Goal: Task Accomplishment & Management: Manage account settings

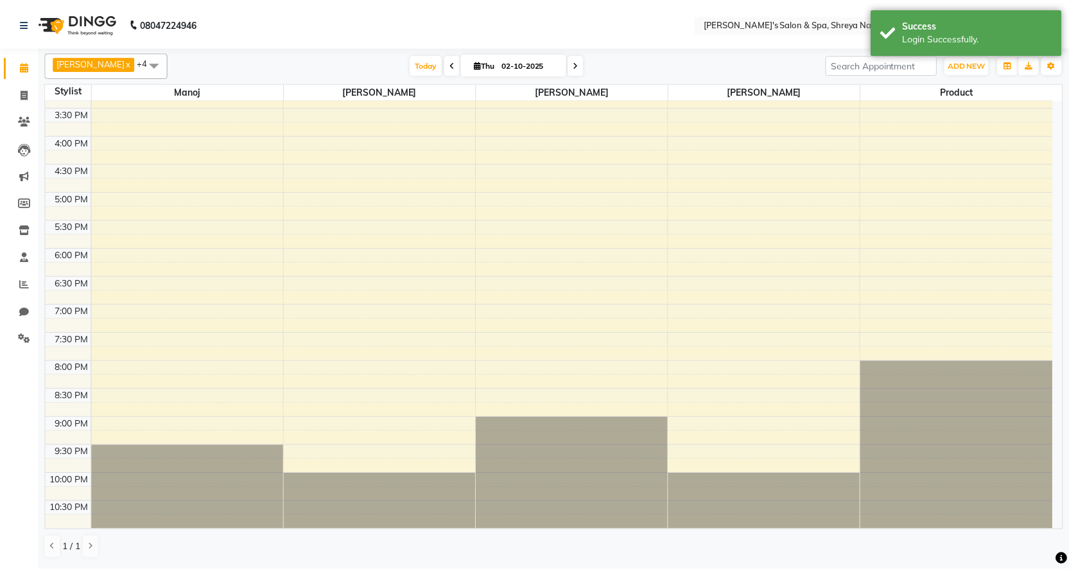
scroll to position [31, 0]
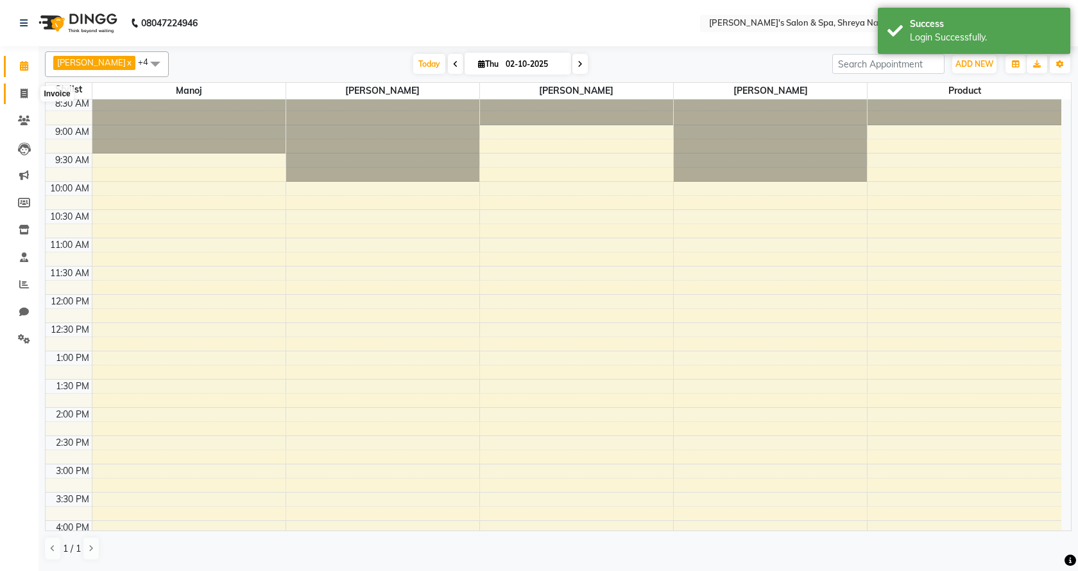
click at [27, 96] on icon at bounding box center [24, 94] width 7 height 10
select select "7591"
select select "service"
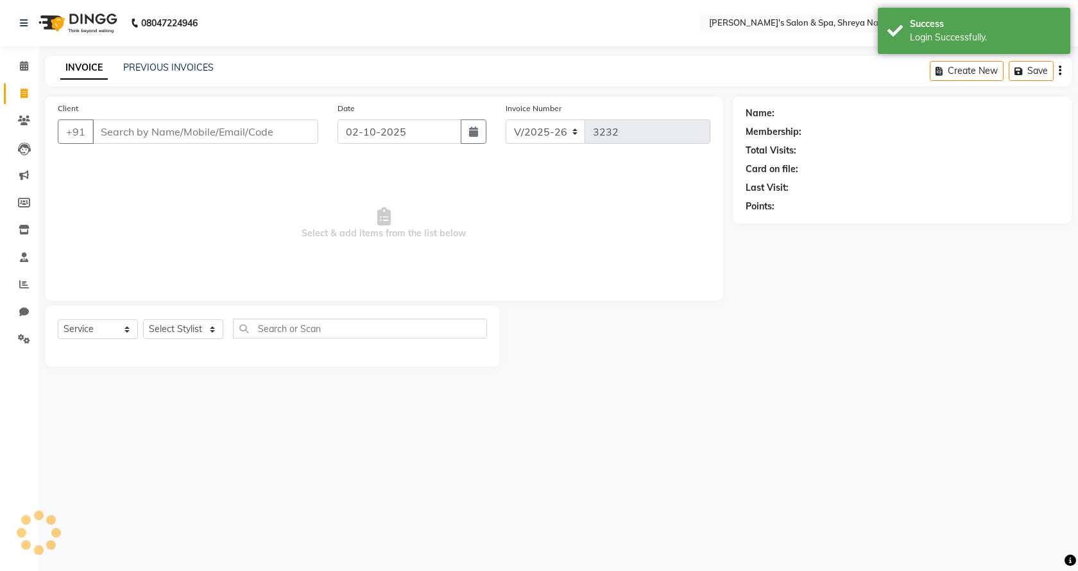
click at [279, 132] on input "Client" at bounding box center [205, 131] width 226 height 24
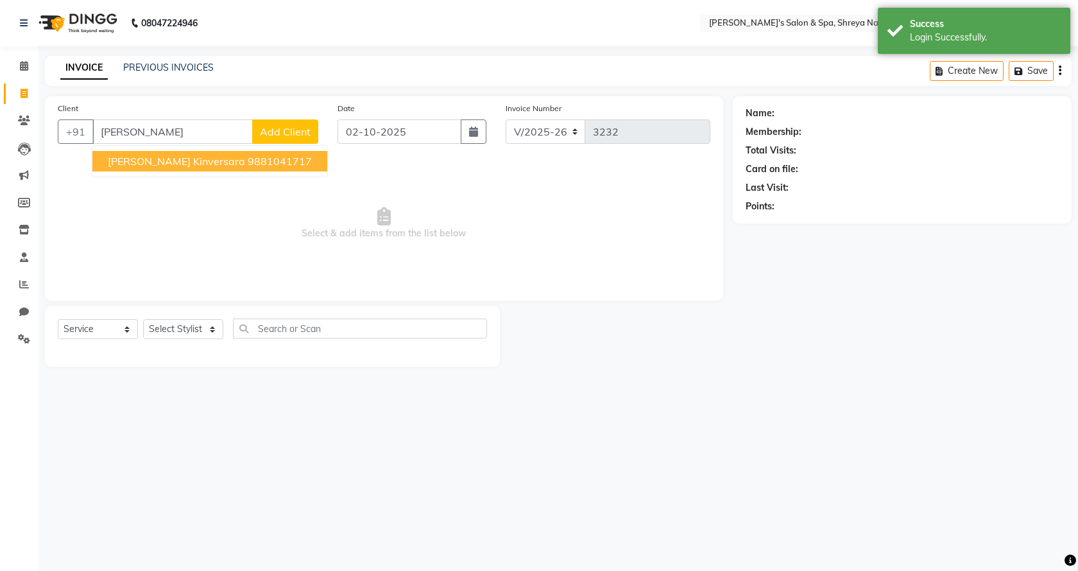
click at [259, 166] on button "[PERSON_NAME] kinversara 9881041717" at bounding box center [209, 161] width 235 height 21
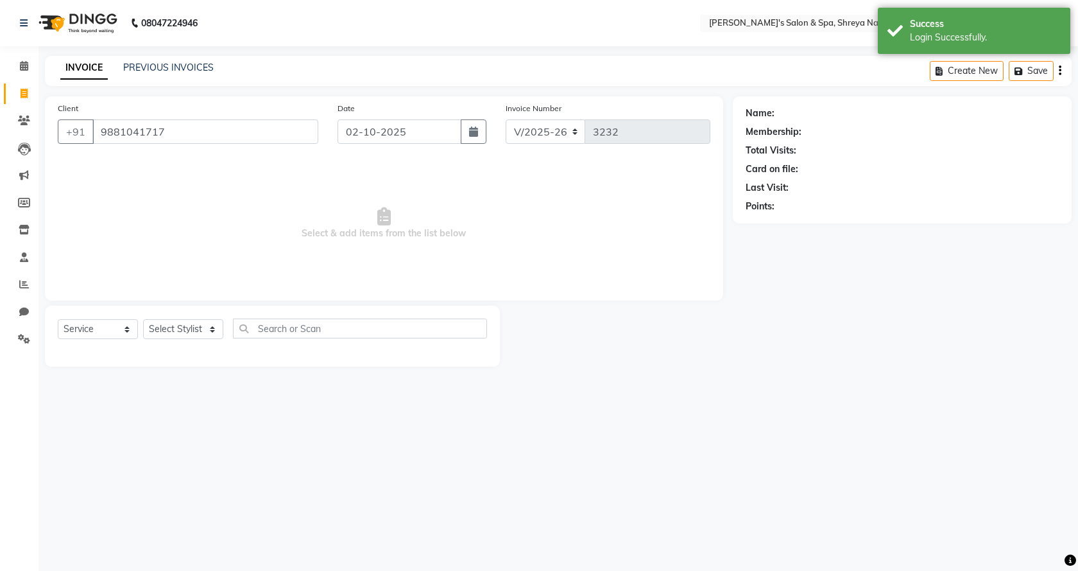
type input "9881041717"
select select "1: Object"
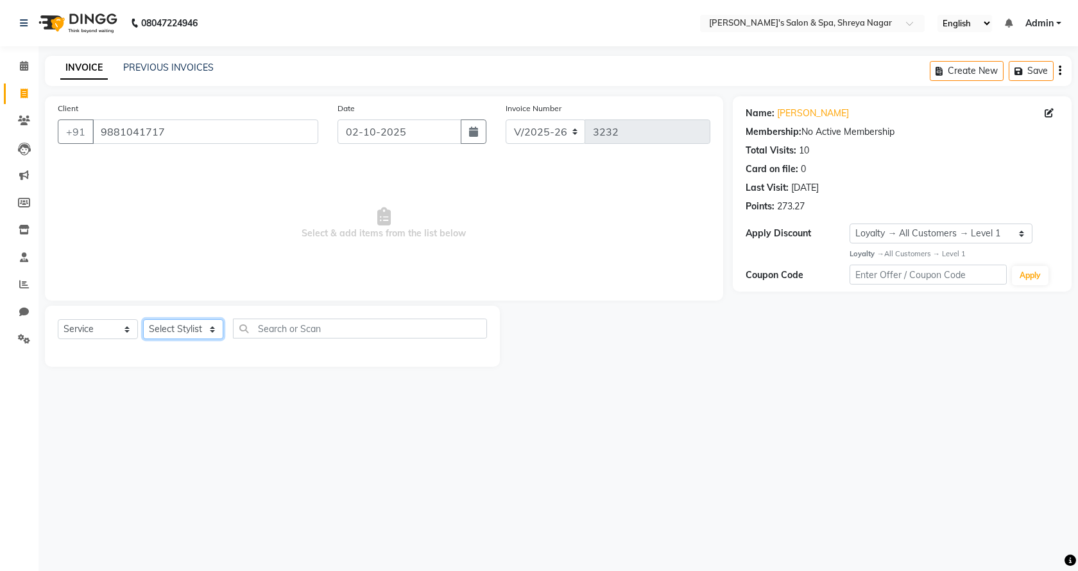
click at [174, 334] on select "Select Stylist [PERSON_NAME] [PERSON_NAME] [PERSON_NAME] Product Reception" at bounding box center [183, 329] width 80 height 20
select select "67482"
click at [143, 319] on select "Select Stylist [PERSON_NAME] [PERSON_NAME] [PERSON_NAME] Product Reception" at bounding box center [183, 329] width 80 height 20
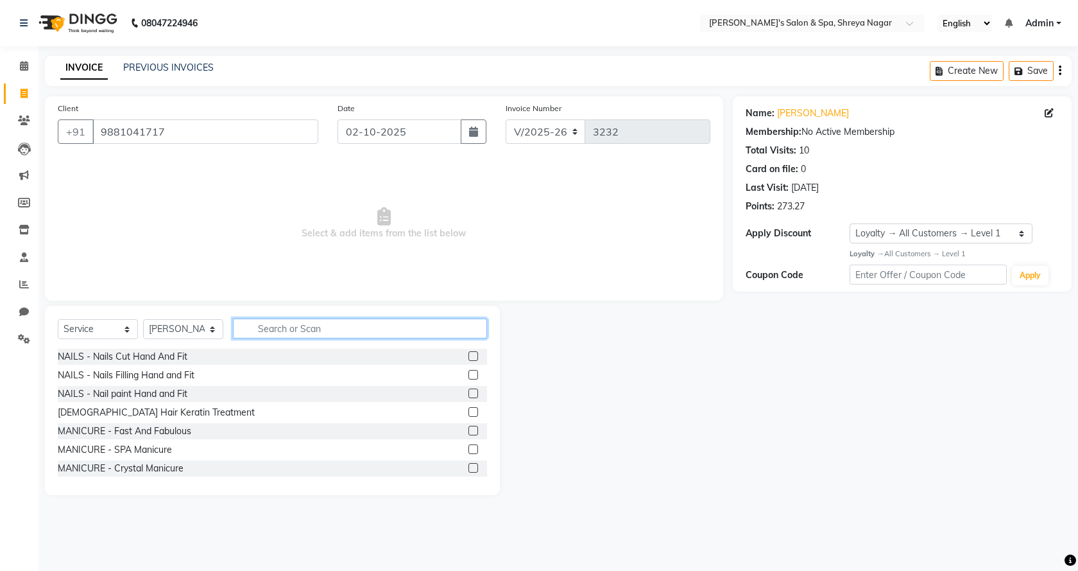
click at [284, 331] on input "text" at bounding box center [360, 328] width 254 height 20
type input "beard"
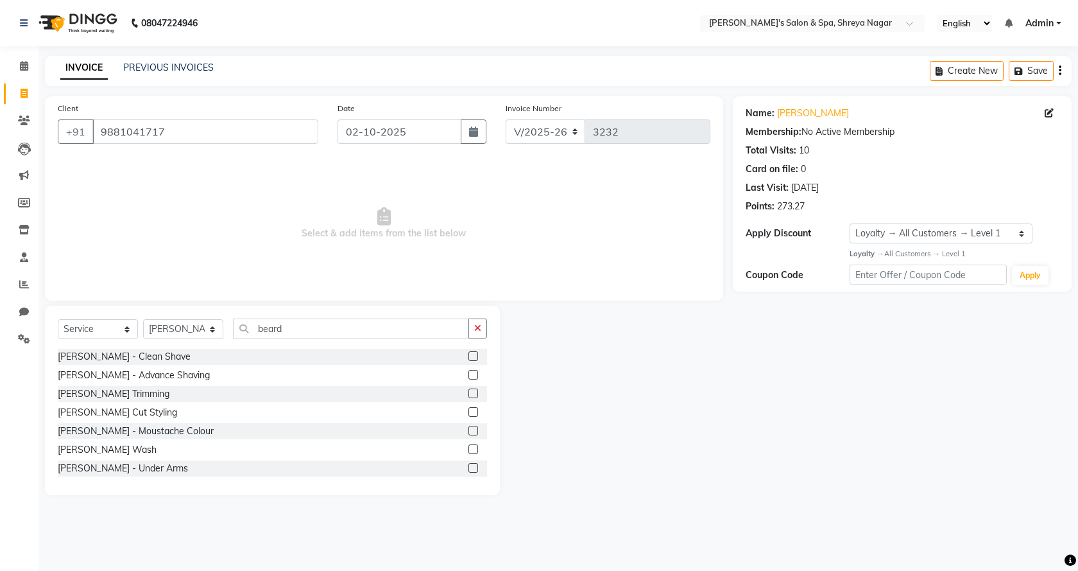
drag, startPoint x: 465, startPoint y: 358, endPoint x: 428, endPoint y: 359, distance: 37.3
click at [469, 361] on div at bounding box center [473, 357] width 8 height 13
drag, startPoint x: 465, startPoint y: 356, endPoint x: 455, endPoint y: 358, distance: 9.8
click at [469, 356] on label at bounding box center [474, 356] width 10 height 10
click at [469, 356] on input "checkbox" at bounding box center [473, 356] width 8 height 8
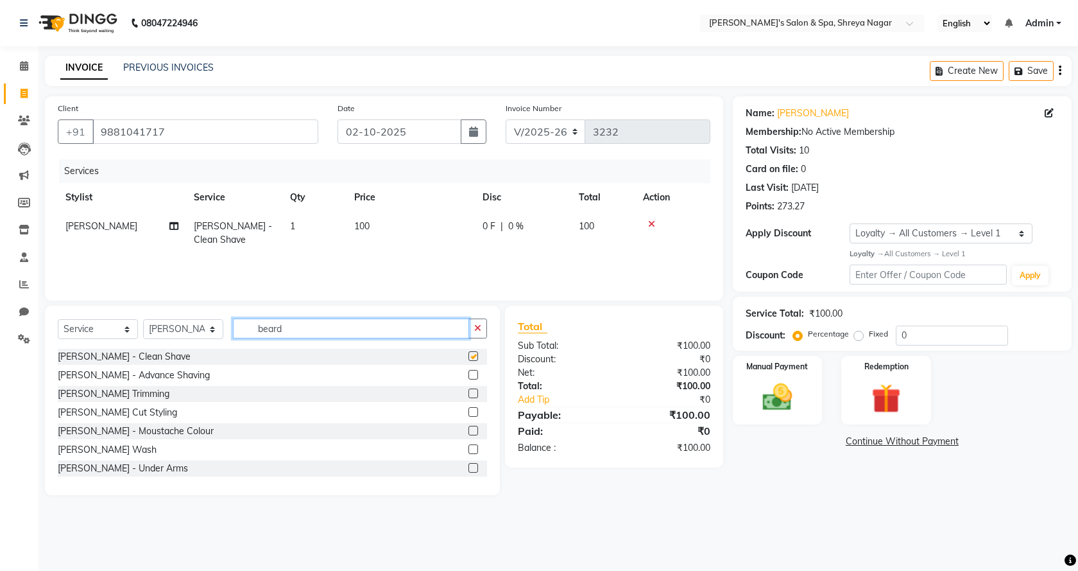
click at [335, 325] on input "beard" at bounding box center [351, 328] width 236 height 20
checkbox input "false"
click at [335, 325] on input "beard" at bounding box center [351, 328] width 236 height 20
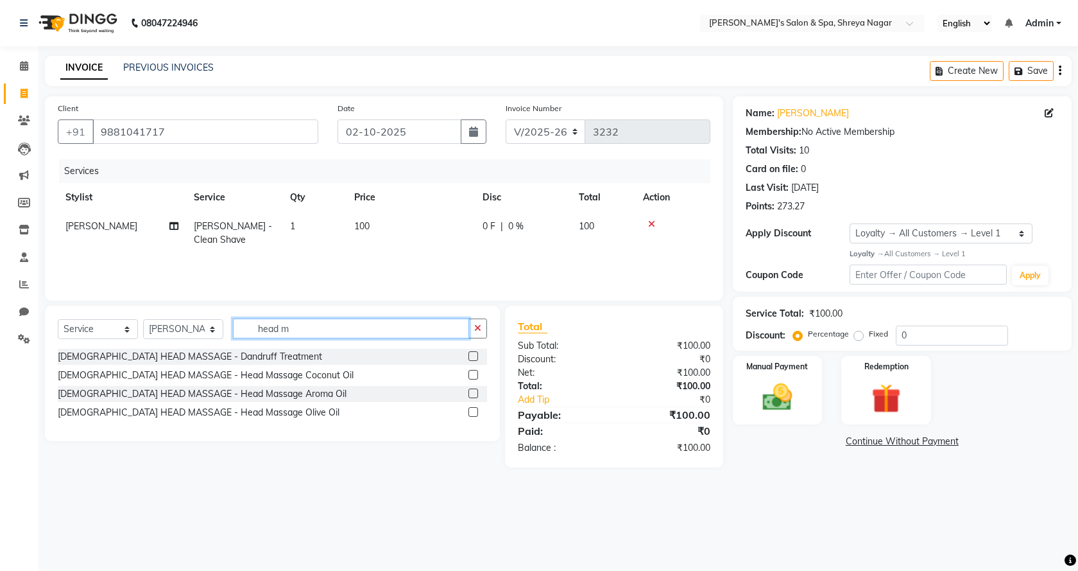
type input "head m"
click at [474, 370] on label at bounding box center [474, 375] width 10 height 10
click at [474, 371] on input "checkbox" at bounding box center [473, 375] width 8 height 8
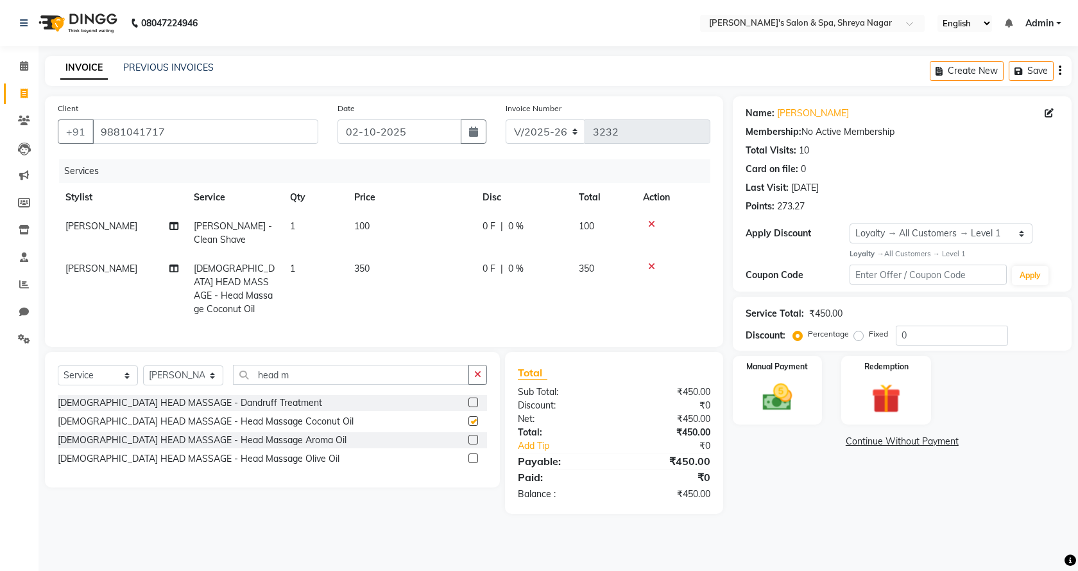
checkbox input "false"
click at [359, 255] on td "350" at bounding box center [411, 288] width 128 height 69
select select "67482"
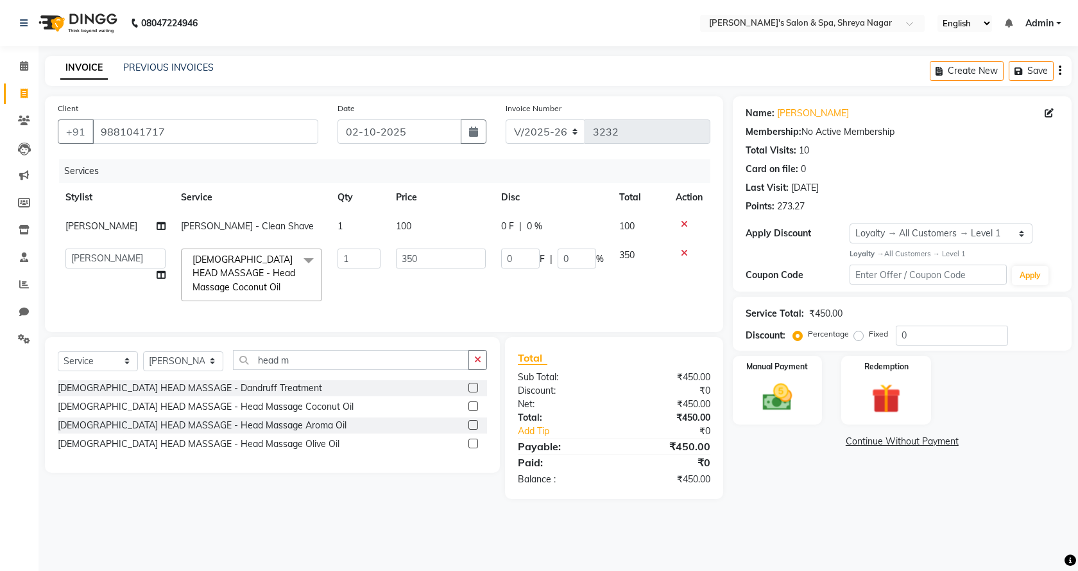
click at [419, 220] on td "100" at bounding box center [441, 226] width 106 height 29
select select "67482"
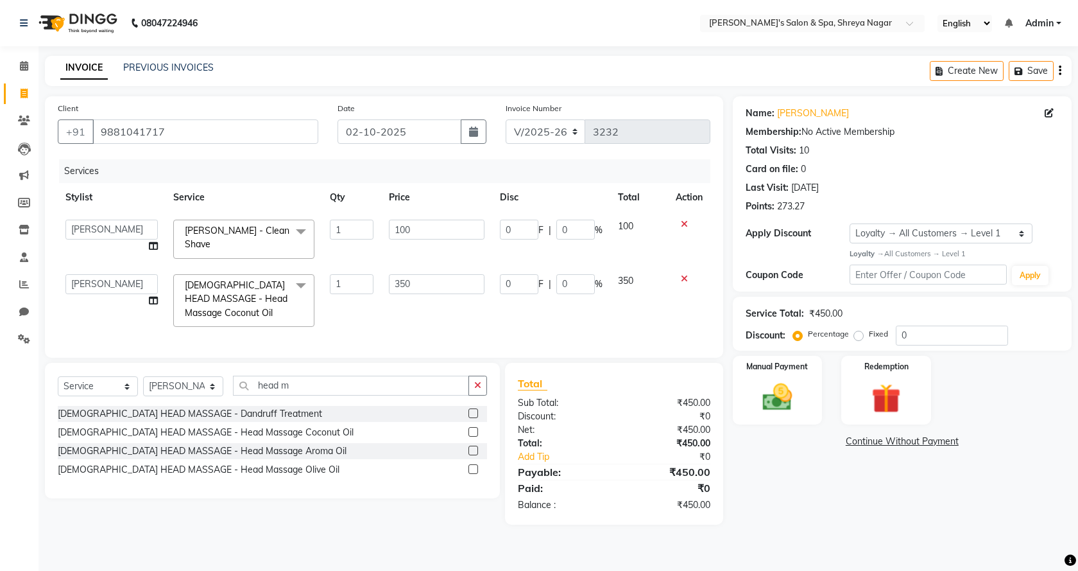
click at [419, 220] on input "100" at bounding box center [436, 230] width 95 height 20
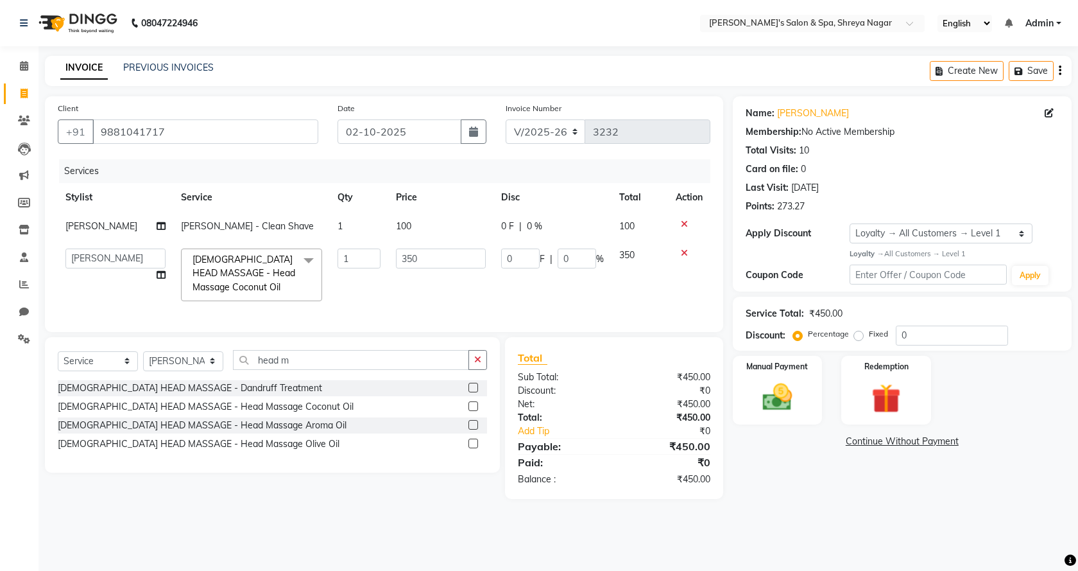
click at [679, 221] on div at bounding box center [689, 224] width 27 height 9
click at [438, 225] on td "100" at bounding box center [441, 226] width 106 height 29
select select "67482"
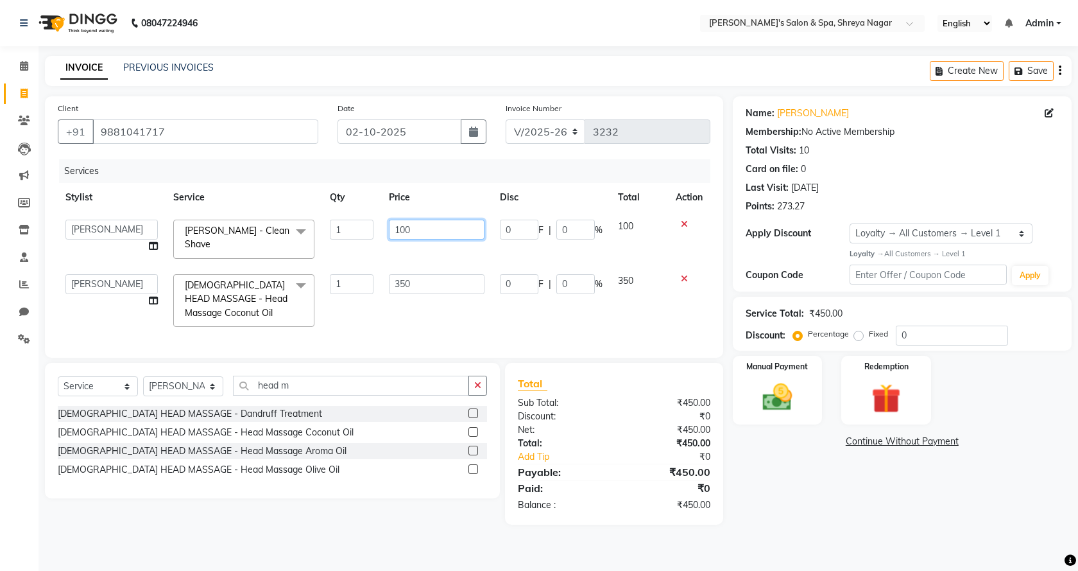
click at [440, 225] on input "100" at bounding box center [436, 230] width 95 height 20
drag, startPoint x: 484, startPoint y: 228, endPoint x: 469, endPoint y: 229, distance: 15.4
click at [475, 229] on input "100" at bounding box center [436, 230] width 95 height 20
click at [469, 229] on input "100" at bounding box center [436, 230] width 95 height 20
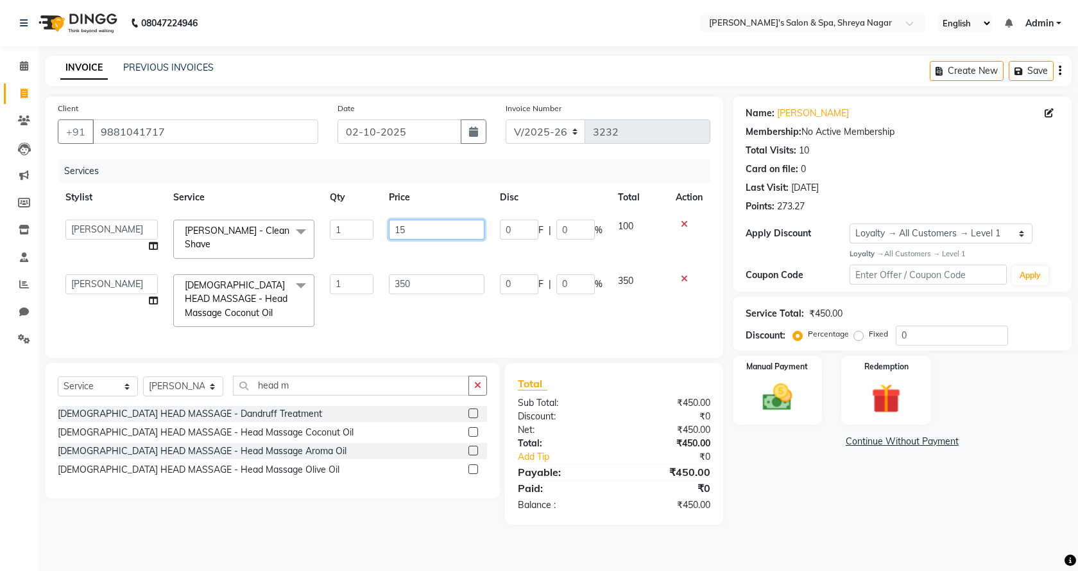
type input "150"
click at [833, 486] on div "Name: [PERSON_NAME] Membership: No Active Membership Total Visits: 10 Card on f…" at bounding box center [907, 310] width 349 height 428
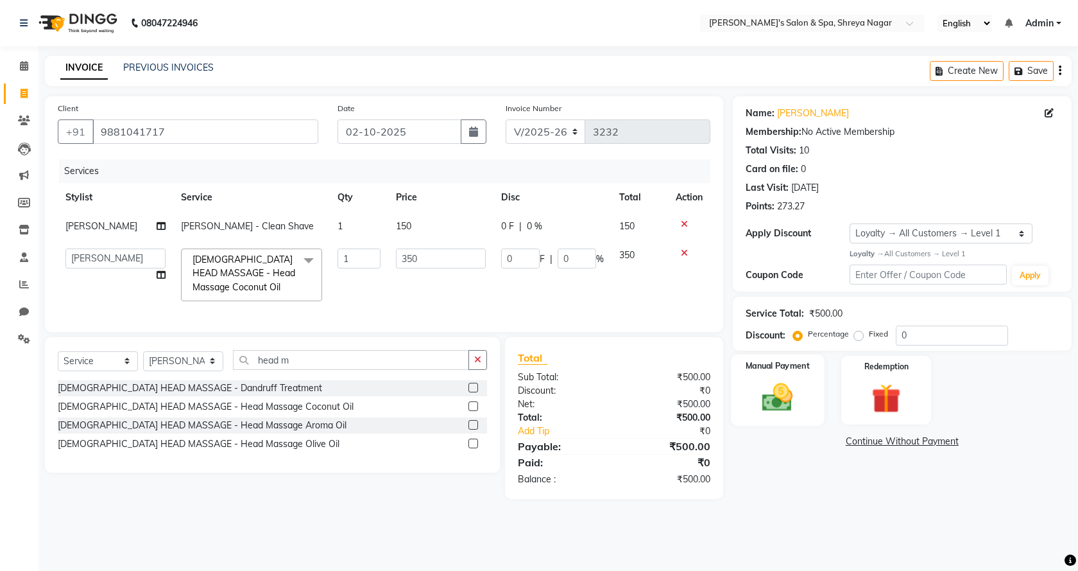
click at [808, 403] on div "Manual Payment" at bounding box center [777, 389] width 93 height 71
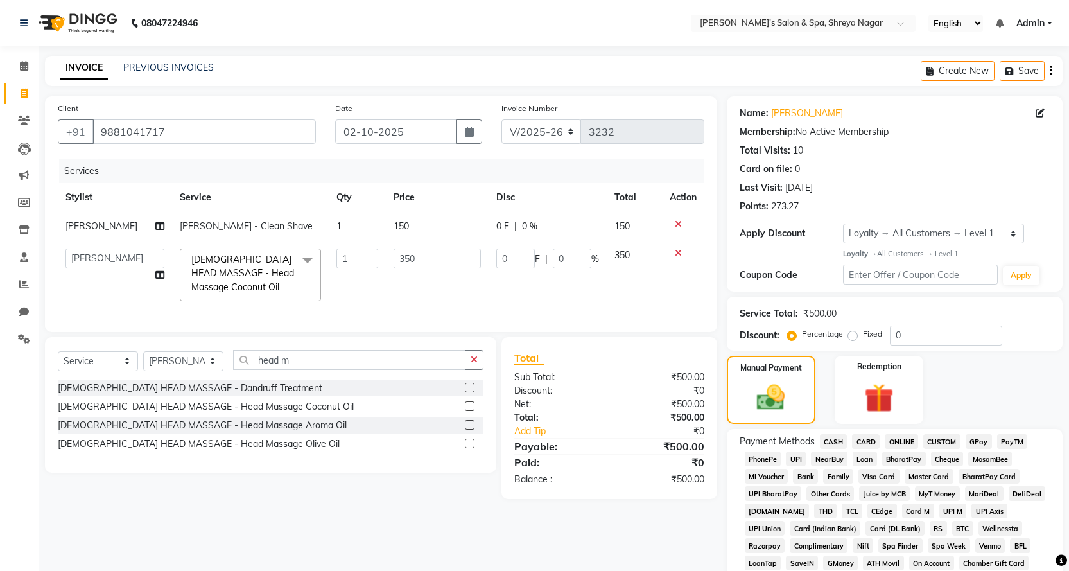
click at [830, 438] on span "CASH" at bounding box center [834, 441] width 28 height 15
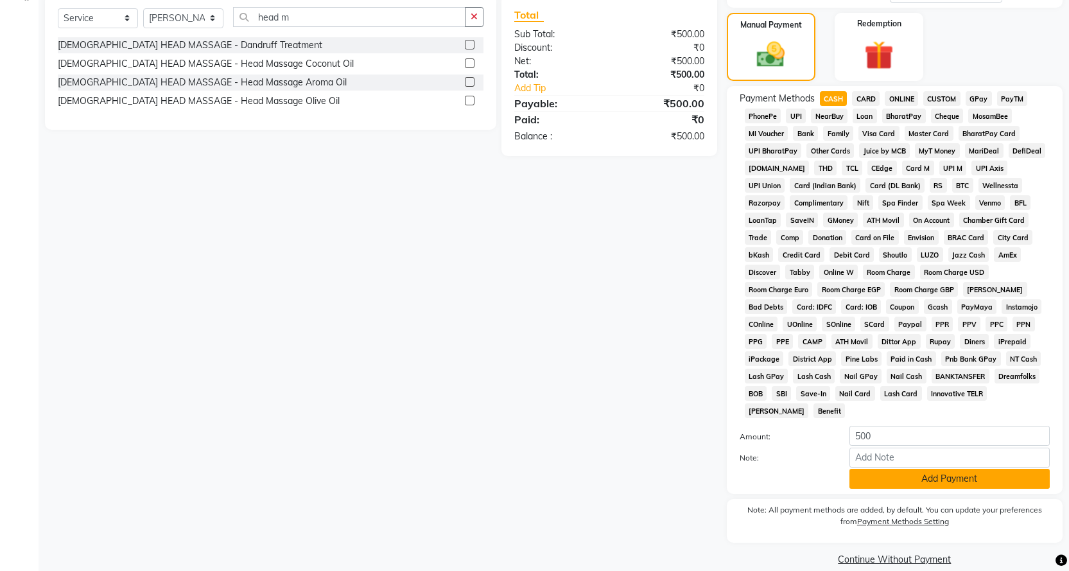
click at [908, 469] on button "Add Payment" at bounding box center [949, 479] width 200 height 20
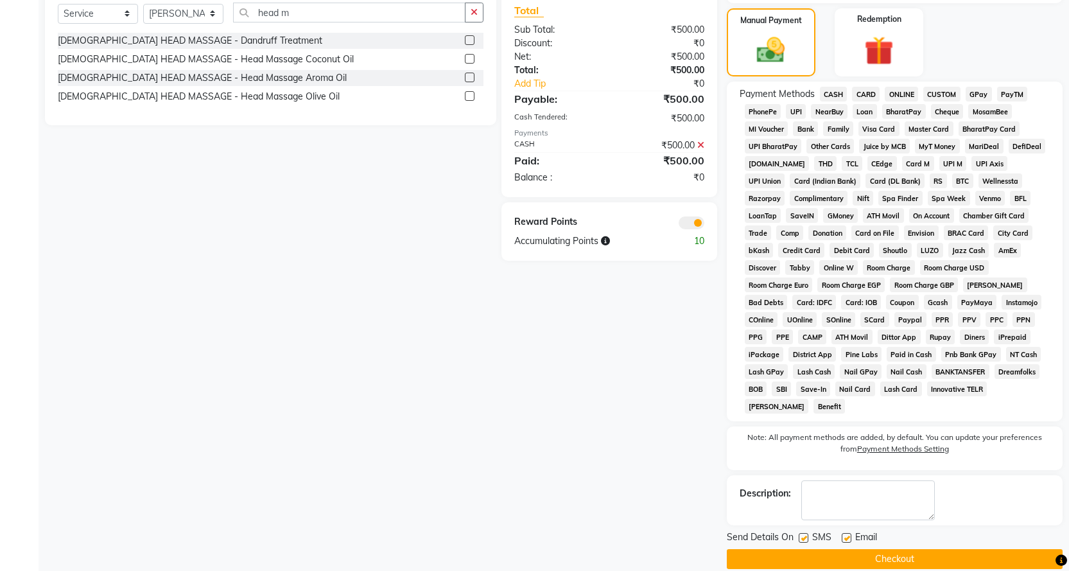
scroll to position [0, 0]
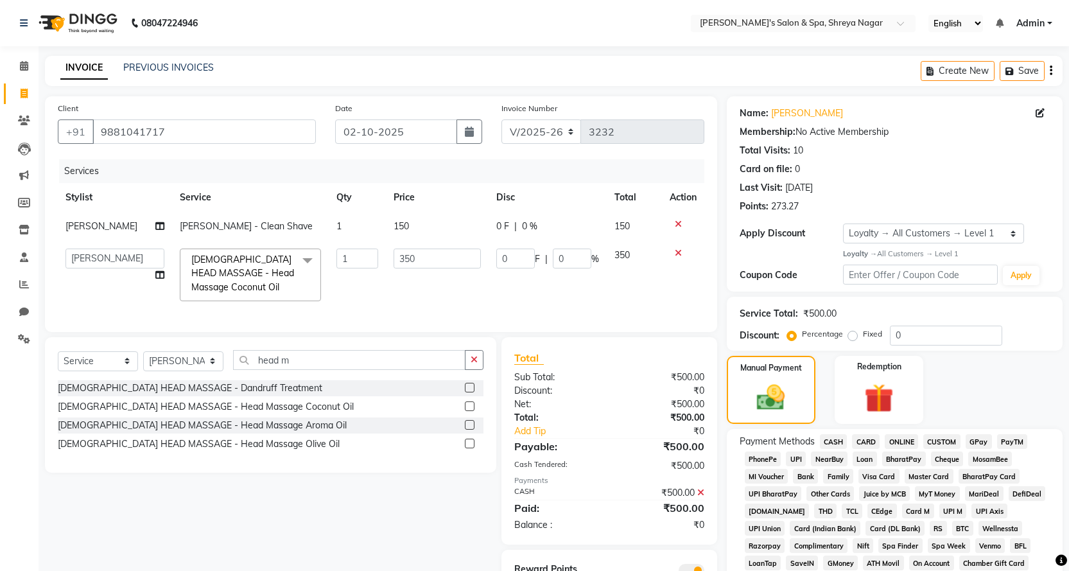
click at [485, 132] on div "Date [DATE]" at bounding box center [408, 127] width 166 height 53
click at [478, 132] on button "button" at bounding box center [469, 131] width 26 height 24
select select "10"
select select "2025"
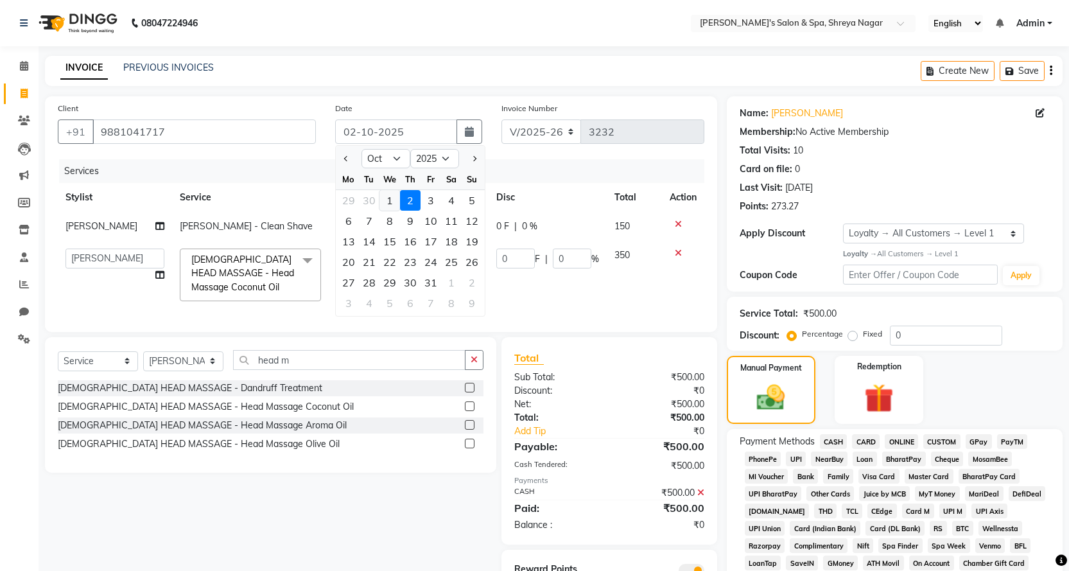
click at [386, 206] on div "1" at bounding box center [389, 200] width 21 height 21
type input "01-10-2025"
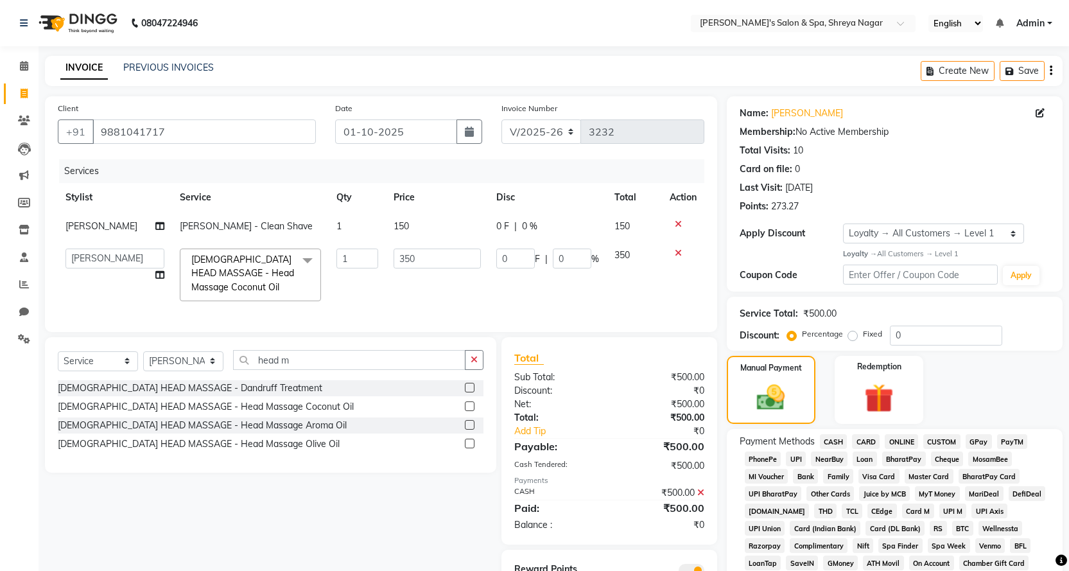
scroll to position [347, 0]
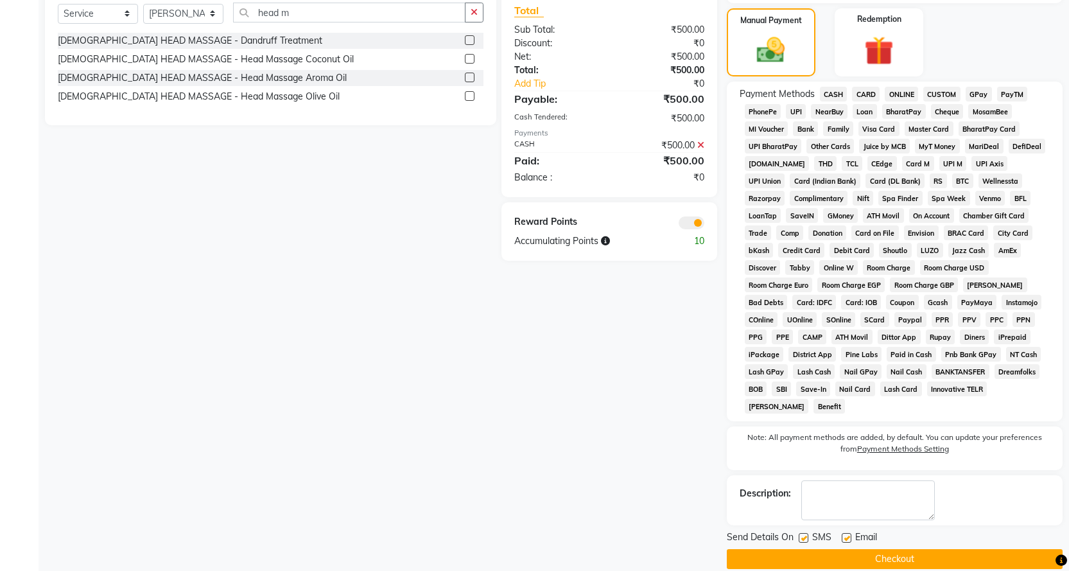
click at [863, 549] on button "Checkout" at bounding box center [895, 559] width 336 height 20
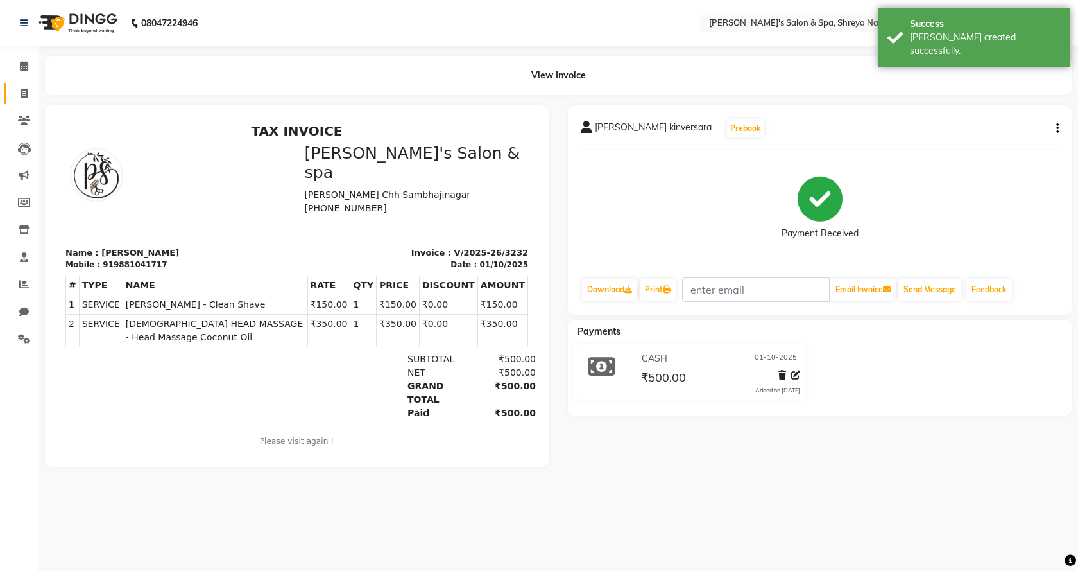
click at [34, 96] on span at bounding box center [24, 94] width 22 height 15
select select "service"
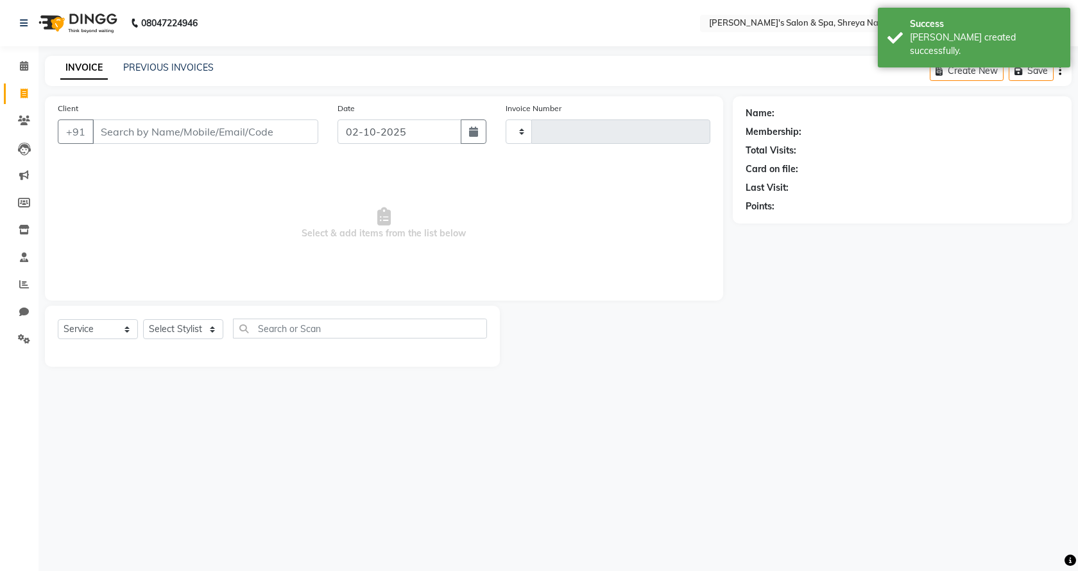
type input "3233"
select select "7591"
click at [122, 119] on div "Client +91" at bounding box center [188, 127] width 280 height 53
click at [186, 125] on input "Client" at bounding box center [205, 131] width 226 height 24
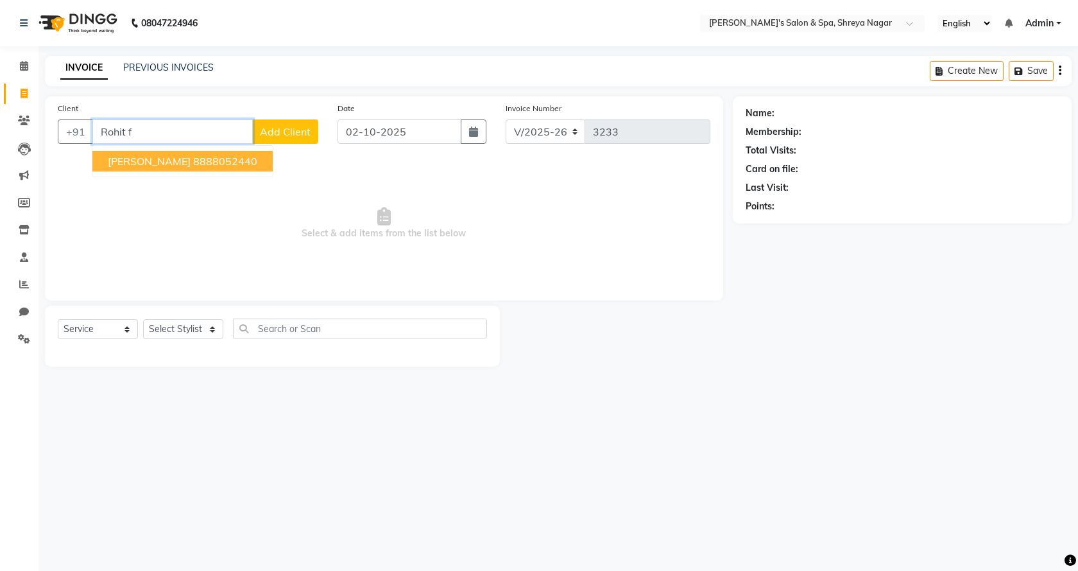
click at [167, 161] on span "[PERSON_NAME]" at bounding box center [149, 161] width 83 height 13
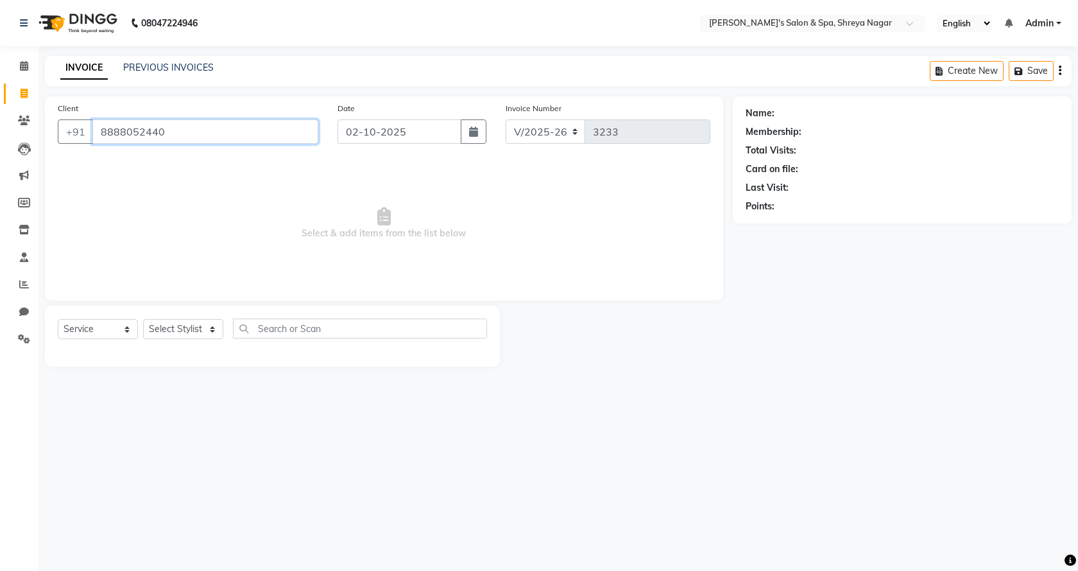
type input "8888052440"
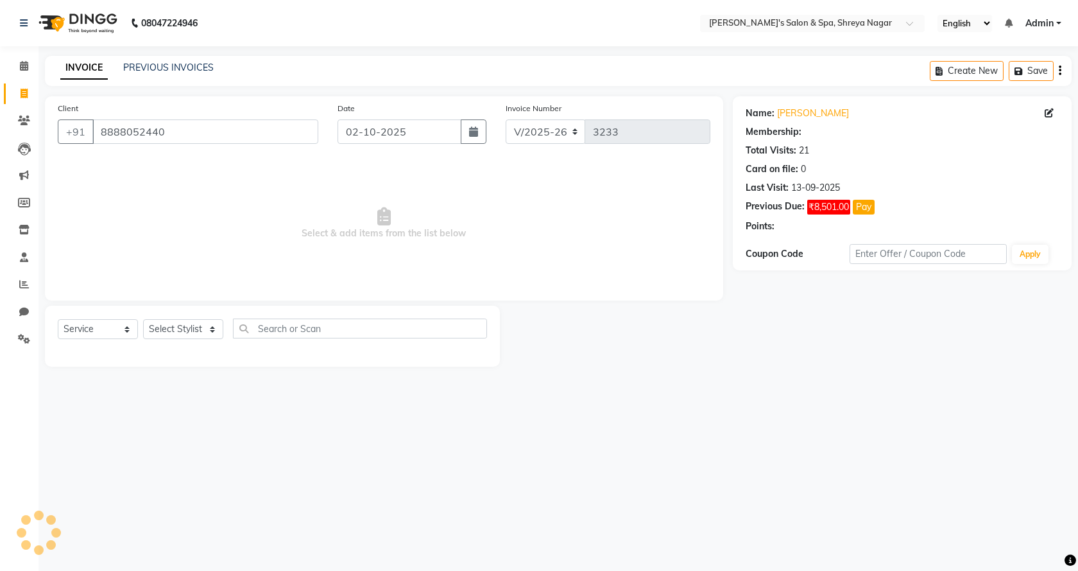
select select "1: Object"
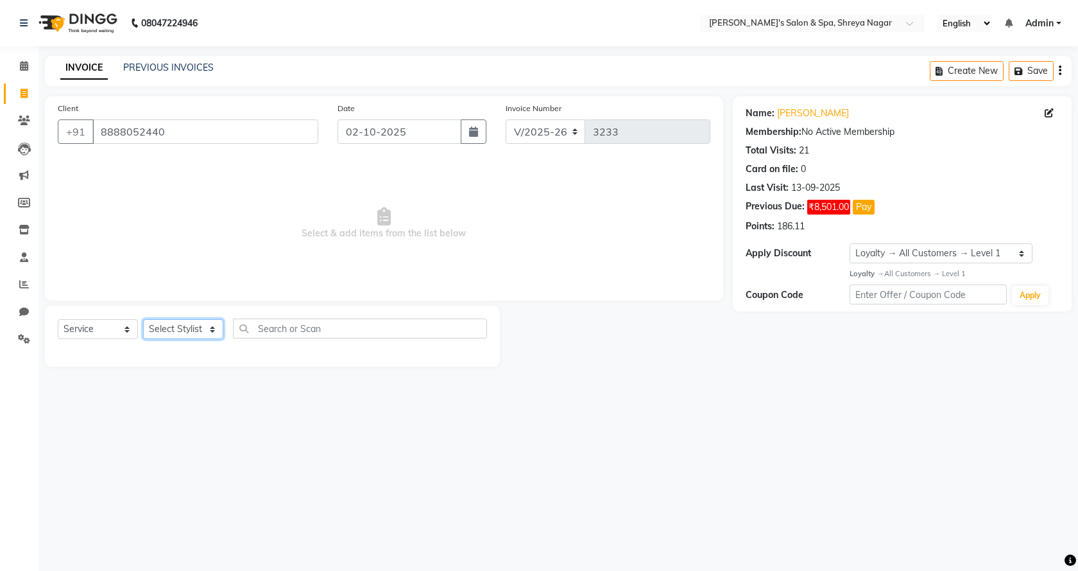
drag, startPoint x: 187, startPoint y: 332, endPoint x: 189, endPoint y: 338, distance: 6.7
click at [187, 332] on select "Select Stylist [PERSON_NAME] [PERSON_NAME] [PERSON_NAME] Product Reception" at bounding box center [183, 329] width 80 height 20
click at [143, 319] on select "Select Stylist [PERSON_NAME] [PERSON_NAME] [PERSON_NAME] Product Reception" at bounding box center [183, 329] width 80 height 20
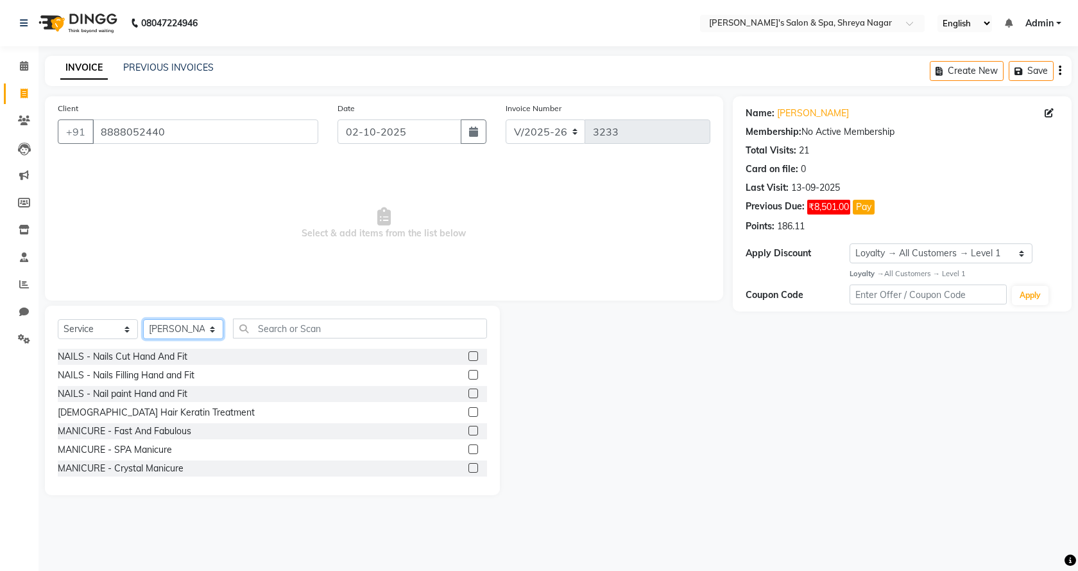
click at [143, 325] on select "Select Stylist [PERSON_NAME] [PERSON_NAME] [PERSON_NAME] Product Reception" at bounding box center [183, 329] width 80 height 20
select select "67479"
click at [143, 319] on select "Select Stylist [PERSON_NAME] [PERSON_NAME] [PERSON_NAME] Product Reception" at bounding box center [183, 329] width 80 height 20
click at [277, 333] on input "text" at bounding box center [360, 328] width 254 height 20
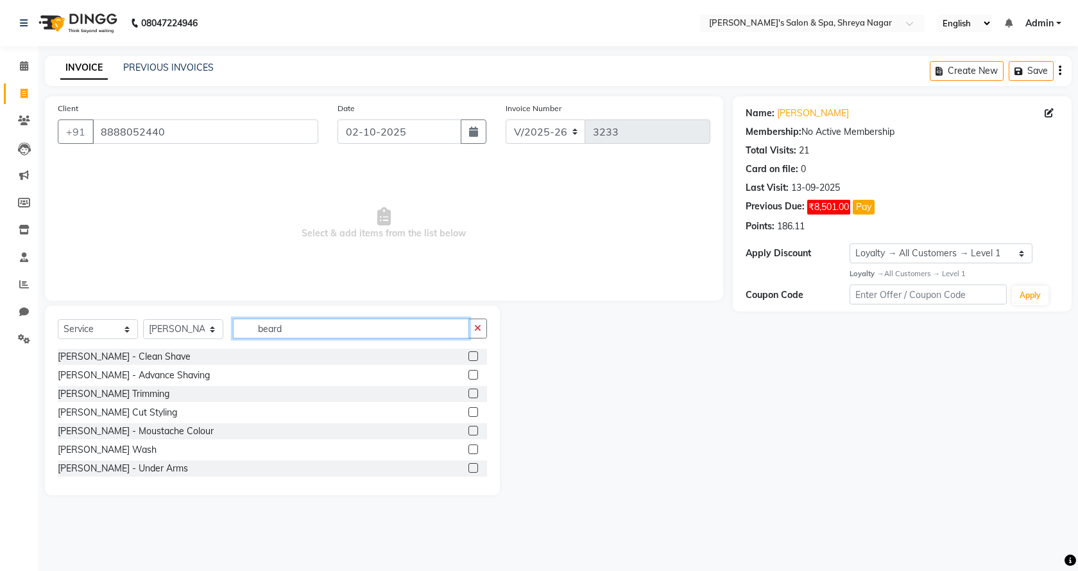
type input "beard"
click at [469, 410] on label at bounding box center [474, 412] width 10 height 10
click at [469, 410] on input "checkbox" at bounding box center [473, 412] width 8 height 8
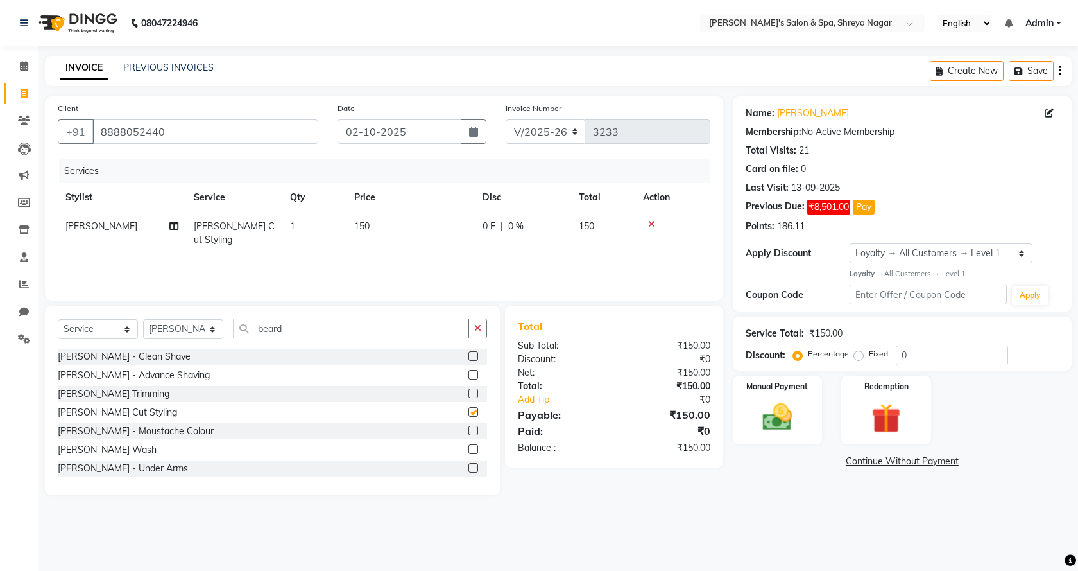
checkbox input "false"
click at [293, 328] on input "beard" at bounding box center [351, 328] width 236 height 20
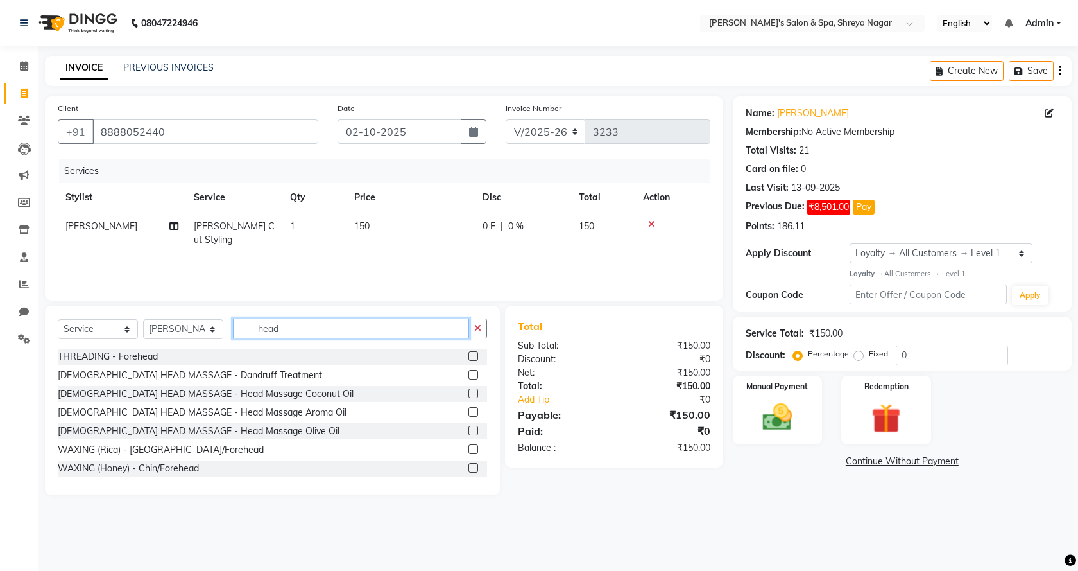
drag, startPoint x: 309, startPoint y: 332, endPoint x: 309, endPoint y: 340, distance: 7.7
click at [309, 340] on div "Select Service Product Membership Package Voucher Prepaid Gift Card Select Styl…" at bounding box center [272, 333] width 429 height 30
click at [309, 336] on input "head" at bounding box center [351, 328] width 236 height 20
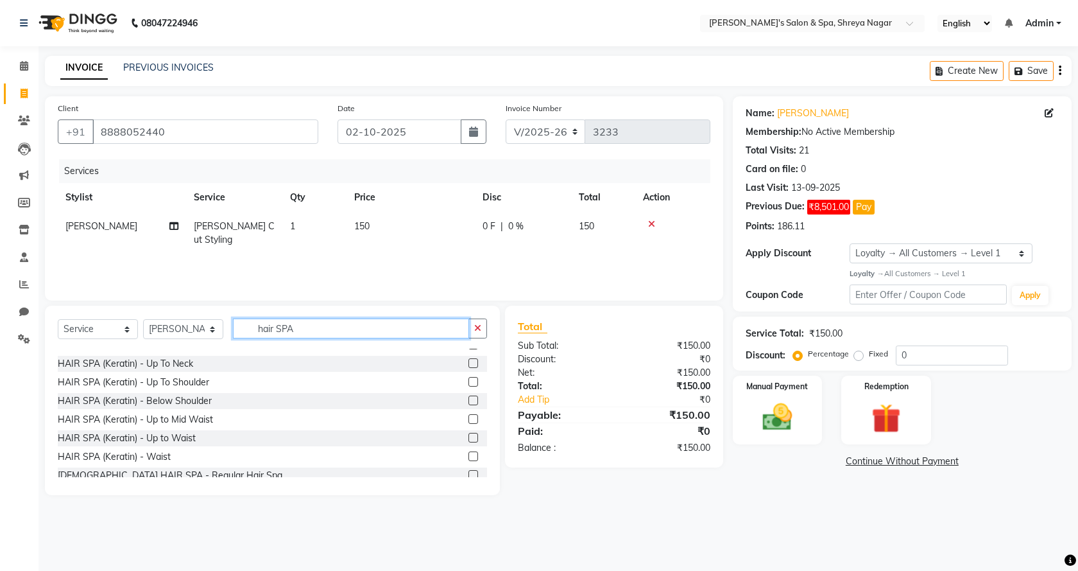
scroll to position [225, 0]
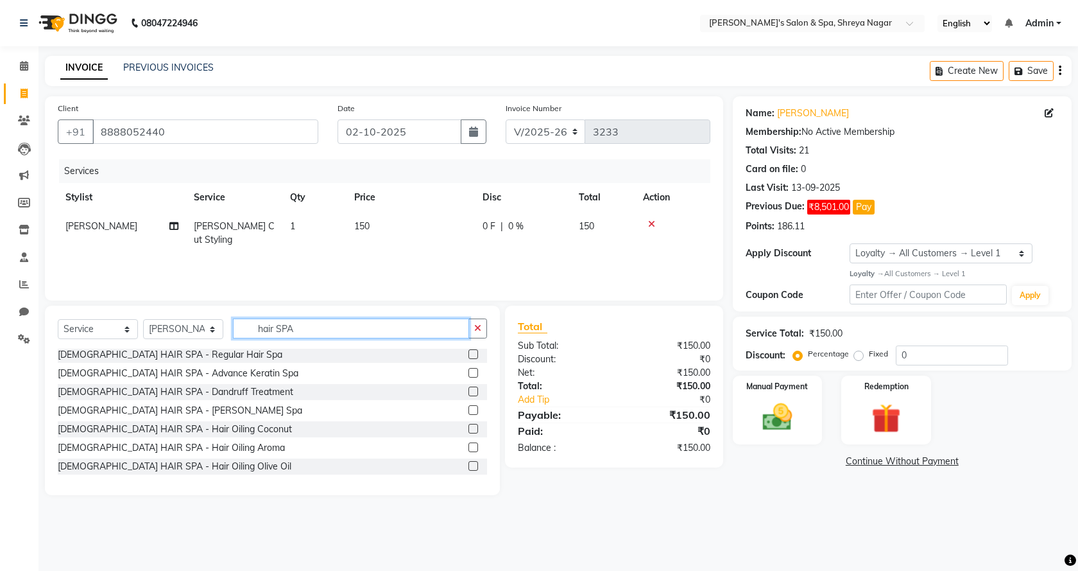
type input "hair SPA"
click at [469, 430] on label at bounding box center [474, 429] width 10 height 10
click at [469, 430] on input "checkbox" at bounding box center [473, 429] width 8 height 8
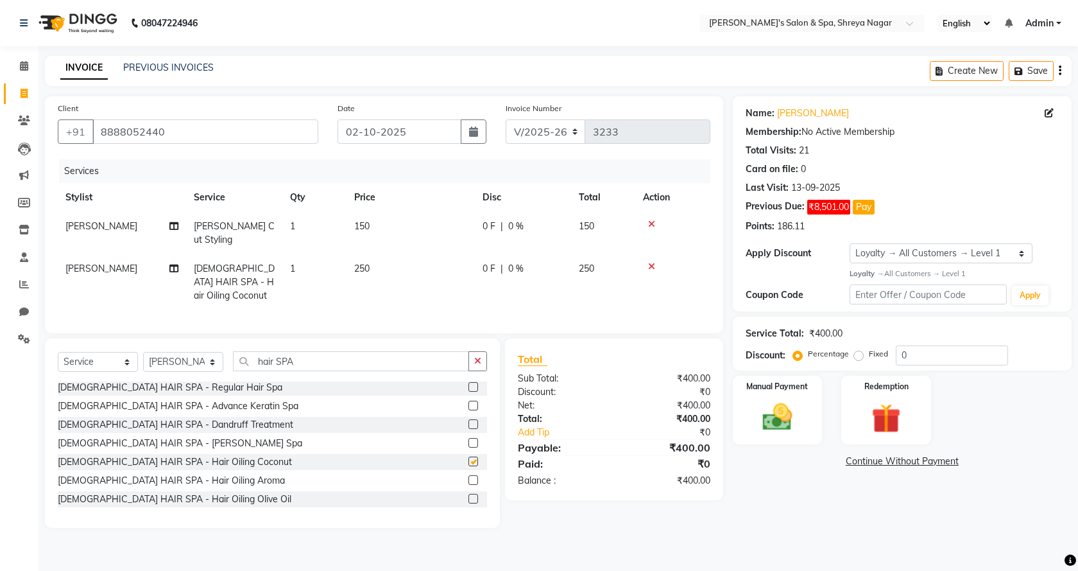
checkbox input "false"
click at [347, 372] on div "Select Service Product Membership Package Voucher Prepaid Gift Card Select Styl…" at bounding box center [272, 366] width 429 height 30
click at [336, 353] on input "hair SPA" at bounding box center [351, 361] width 236 height 20
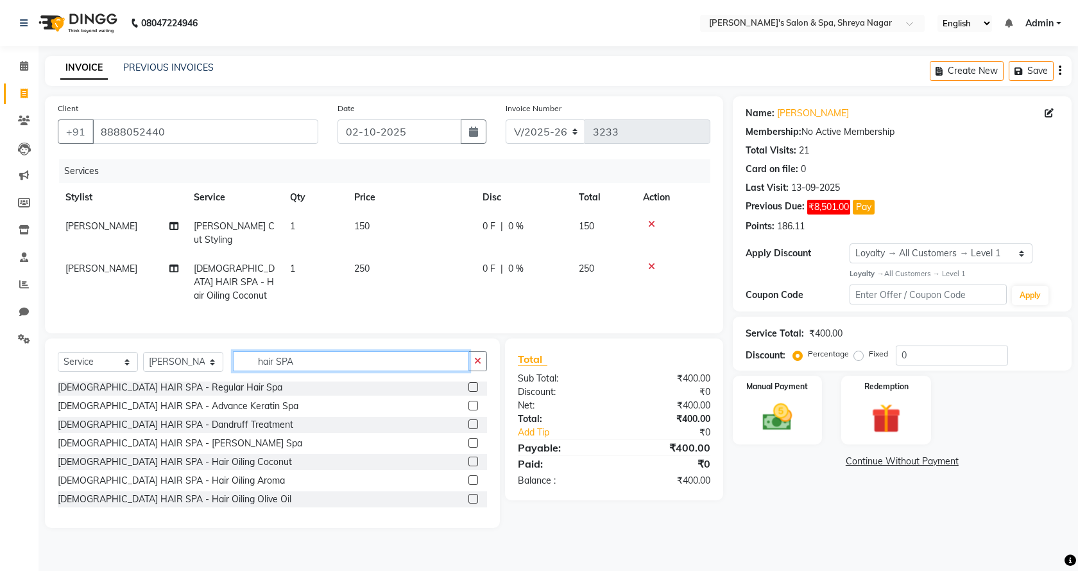
click at [336, 353] on input "hair SPA" at bounding box center [351, 361] width 236 height 20
click at [321, 363] on input "hair SPA" at bounding box center [351, 361] width 236 height 20
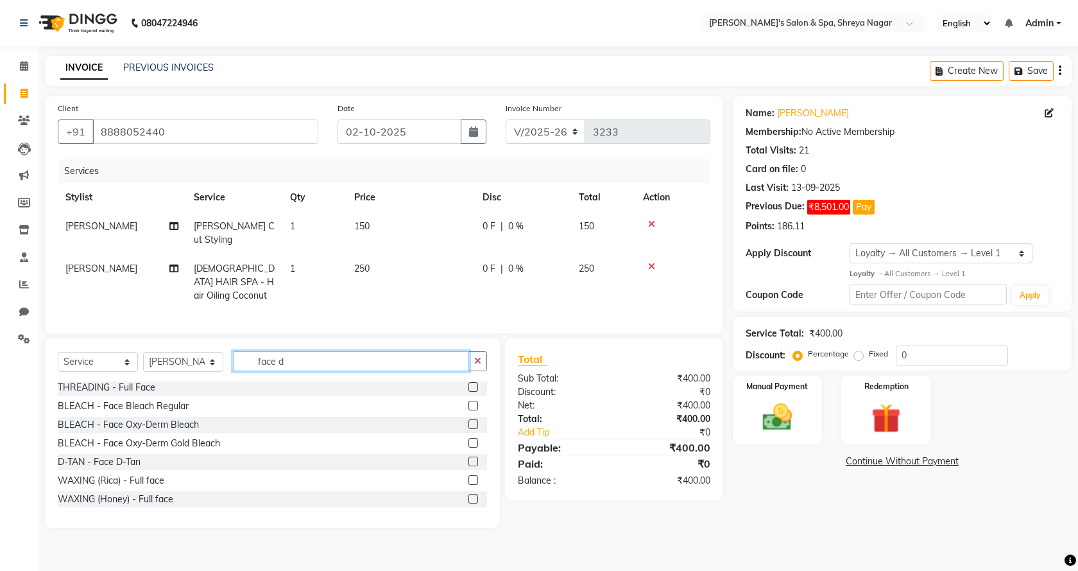
scroll to position [0, 0]
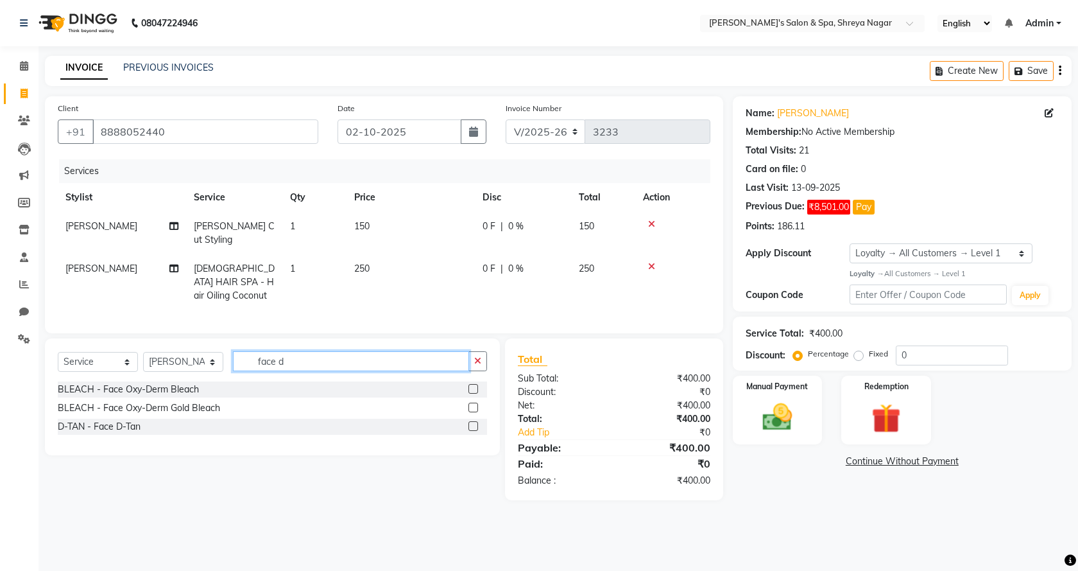
type input "face d"
click at [475, 422] on label at bounding box center [474, 426] width 10 height 10
click at [475, 422] on input "checkbox" at bounding box center [473, 426] width 8 height 8
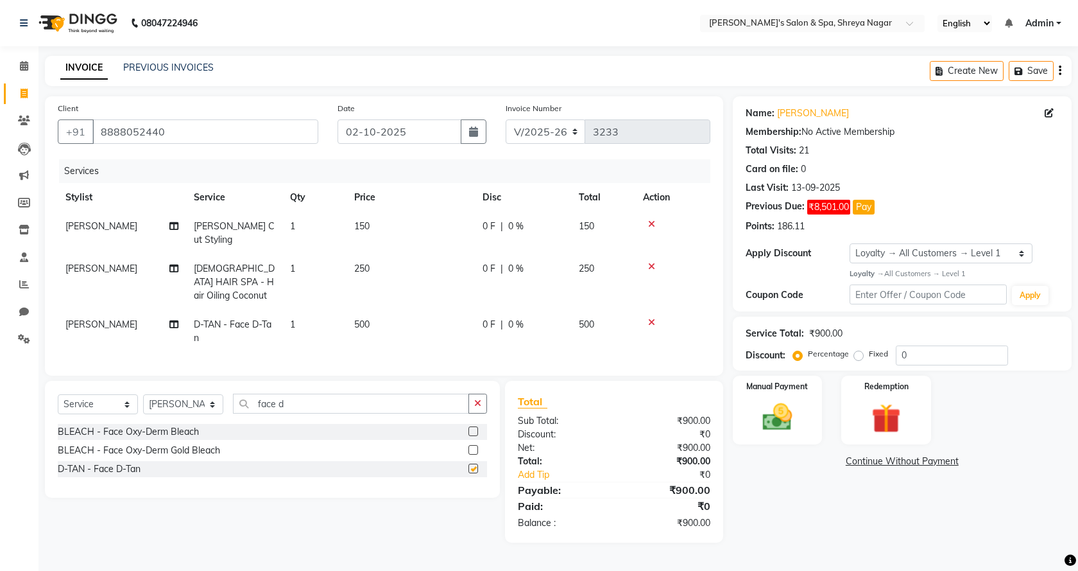
checkbox input "false"
click at [368, 273] on span "250" at bounding box center [361, 269] width 15 height 12
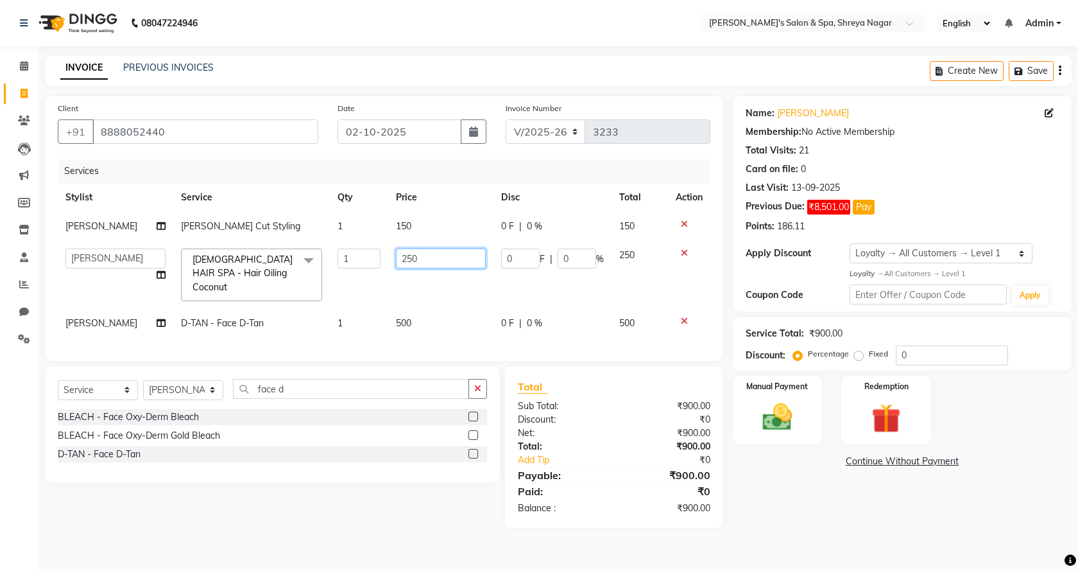
click at [431, 259] on input "250" at bounding box center [441, 258] width 91 height 20
type input "350"
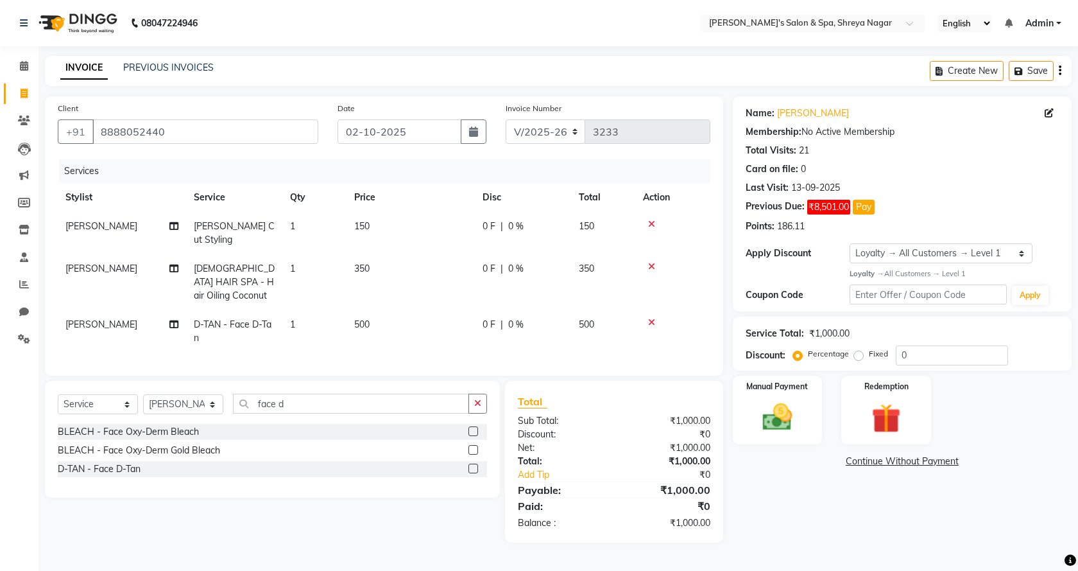
click at [892, 531] on main "INVOICE PREVIOUS INVOICES Create New Save Client [PHONE_NUMBER] Date [DATE] Inv…" at bounding box center [559, 309] width 1040 height 506
click at [885, 464] on link "Continue Without Payment" at bounding box center [903, 461] width 334 height 13
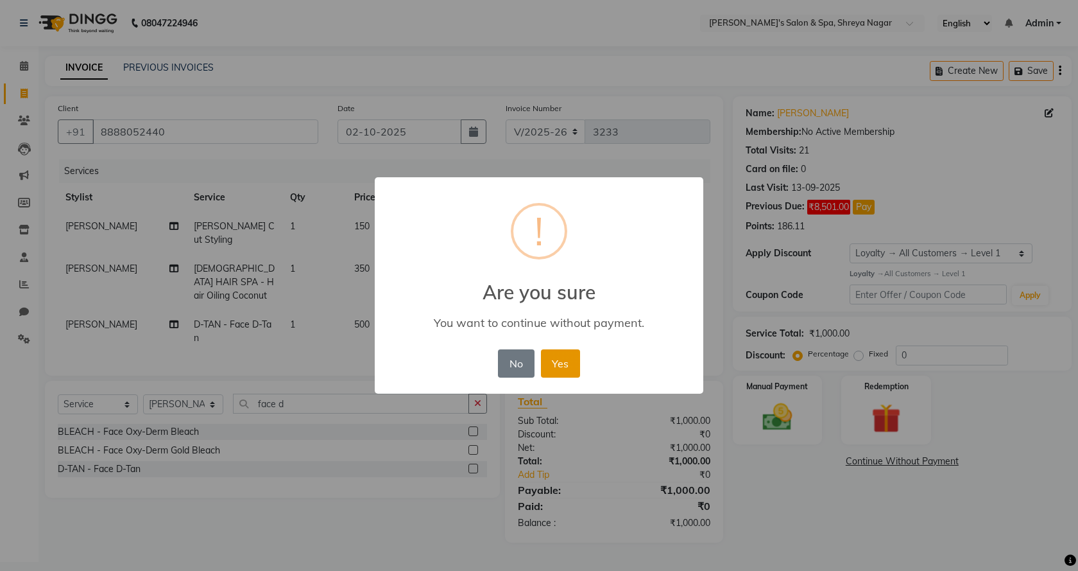
click at [567, 365] on button "Yes" at bounding box center [560, 363] width 39 height 28
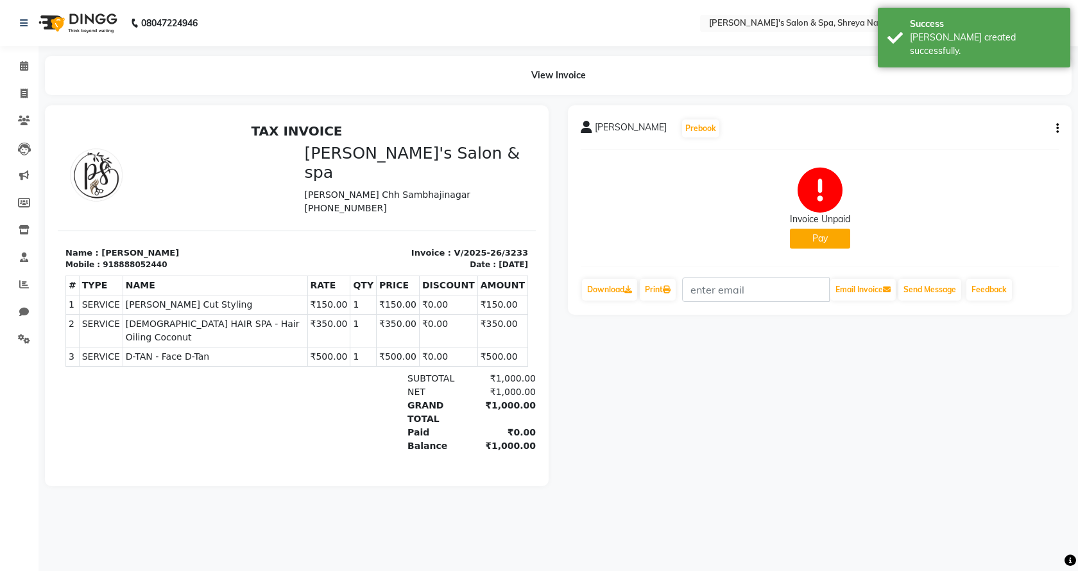
click at [1059, 128] on div "[PERSON_NAME] Prebook Invoice Unpaid Pay Download Print Email Invoice Send Mess…" at bounding box center [820, 209] width 504 height 209
click at [1057, 128] on icon "button" at bounding box center [1058, 128] width 3 height 1
click at [980, 143] on div "Edit Invoice" at bounding box center [994, 145] width 88 height 16
select select "service"
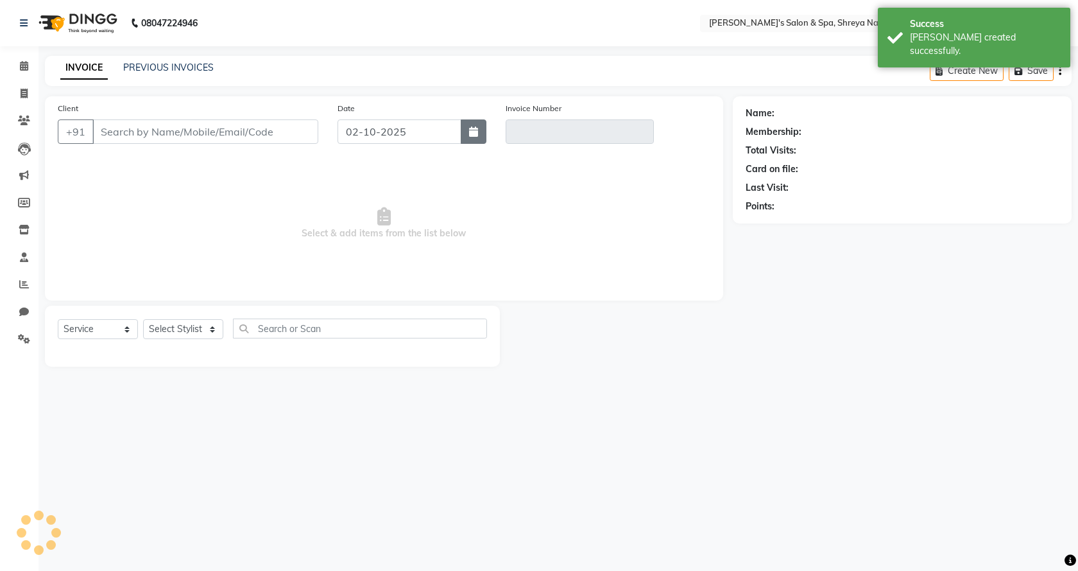
type input "8888052440"
type input "V/2025-26/3233"
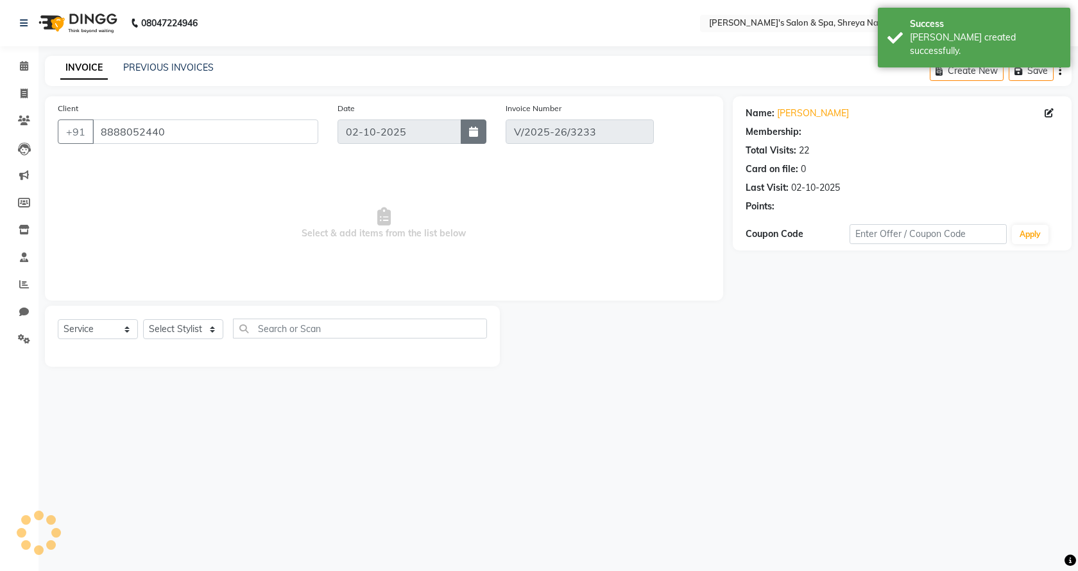
select select "1: Object"
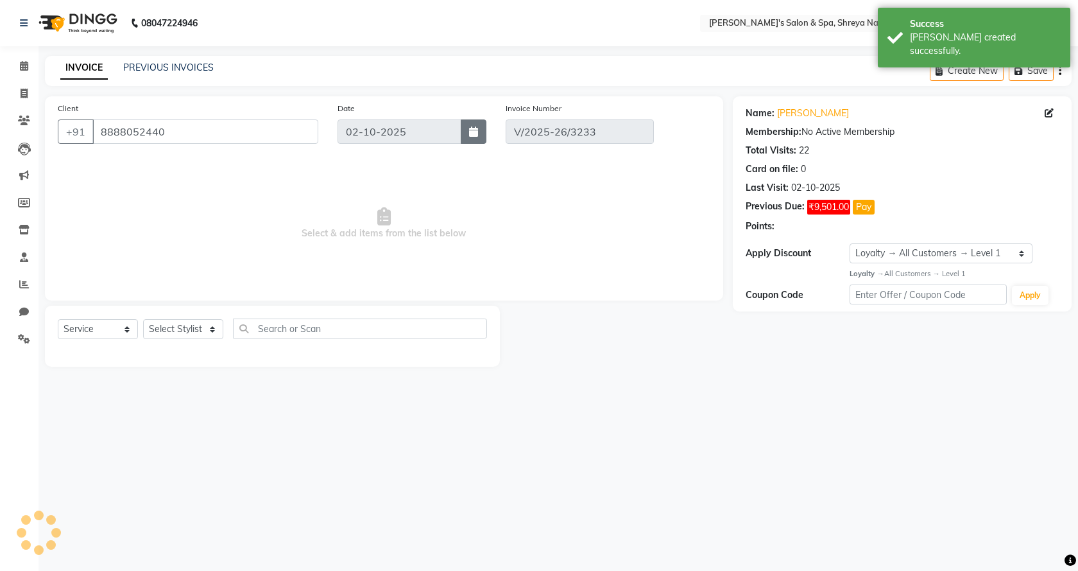
select select "select"
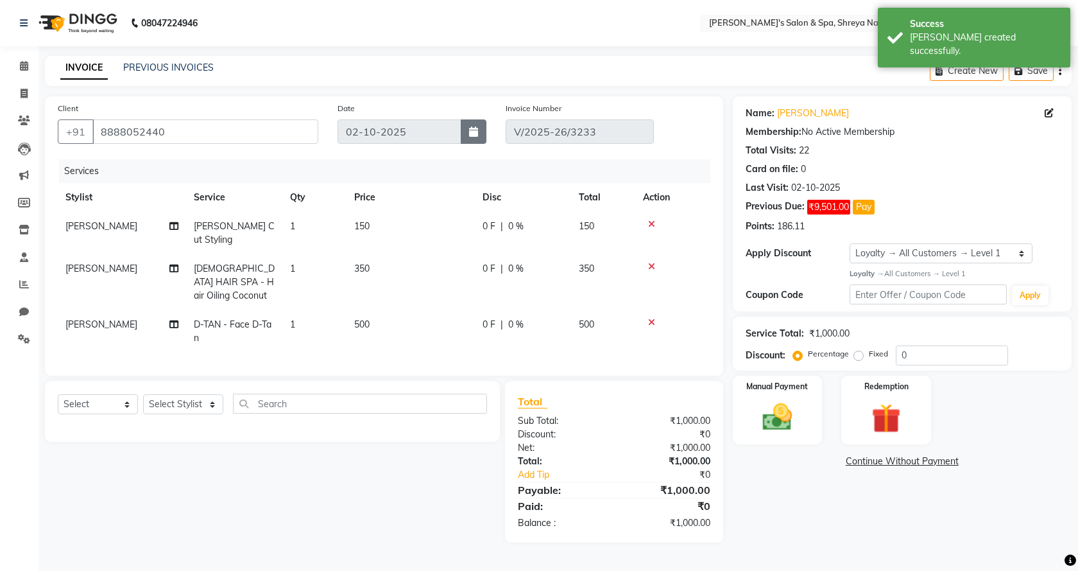
click at [471, 135] on icon "button" at bounding box center [473, 131] width 9 height 10
select select "10"
select select "2025"
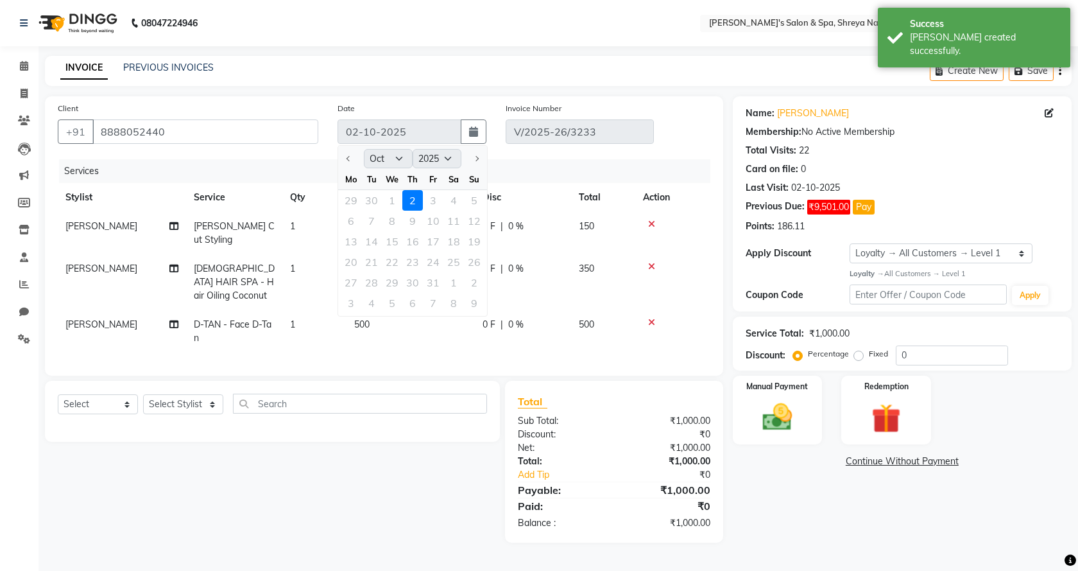
click at [395, 204] on div "29 30 1 2 3 4 5" at bounding box center [412, 200] width 149 height 21
click at [531, 164] on div "Services" at bounding box center [389, 171] width 661 height 24
click at [24, 61] on icon at bounding box center [24, 66] width 8 height 10
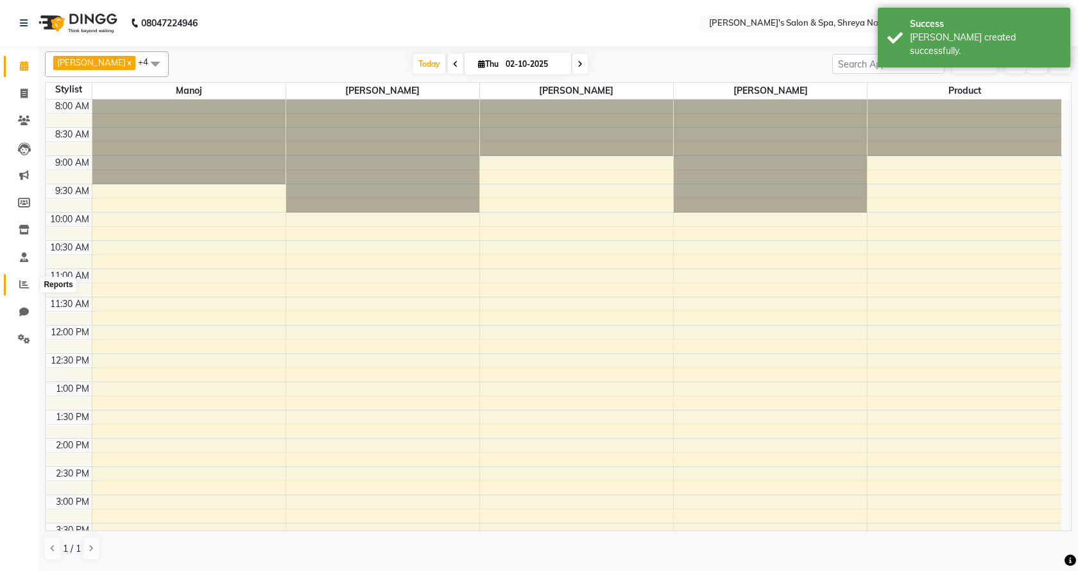
click at [33, 283] on span at bounding box center [24, 284] width 22 height 15
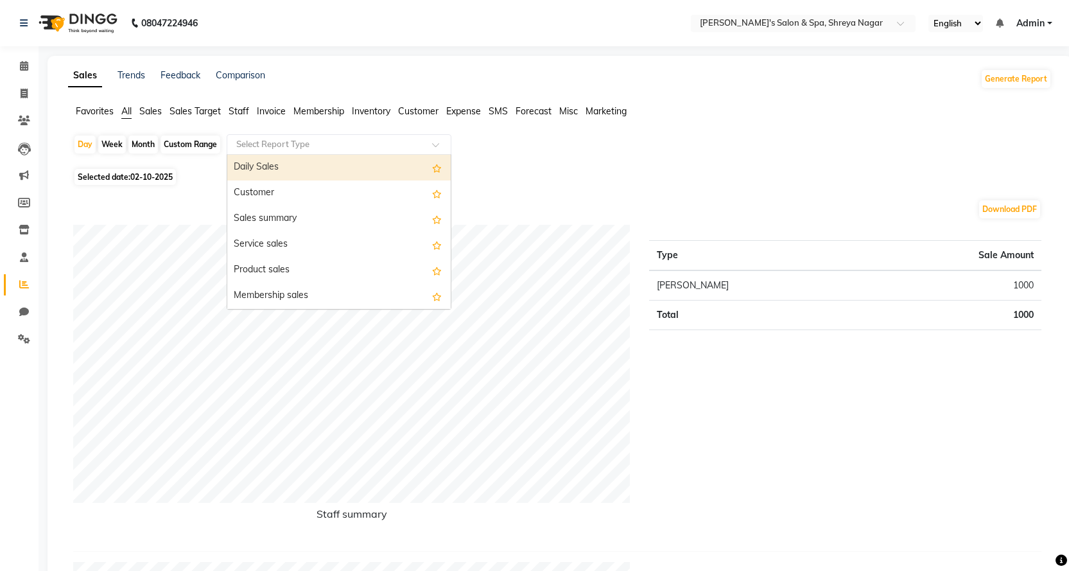
click at [290, 148] on input "text" at bounding box center [326, 144] width 185 height 13
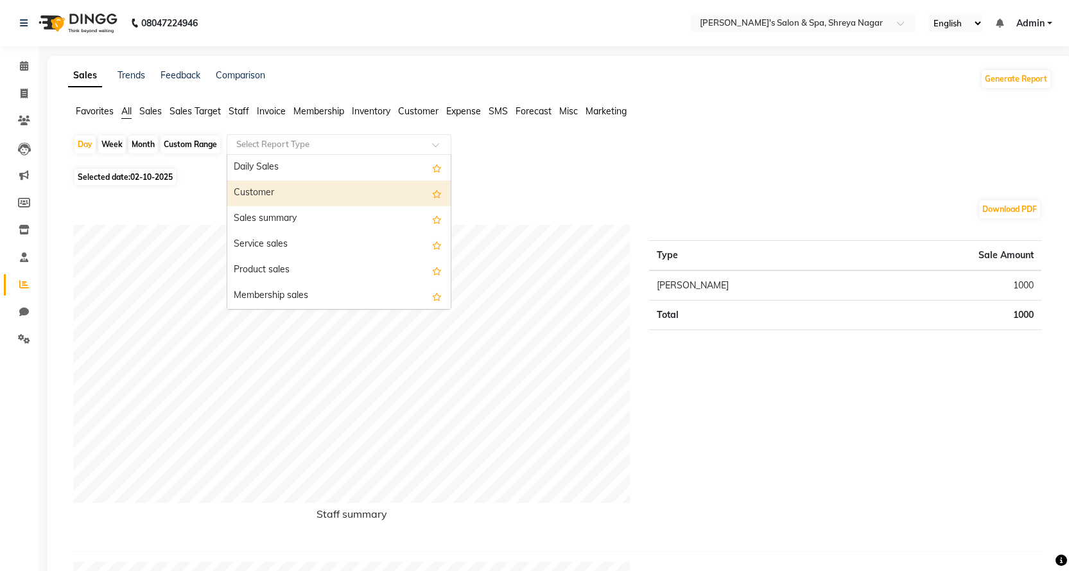
click at [266, 198] on div "Customer" at bounding box center [338, 193] width 223 height 26
select select "full_report"
select select "csv"
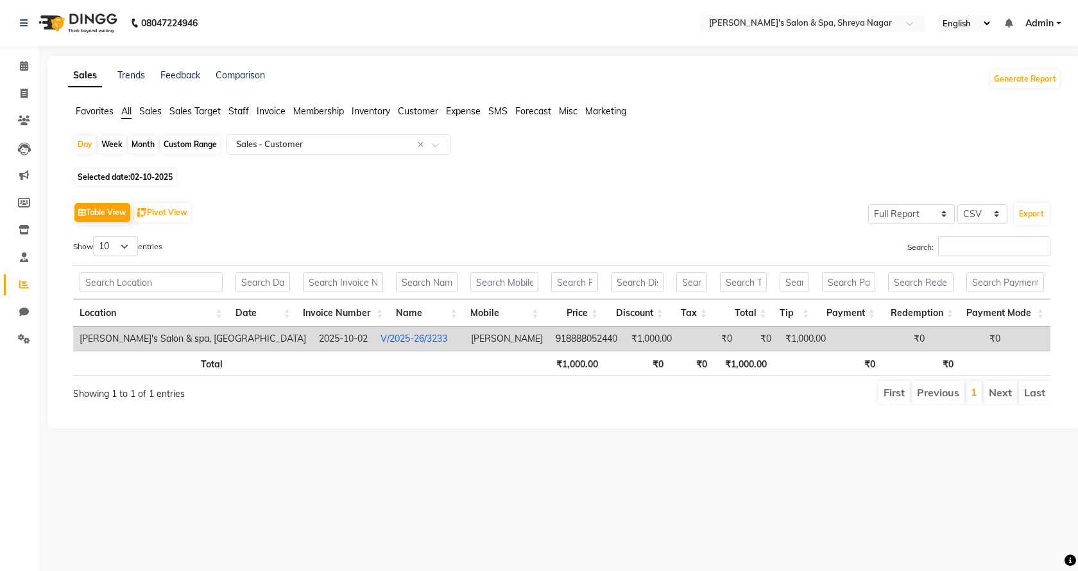
click at [550, 335] on td "918888052440" at bounding box center [587, 339] width 74 height 24
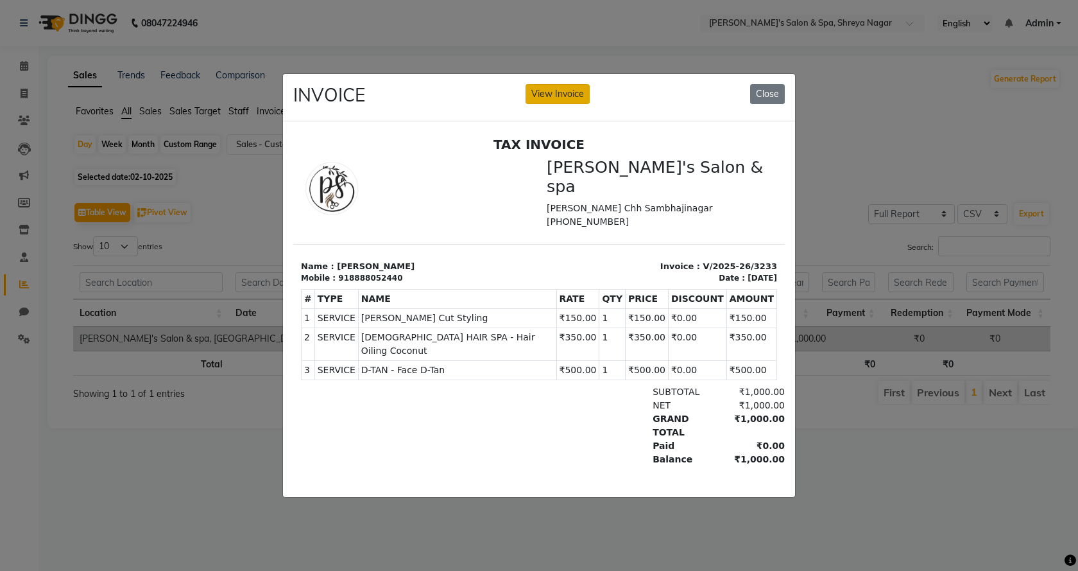
click at [580, 88] on button "View Invoice" at bounding box center [558, 94] width 64 height 20
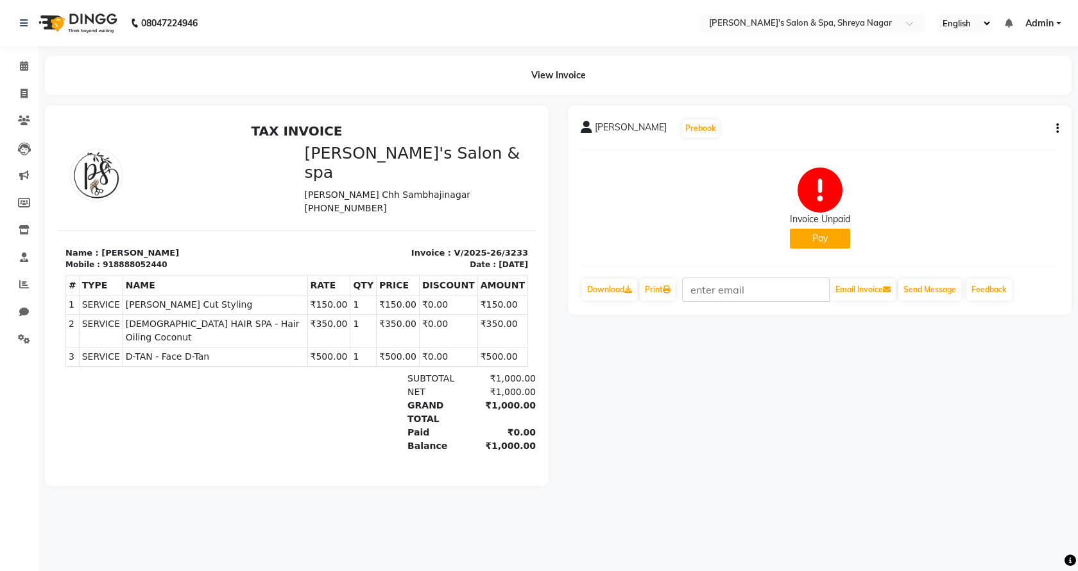
click at [1053, 128] on button "button" at bounding box center [1056, 128] width 8 height 13
click at [981, 94] on div "Cancel Invoice" at bounding box center [994, 97] width 88 height 16
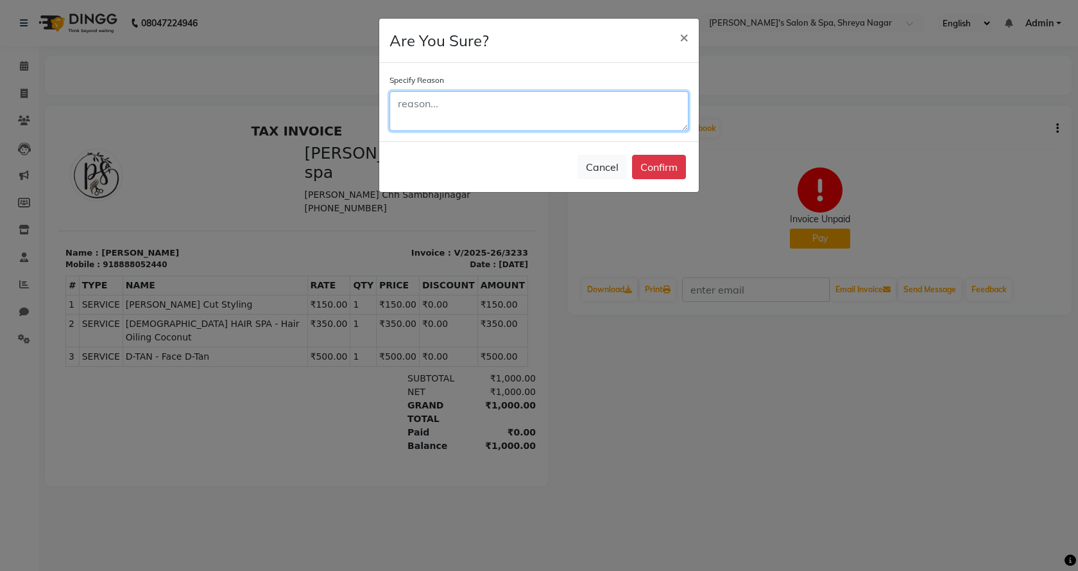
click at [557, 110] on textarea at bounding box center [539, 111] width 299 height 40
type textarea "date"
click at [645, 165] on button "Confirm" at bounding box center [659, 167] width 54 height 24
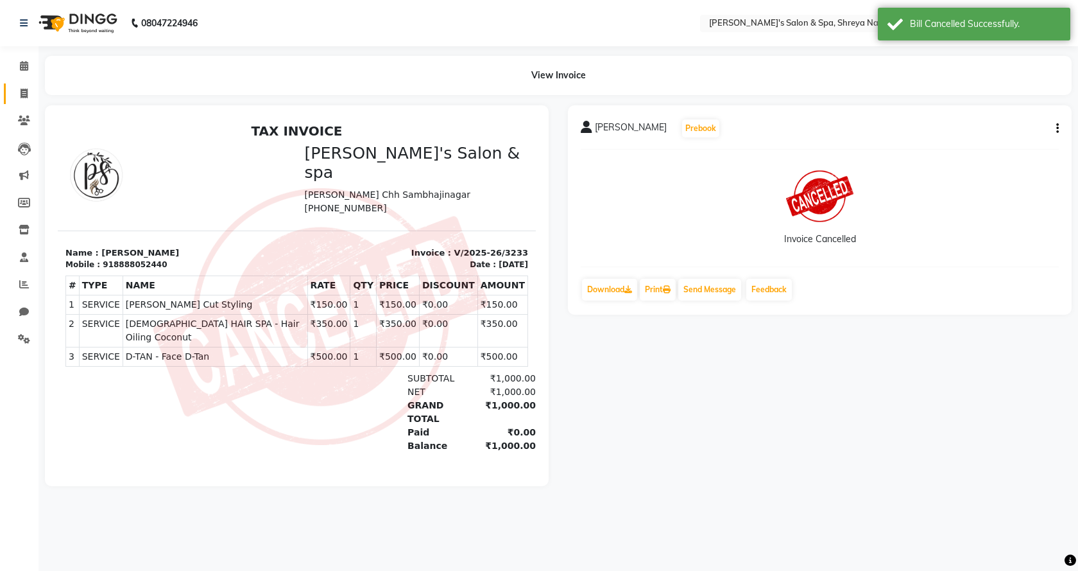
click at [33, 85] on link "Invoice" at bounding box center [19, 93] width 31 height 21
select select "7591"
select select "service"
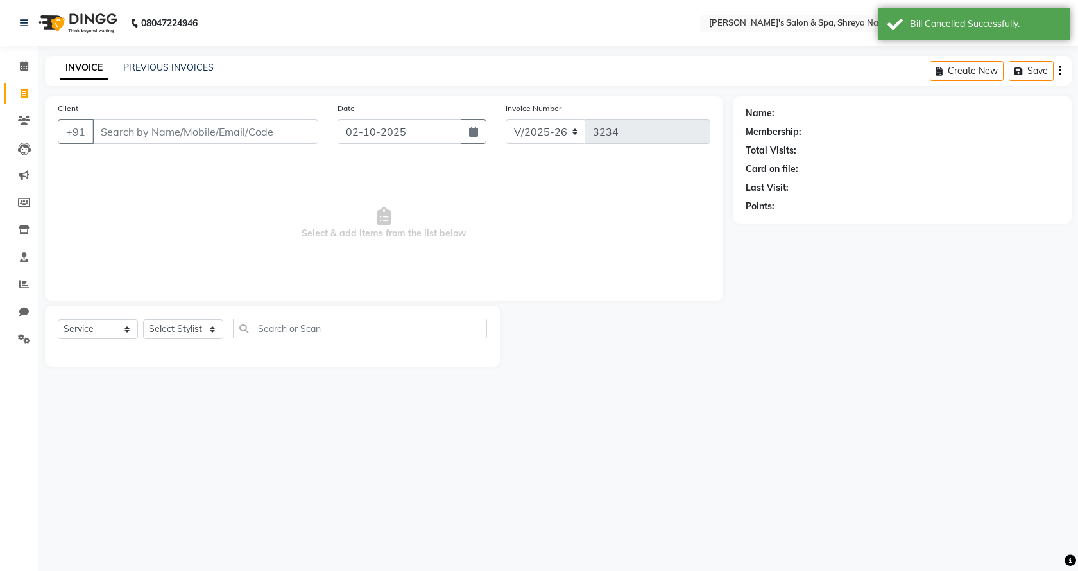
drag, startPoint x: 85, startPoint y: 110, endPoint x: 148, endPoint y: 132, distance: 66.6
click at [105, 119] on div "Client +91" at bounding box center [188, 127] width 280 height 53
click at [148, 132] on input "Client" at bounding box center [205, 131] width 226 height 24
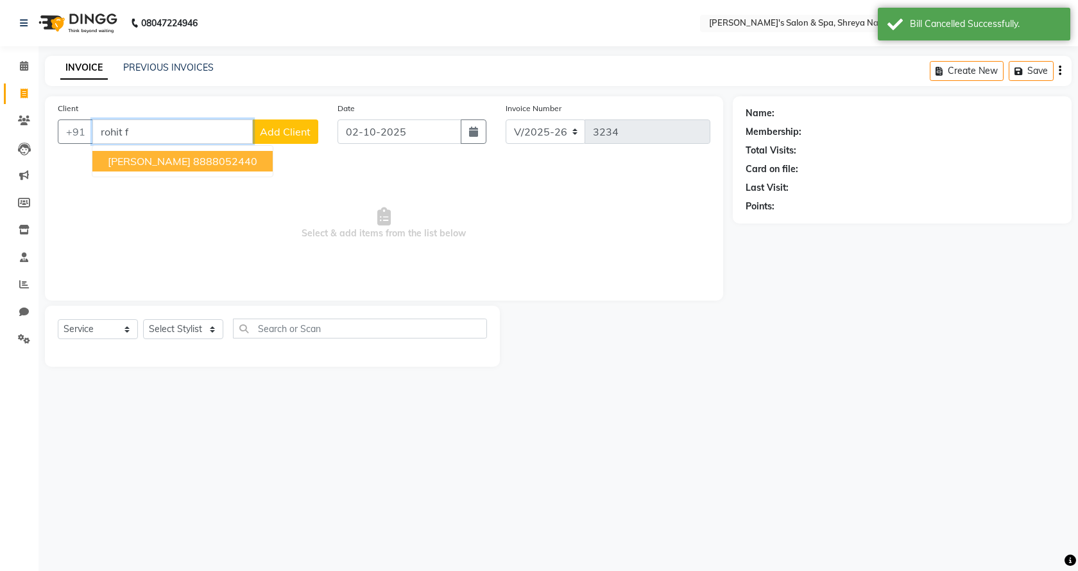
click at [202, 166] on ngb-highlight "8888052440" at bounding box center [225, 161] width 64 height 13
type input "8888052440"
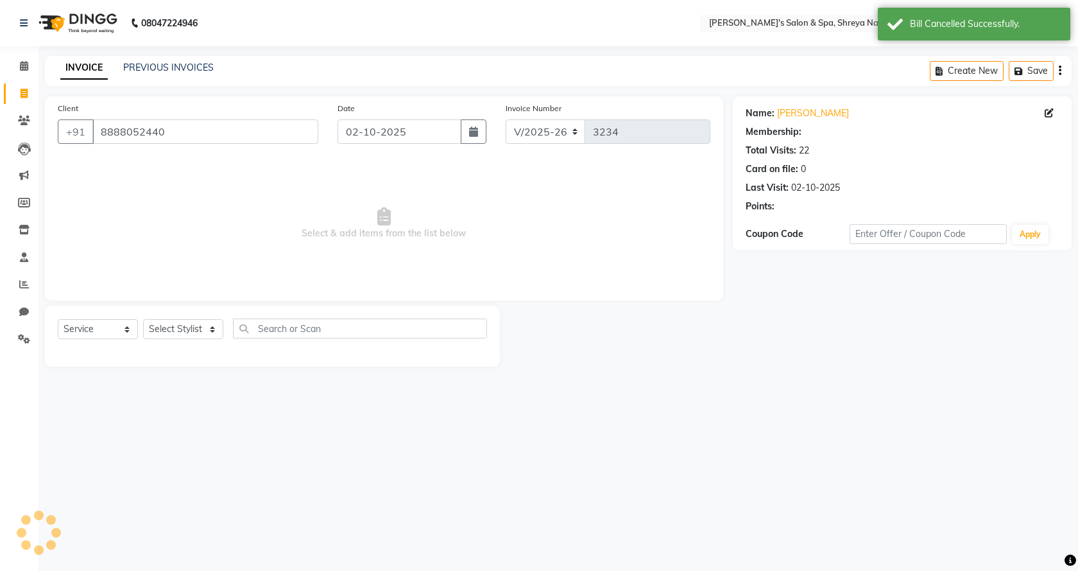
select select "1: Object"
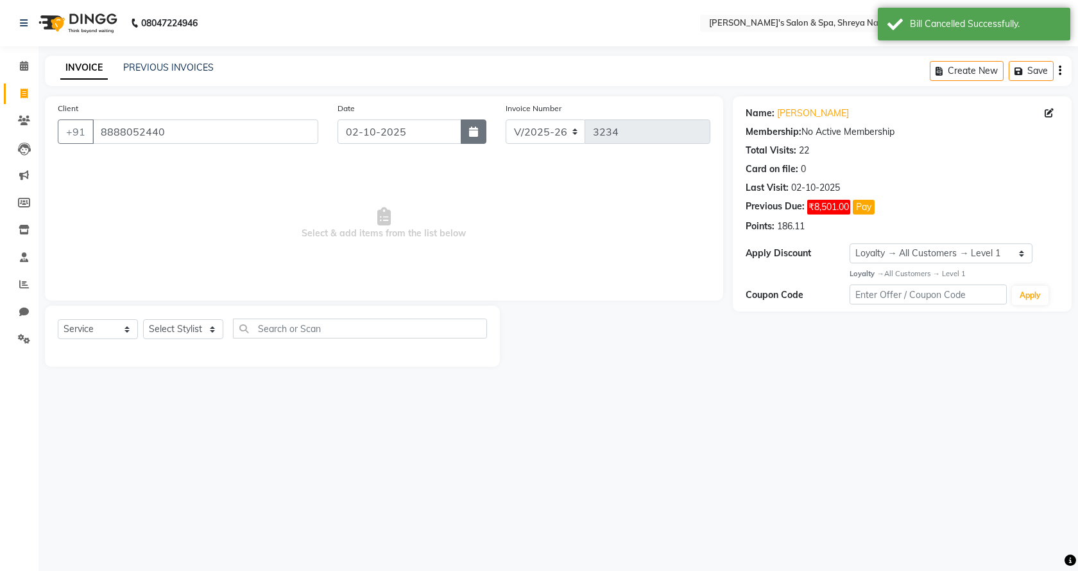
click at [467, 128] on button "button" at bounding box center [474, 131] width 26 height 24
select select "10"
select select "2025"
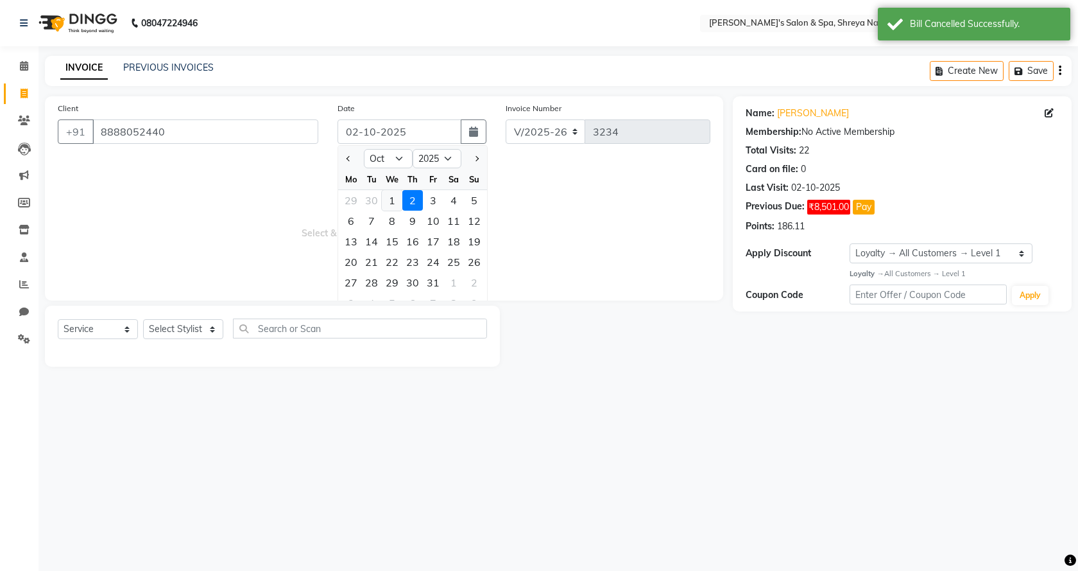
click at [387, 199] on div "1" at bounding box center [392, 200] width 21 height 21
type input "01-10-2025"
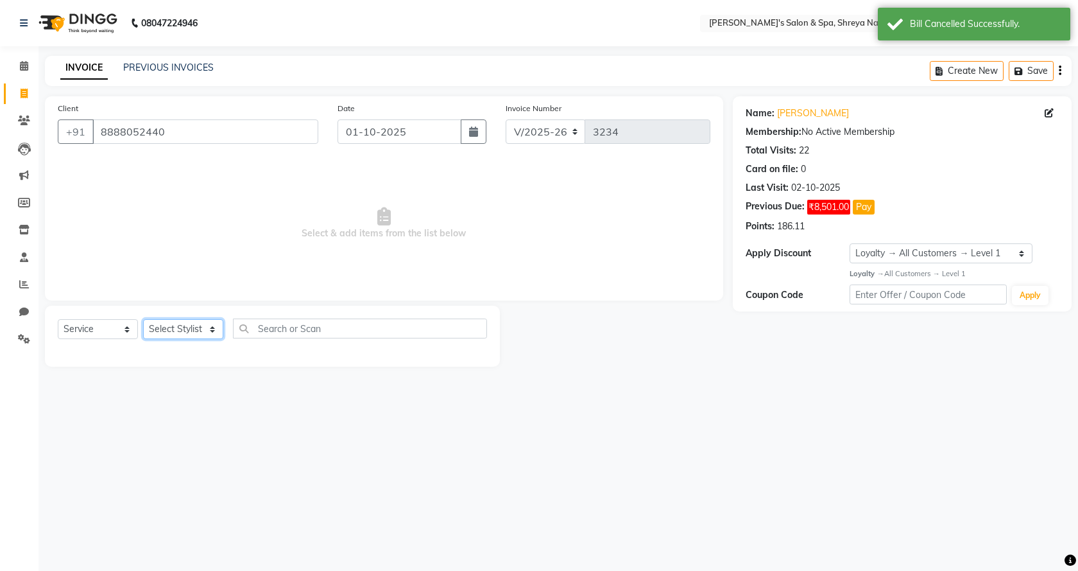
drag, startPoint x: 193, startPoint y: 325, endPoint x: 190, endPoint y: 336, distance: 11.2
click at [193, 325] on select "Select Stylist [PERSON_NAME] [PERSON_NAME] [PERSON_NAME] Product Reception" at bounding box center [183, 329] width 80 height 20
click at [143, 319] on select "Select Stylist [PERSON_NAME] [PERSON_NAME] [PERSON_NAME] Product Reception" at bounding box center [183, 329] width 80 height 20
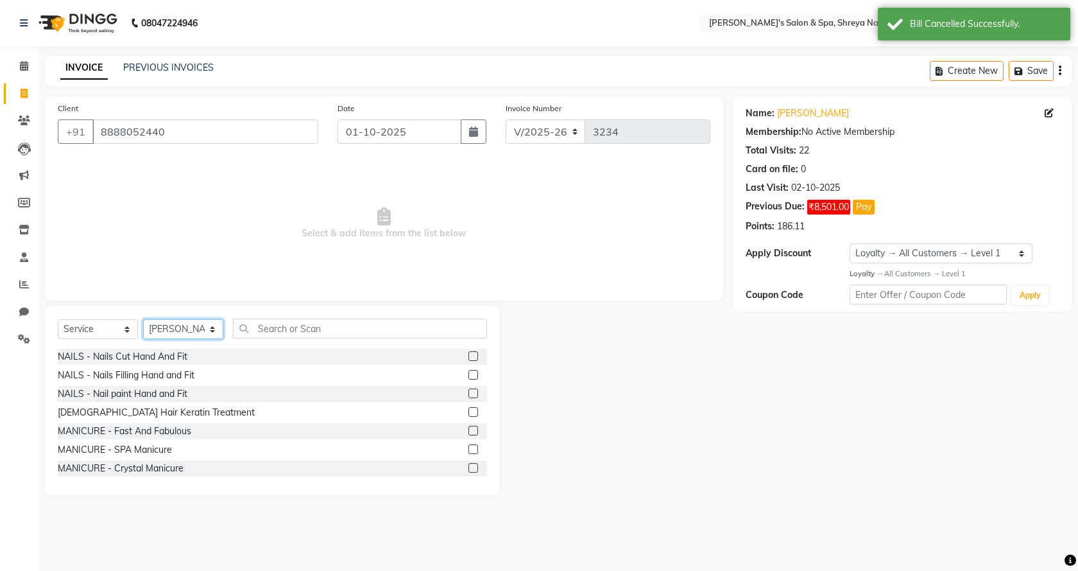
drag, startPoint x: 204, startPoint y: 327, endPoint x: 200, endPoint y: 338, distance: 11.8
click at [204, 327] on select "Select Stylist [PERSON_NAME] [PERSON_NAME] [PERSON_NAME] Product Reception" at bounding box center [183, 329] width 80 height 20
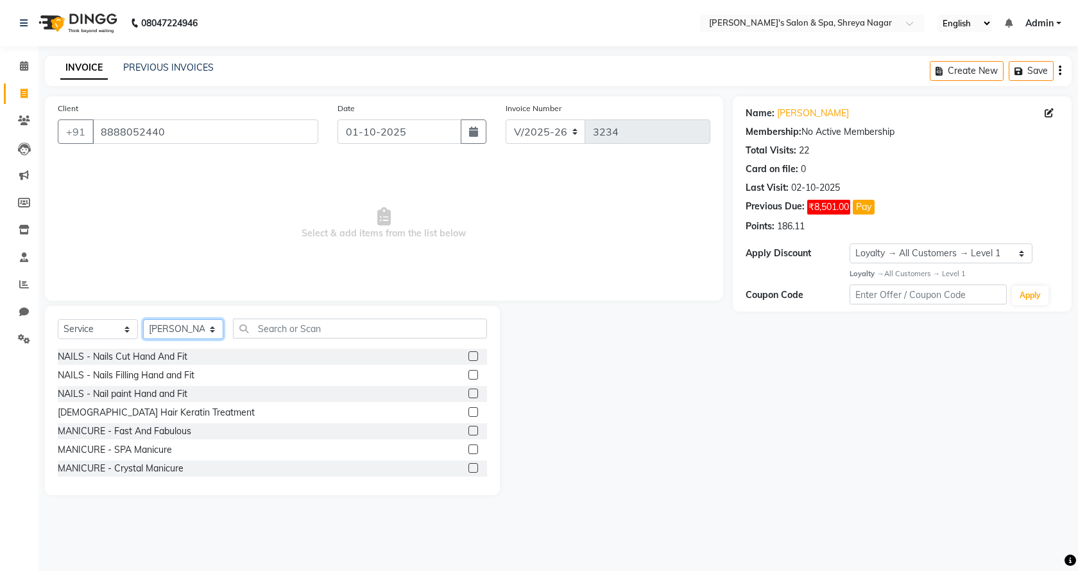
select select "67479"
click at [143, 319] on select "Select Stylist [PERSON_NAME] [PERSON_NAME] [PERSON_NAME] Product Reception" at bounding box center [183, 329] width 80 height 20
click at [331, 325] on input "text" at bounding box center [360, 328] width 254 height 20
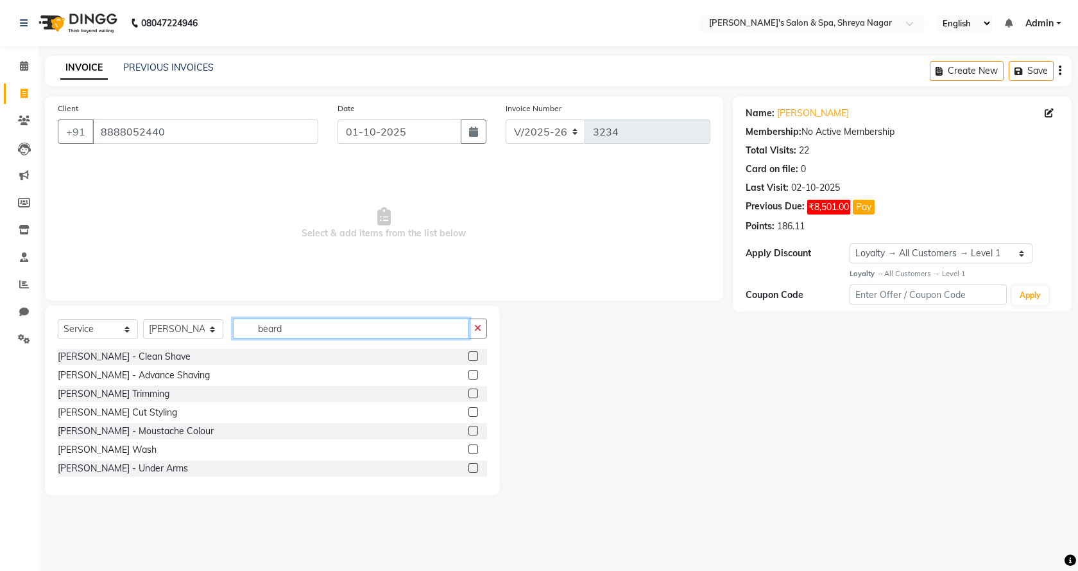
type input "beard"
click at [469, 394] on label at bounding box center [474, 393] width 10 height 10
click at [469, 394] on input "checkbox" at bounding box center [473, 394] width 8 height 8
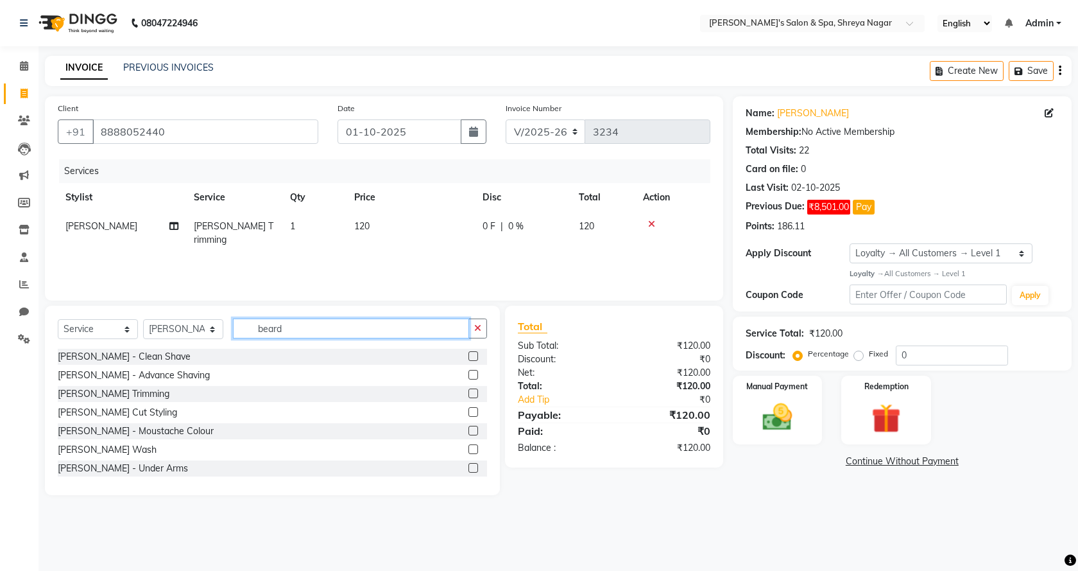
checkbox input "false"
click at [361, 326] on input "beard" at bounding box center [351, 328] width 236 height 20
type input "g"
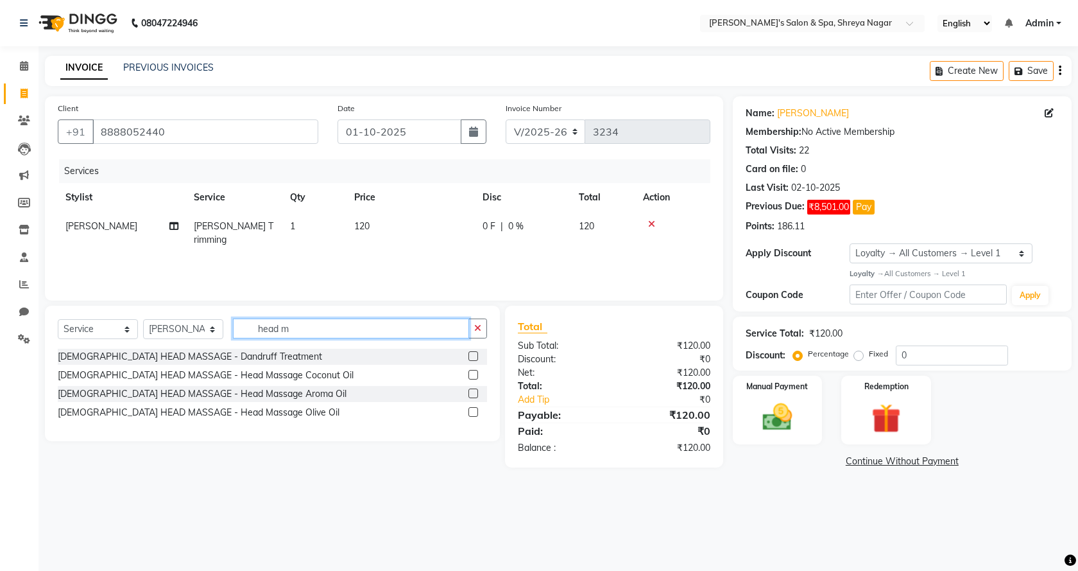
type input "head m"
drag, startPoint x: 472, startPoint y: 374, endPoint x: 319, endPoint y: 368, distance: 153.5
click at [471, 373] on label at bounding box center [474, 375] width 10 height 10
click at [471, 373] on input "checkbox" at bounding box center [473, 375] width 8 height 8
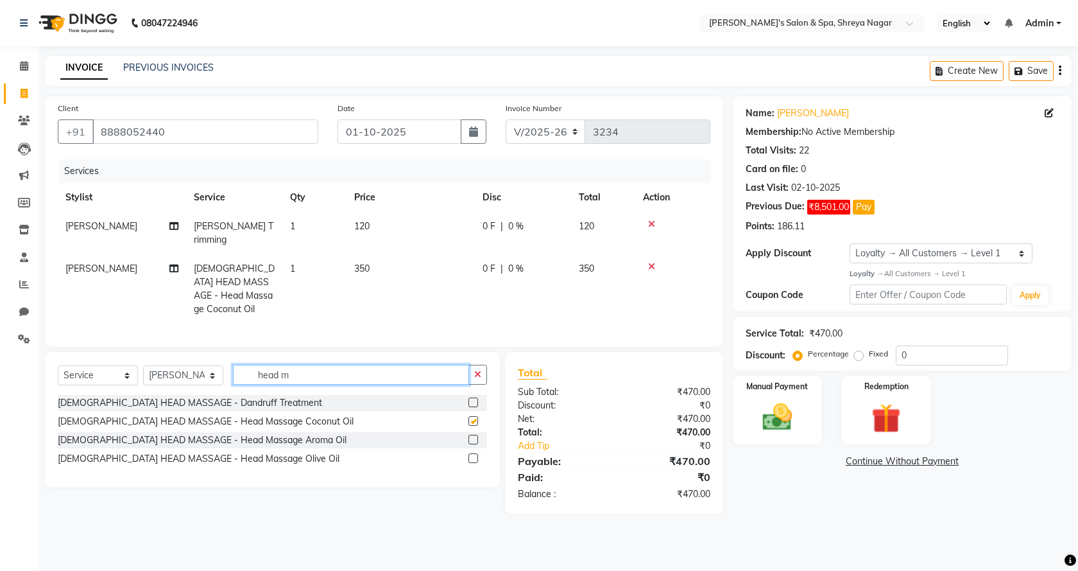
click at [305, 375] on input "head m" at bounding box center [351, 375] width 236 height 20
checkbox input "false"
click at [305, 375] on input "head m" at bounding box center [351, 375] width 236 height 20
click at [306, 375] on input "head m" at bounding box center [351, 375] width 236 height 20
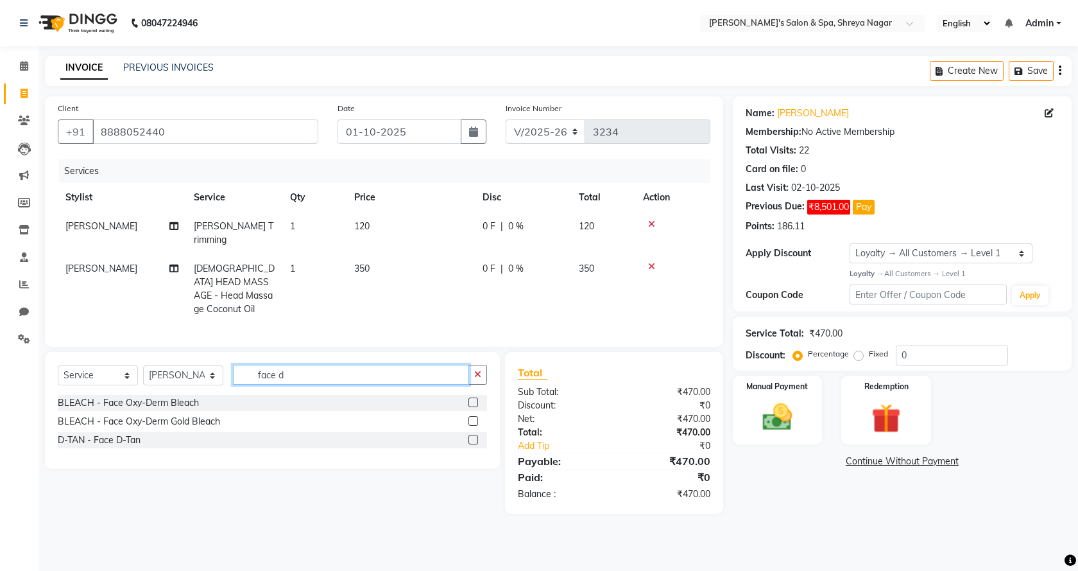
type input "face d"
drag, startPoint x: 476, startPoint y: 436, endPoint x: 507, endPoint y: 435, distance: 30.8
click at [475, 436] on label at bounding box center [474, 440] width 10 height 10
click at [475, 436] on input "checkbox" at bounding box center [473, 440] width 8 height 8
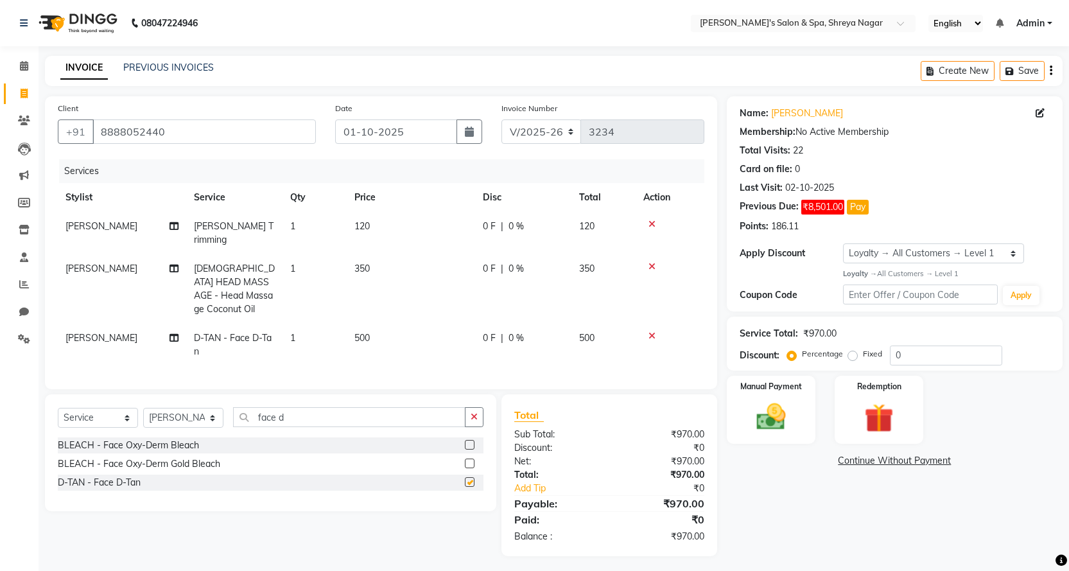
checkbox input "false"
drag, startPoint x: 385, startPoint y: 218, endPoint x: 388, endPoint y: 225, distance: 7.2
click at [385, 221] on td "120" at bounding box center [411, 233] width 128 height 42
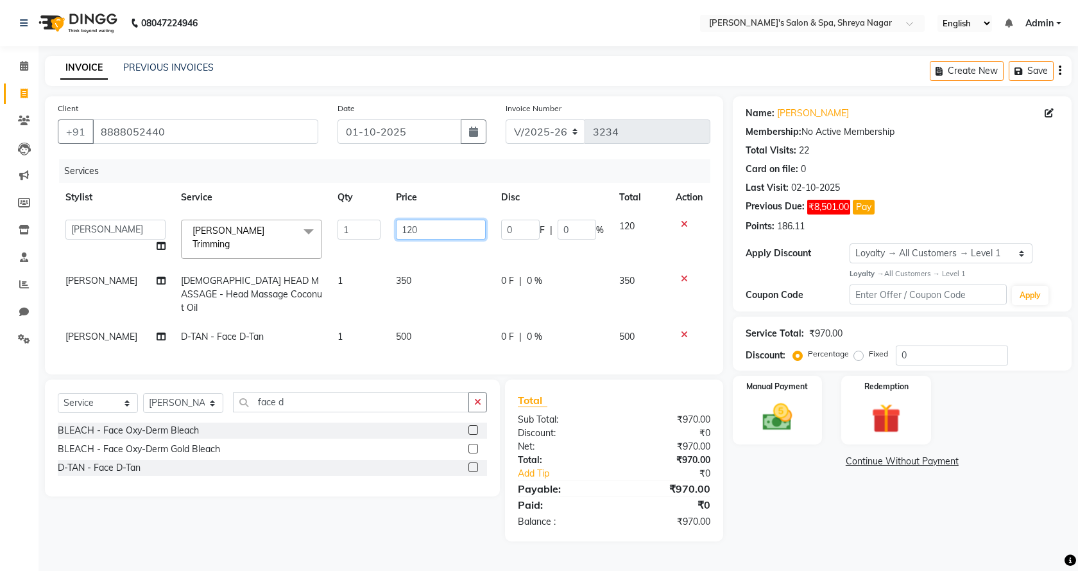
click at [413, 233] on input "120" at bounding box center [441, 230] width 91 height 20
type input "150"
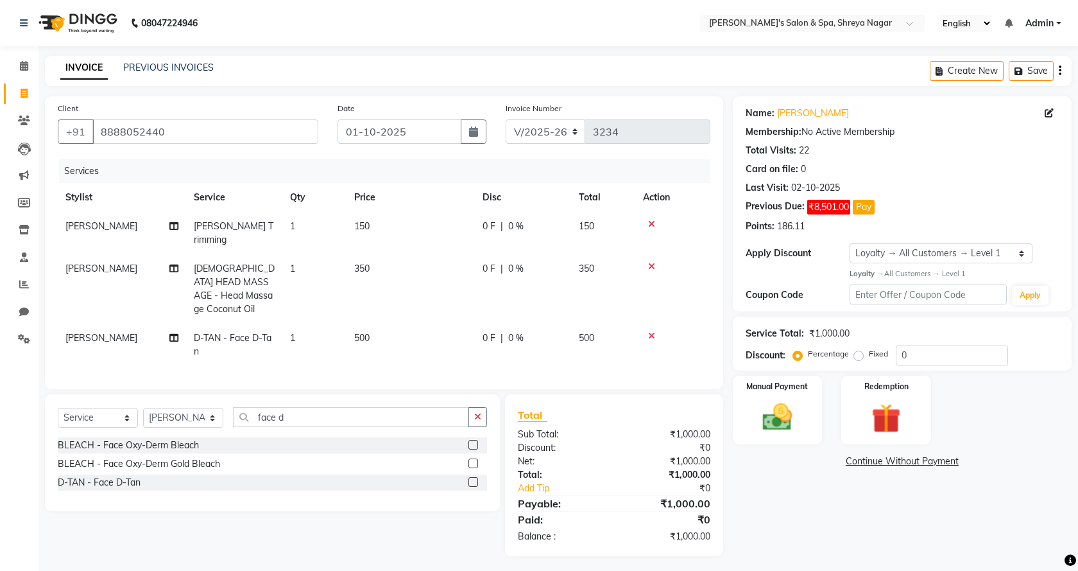
click at [850, 480] on div "Name: [PERSON_NAME] Membership: No Active Membership Total Visits: 22 Card on f…" at bounding box center [907, 326] width 349 height 460
click at [868, 458] on link "Continue Without Payment" at bounding box center [894, 460] width 331 height 13
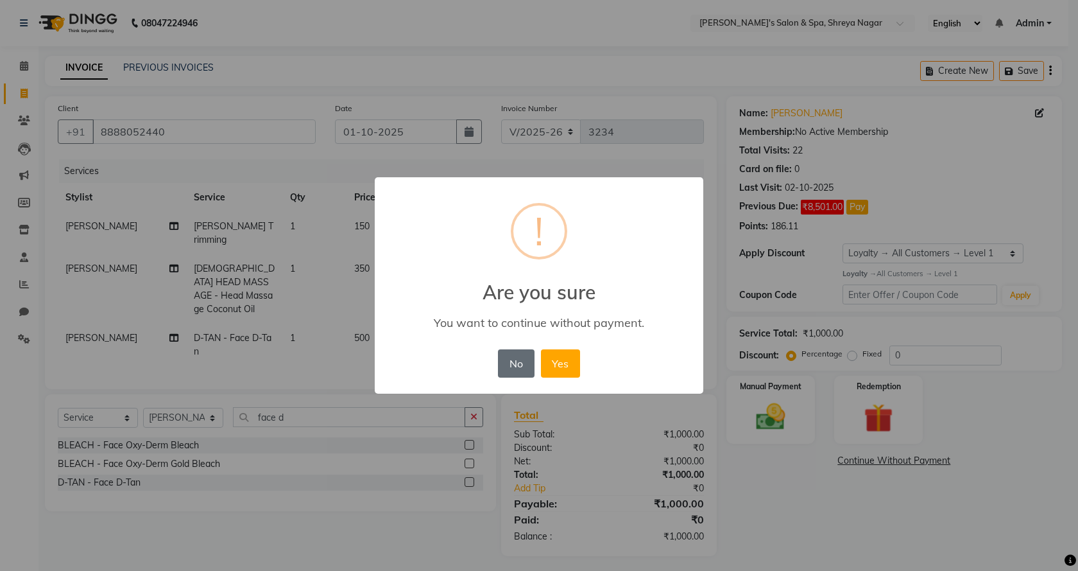
click at [498, 365] on button "No" at bounding box center [516, 363] width 36 height 28
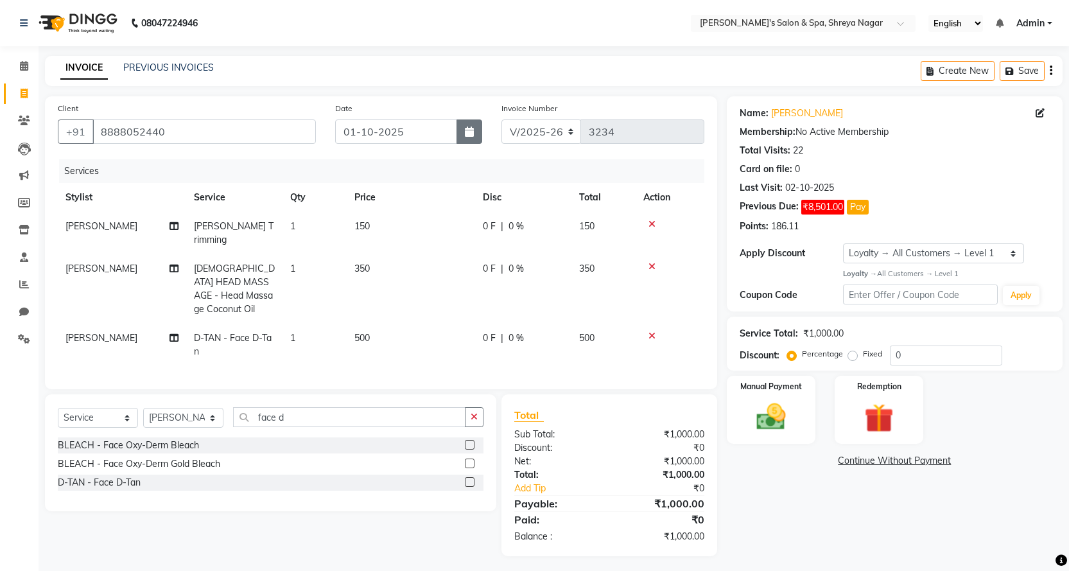
click at [480, 137] on button "button" at bounding box center [469, 131] width 26 height 24
select select "10"
select select "2025"
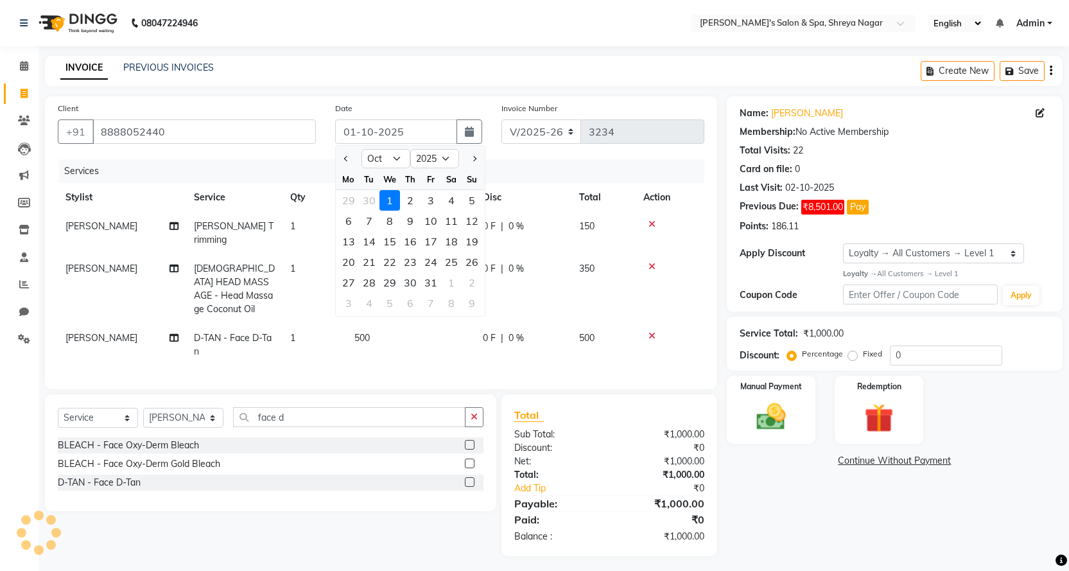
click at [392, 201] on div "1" at bounding box center [389, 200] width 21 height 21
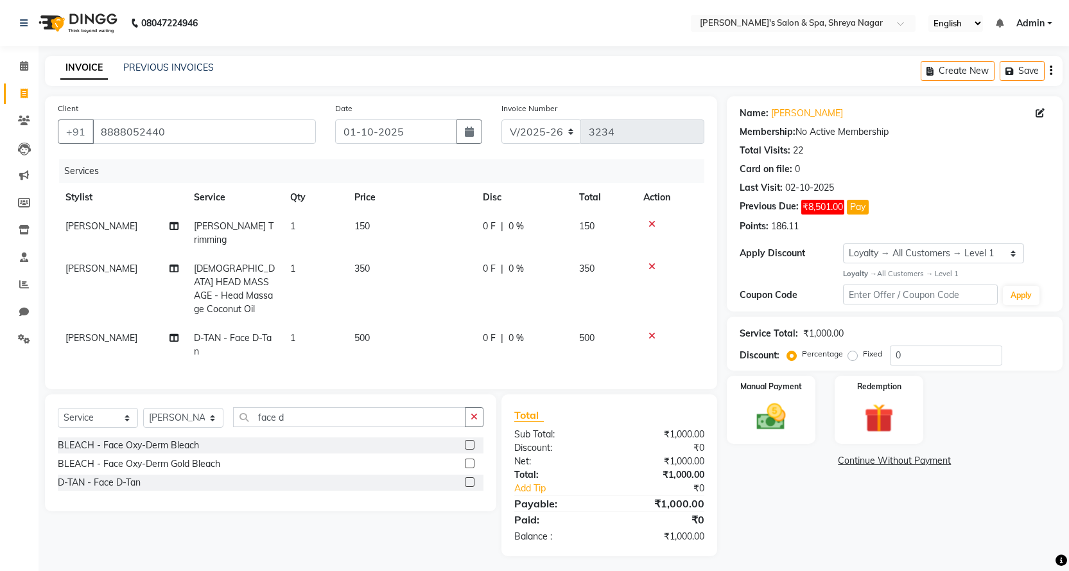
click at [873, 459] on link "Continue Without Payment" at bounding box center [894, 460] width 331 height 13
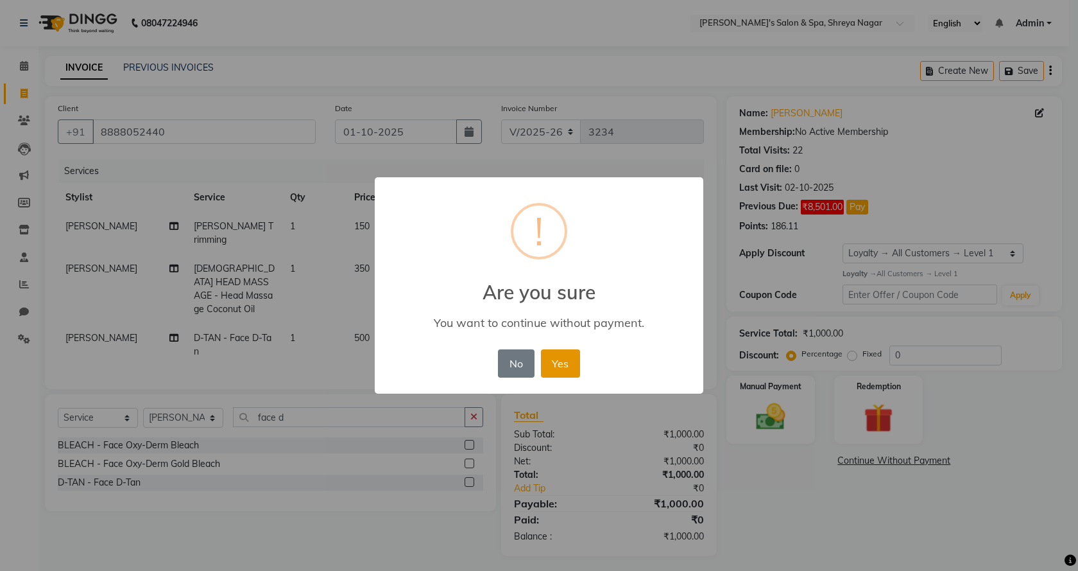
click at [558, 359] on button "Yes" at bounding box center [560, 363] width 39 height 28
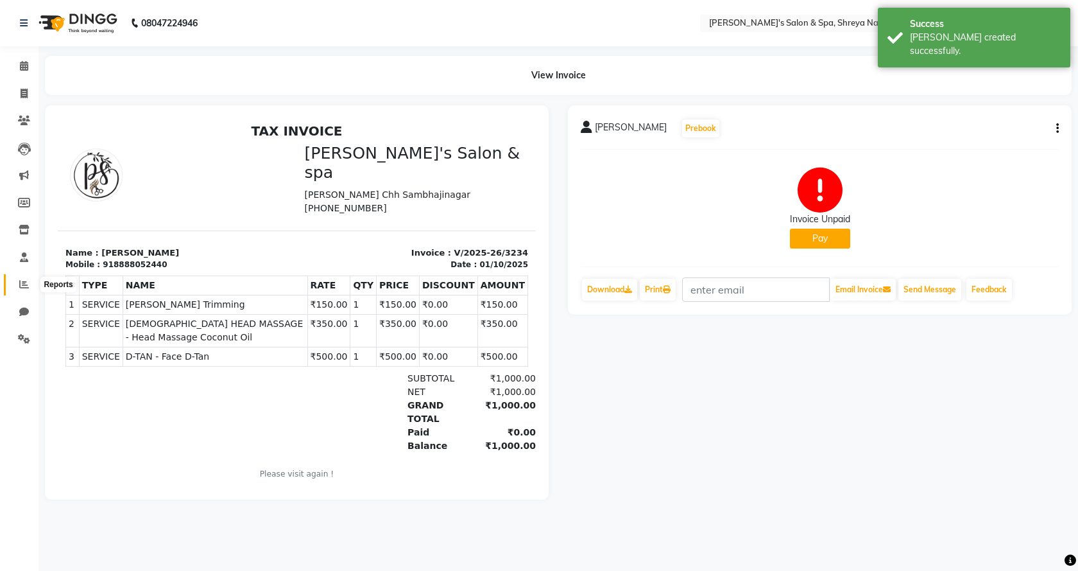
click at [17, 281] on span at bounding box center [24, 284] width 22 height 15
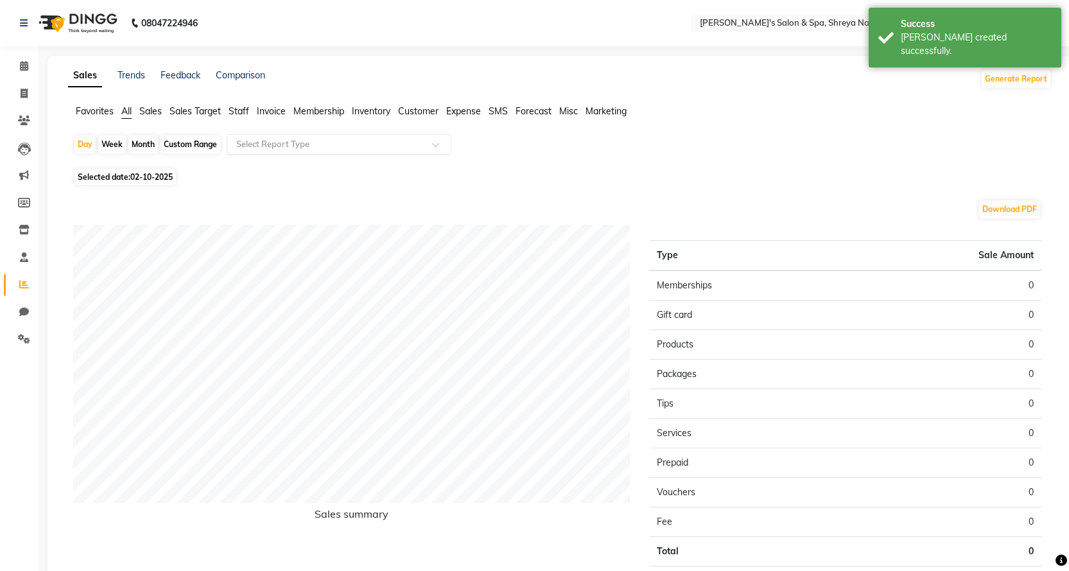
click at [313, 148] on input "text" at bounding box center [326, 144] width 185 height 13
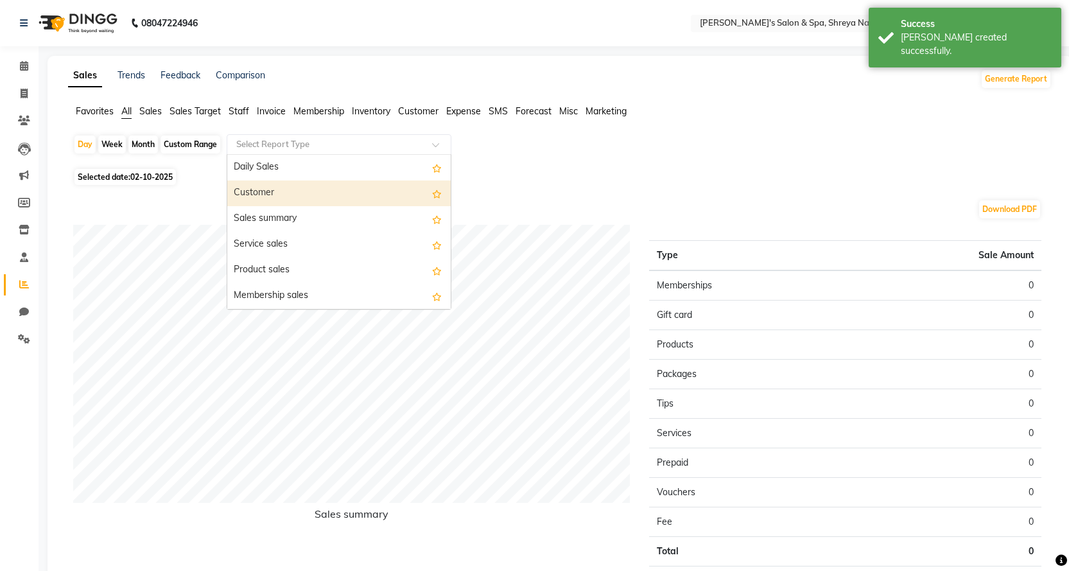
click at [295, 182] on div "Customer" at bounding box center [338, 193] width 223 height 26
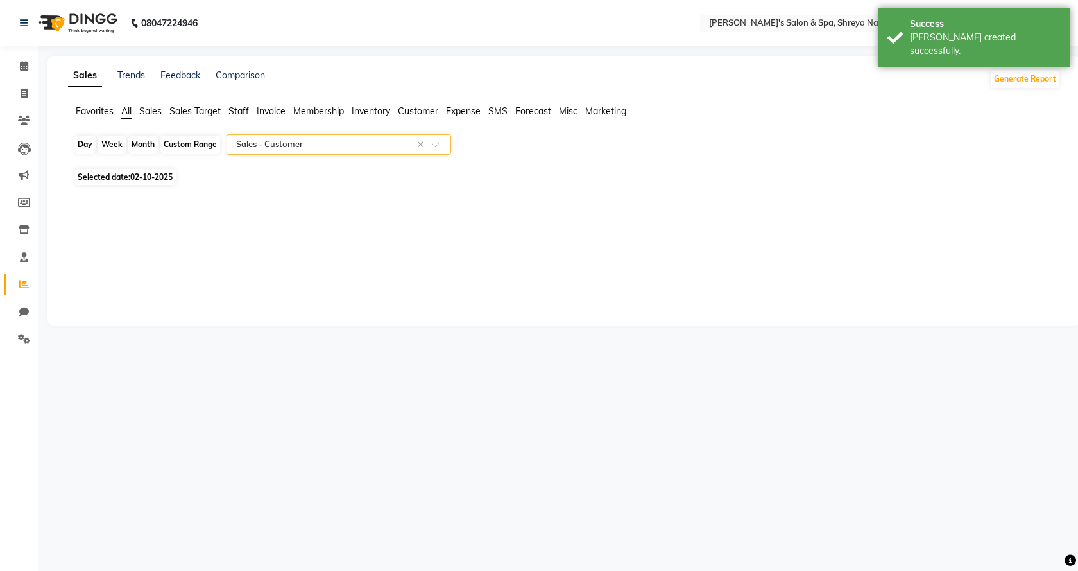
click at [83, 147] on div "Day" at bounding box center [84, 144] width 21 height 18
select select "10"
select select "2025"
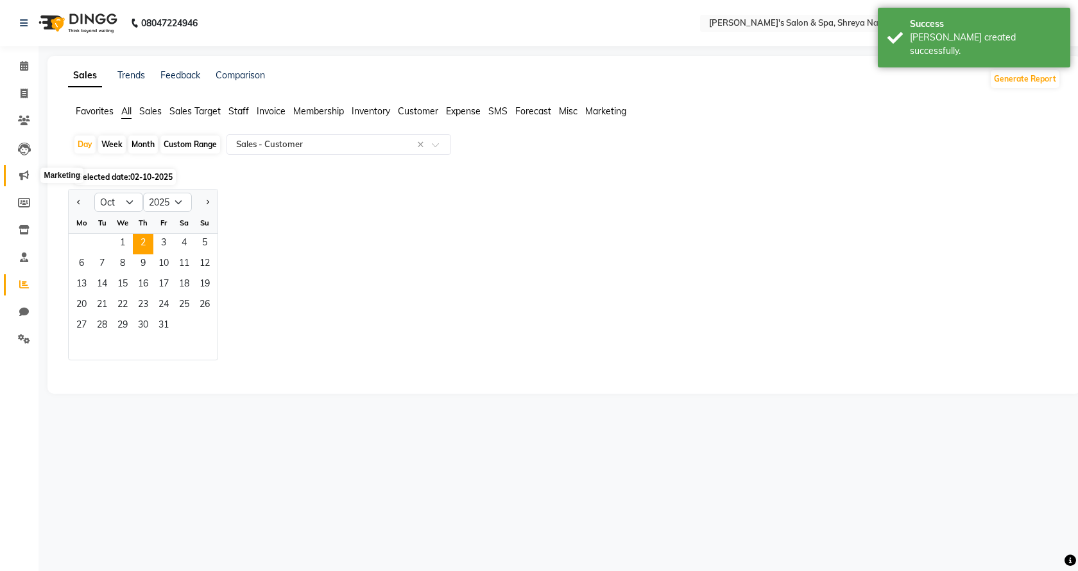
click at [21, 180] on span at bounding box center [24, 175] width 22 height 15
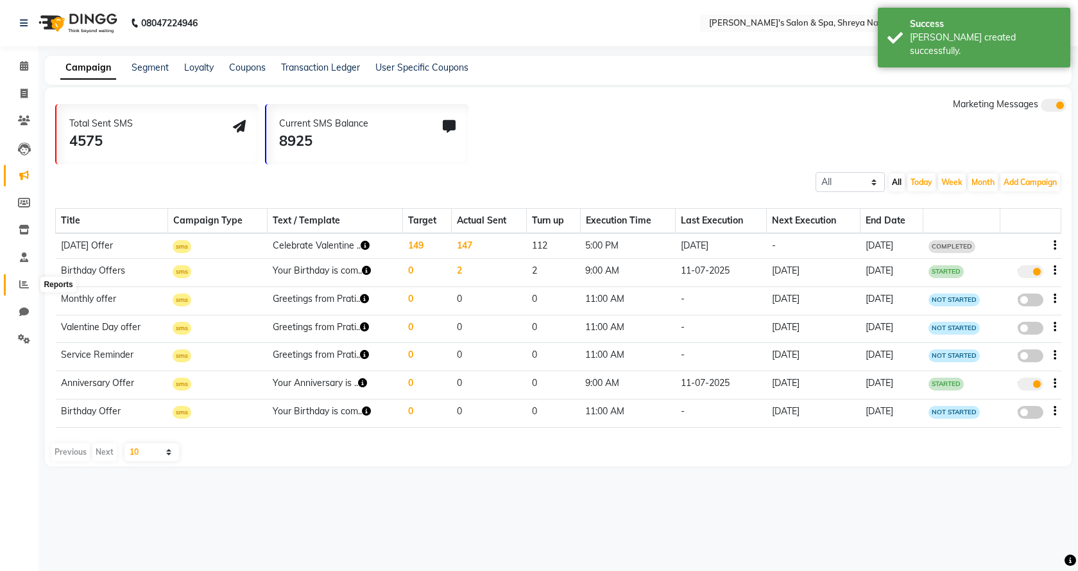
click at [20, 291] on span at bounding box center [24, 284] width 22 height 15
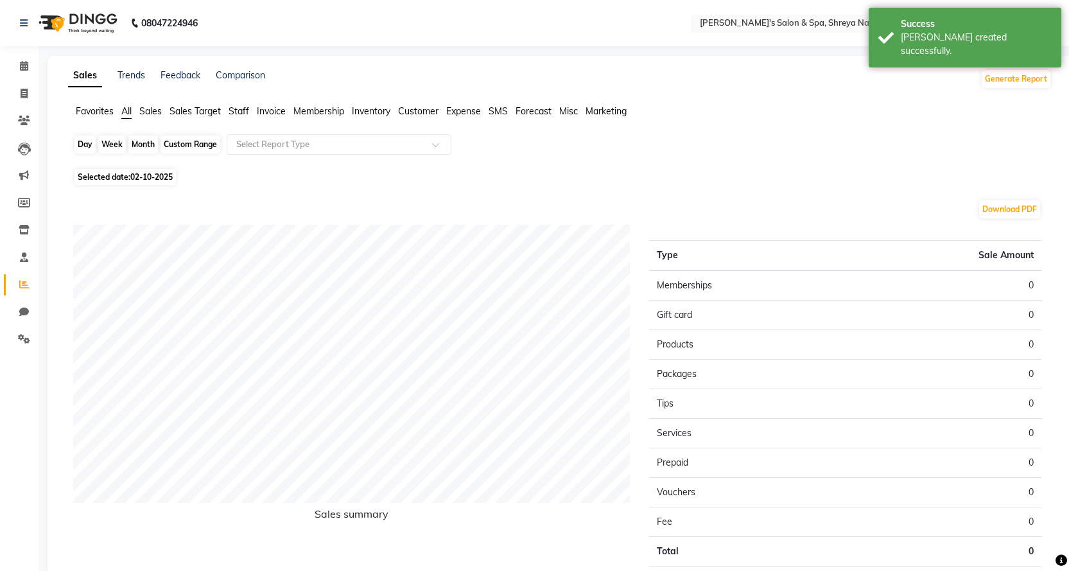
click at [91, 144] on div "Day" at bounding box center [84, 144] width 21 height 18
select select "10"
select select "2025"
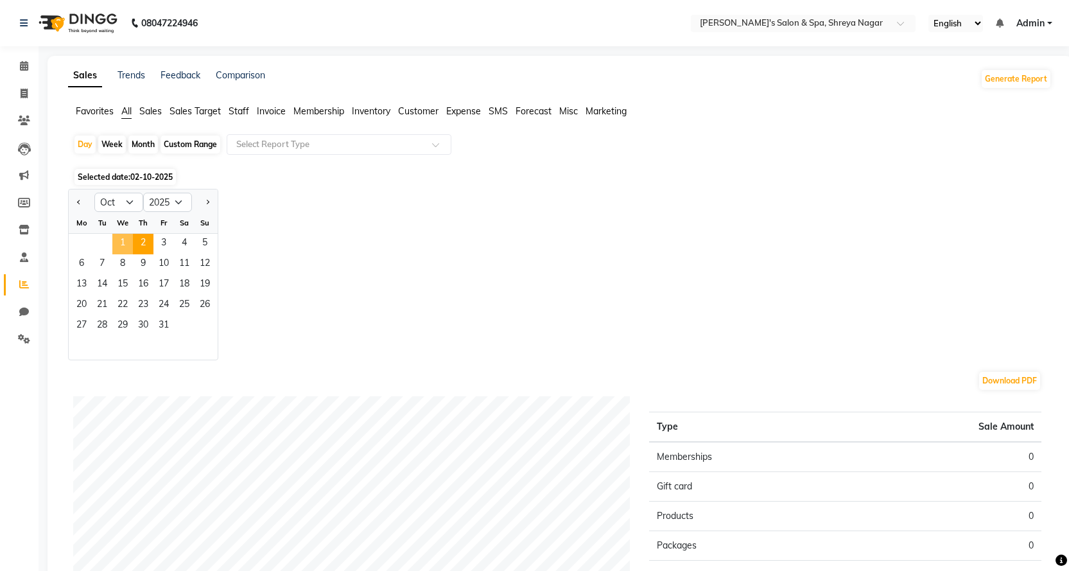
click at [126, 241] on span "1" at bounding box center [122, 244] width 21 height 21
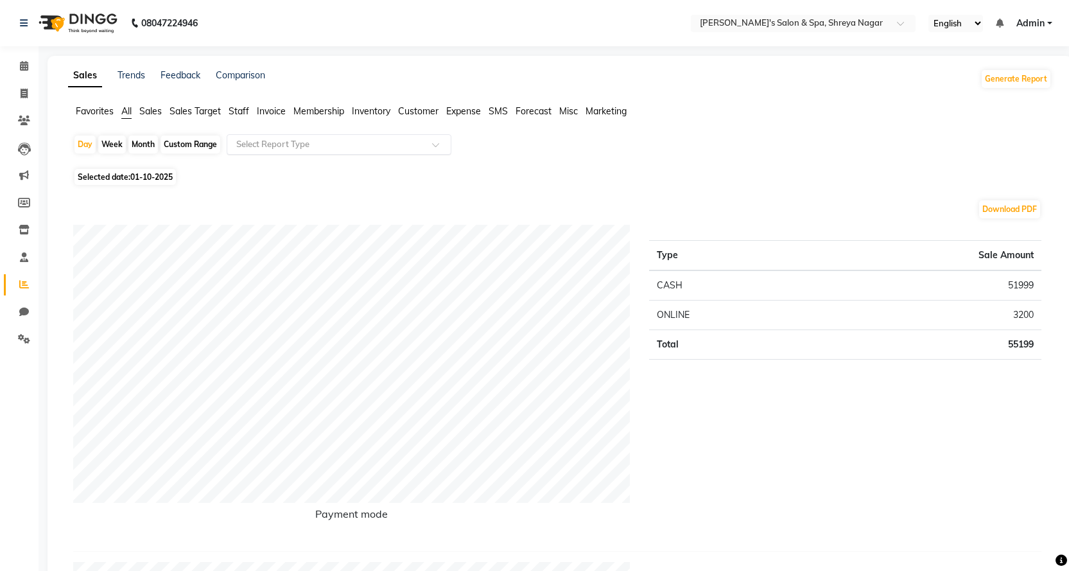
drag, startPoint x: 315, startPoint y: 137, endPoint x: 313, endPoint y: 153, distance: 16.1
click at [315, 137] on div "Select Report Type" at bounding box center [339, 144] width 225 height 21
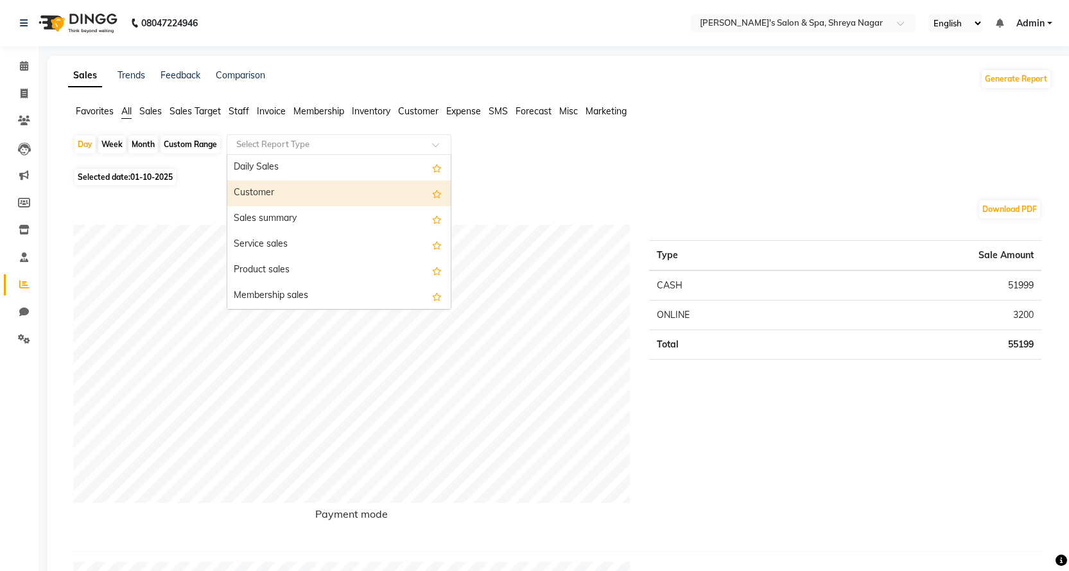
click at [297, 188] on div "Customer" at bounding box center [338, 193] width 223 height 26
select select "full_report"
select select "csv"
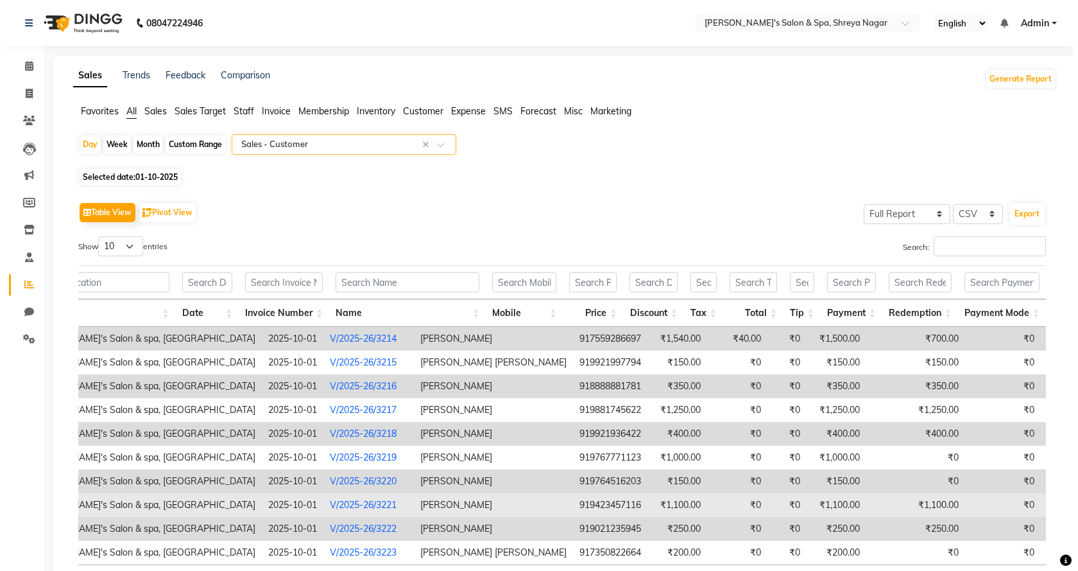
scroll to position [110, 0]
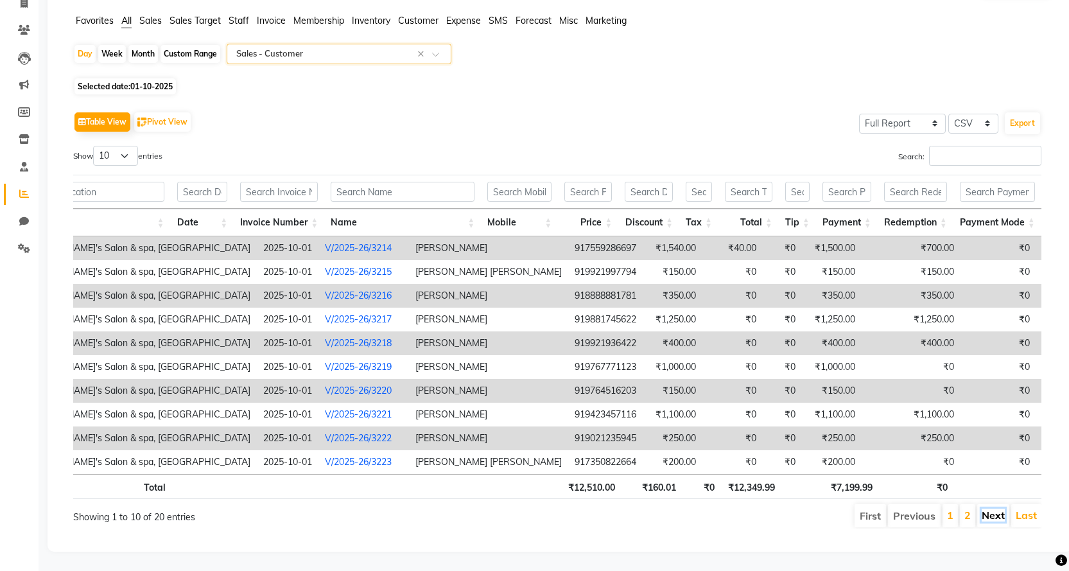
click at [1001, 508] on link "Next" at bounding box center [993, 514] width 23 height 13
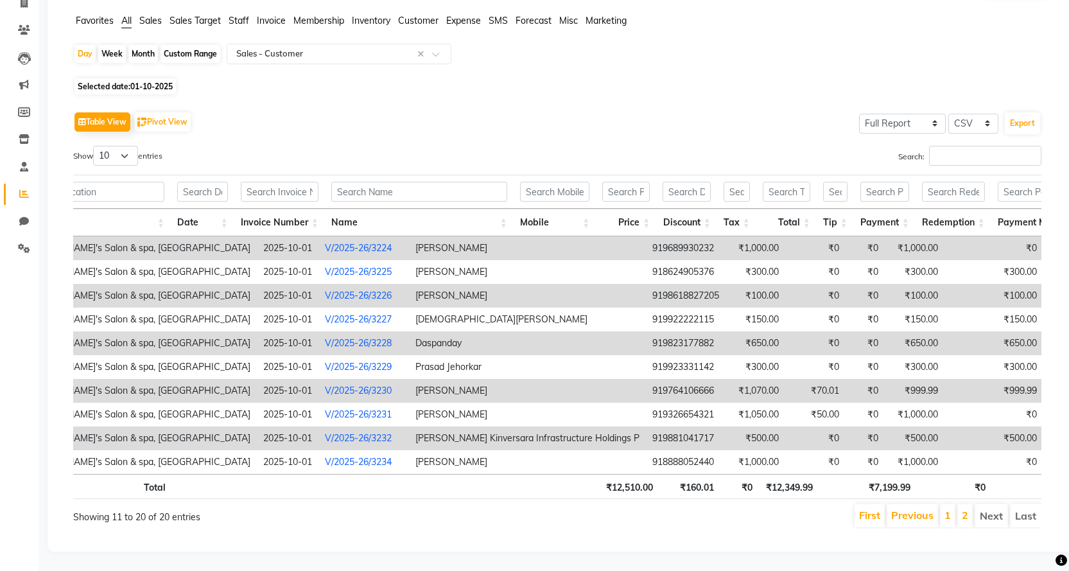
click at [409, 379] on td "[PERSON_NAME]" at bounding box center [527, 391] width 237 height 24
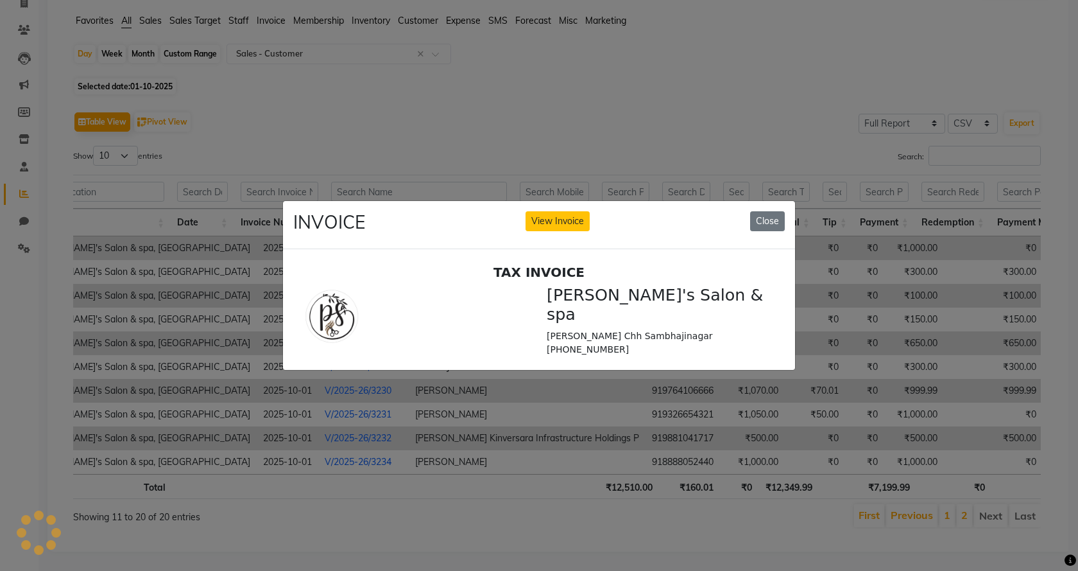
scroll to position [0, 0]
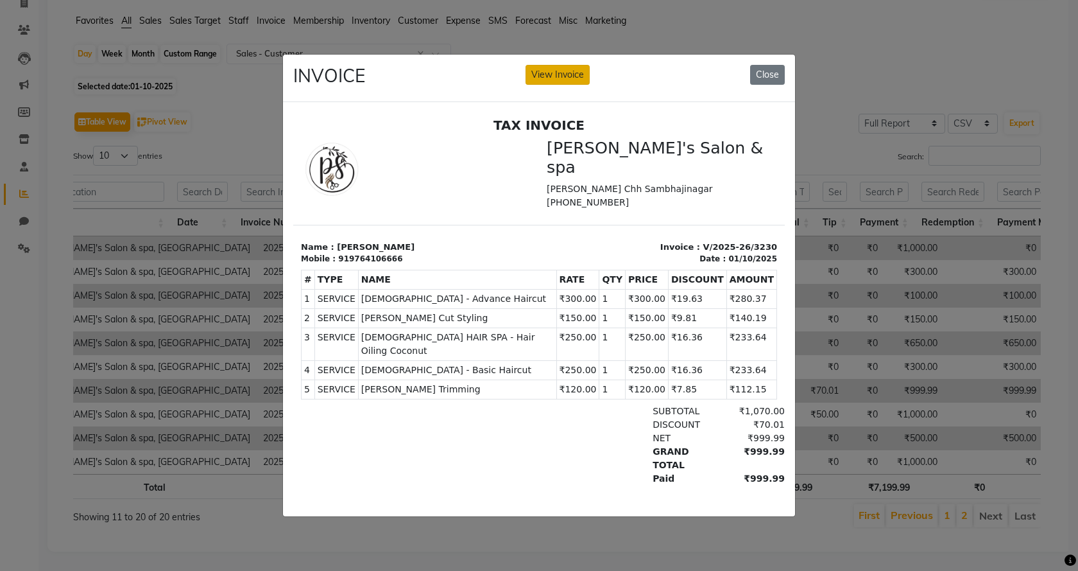
click at [548, 66] on button "View Invoice" at bounding box center [558, 75] width 64 height 20
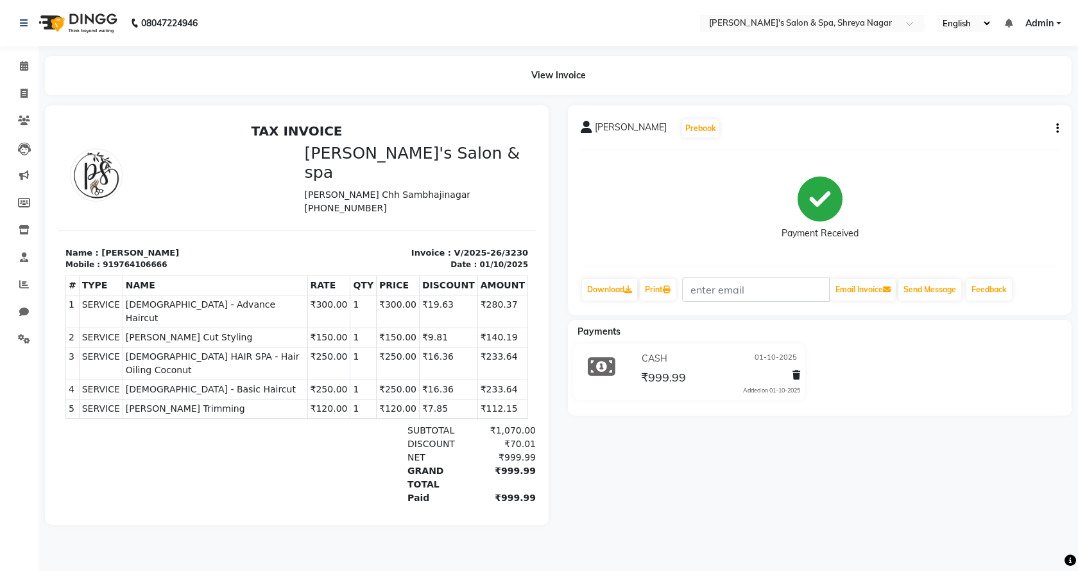
click at [1059, 121] on div "[PERSON_NAME] Prebook Payment Received Download Print Email Invoice Send Messag…" at bounding box center [820, 209] width 504 height 209
click at [1059, 128] on icon "button" at bounding box center [1058, 128] width 3 height 1
click at [985, 144] on div "Edit Invoice" at bounding box center [994, 145] width 88 height 16
select select "service"
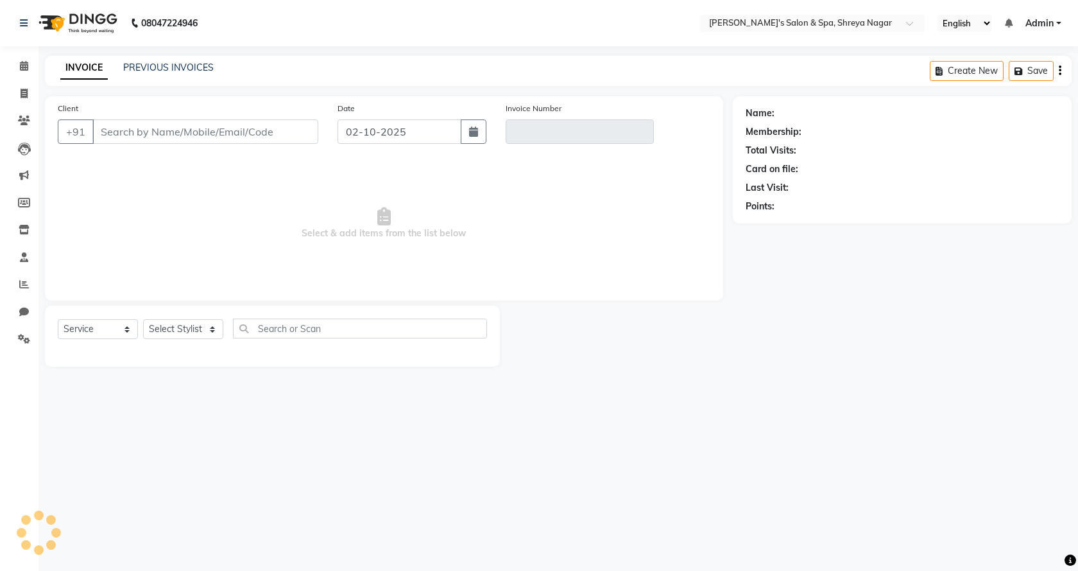
type input "9764106666"
type input "V/2025-26/3230"
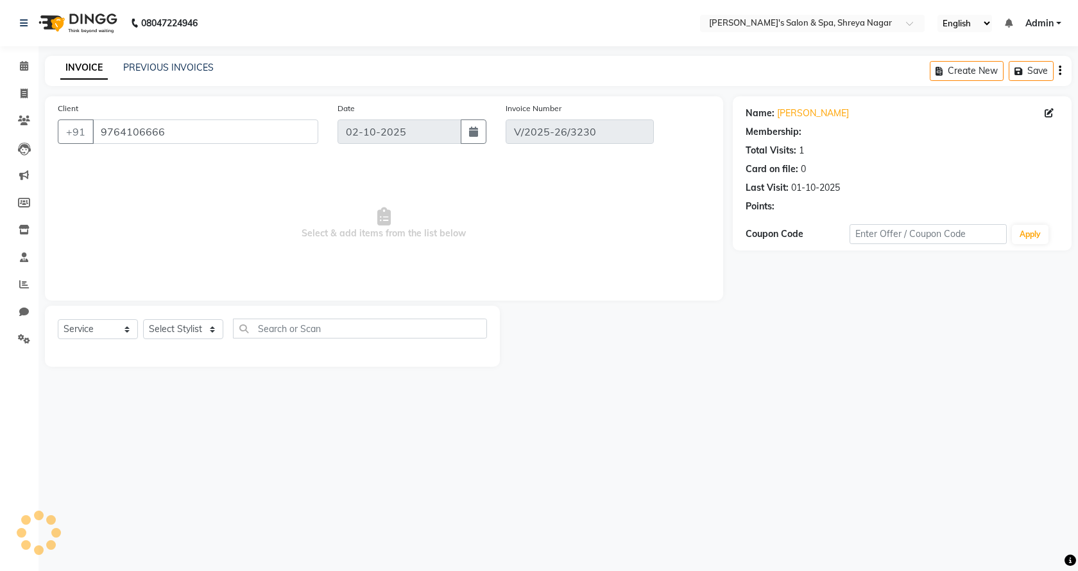
type input "01-10-2025"
select select "select"
select select "1: Object"
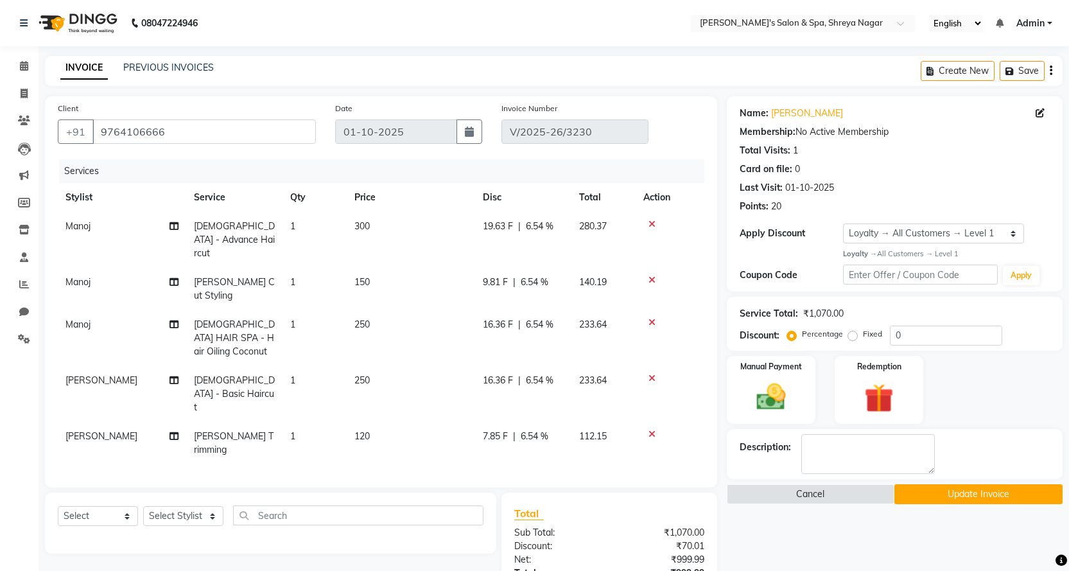
scroll to position [181, 0]
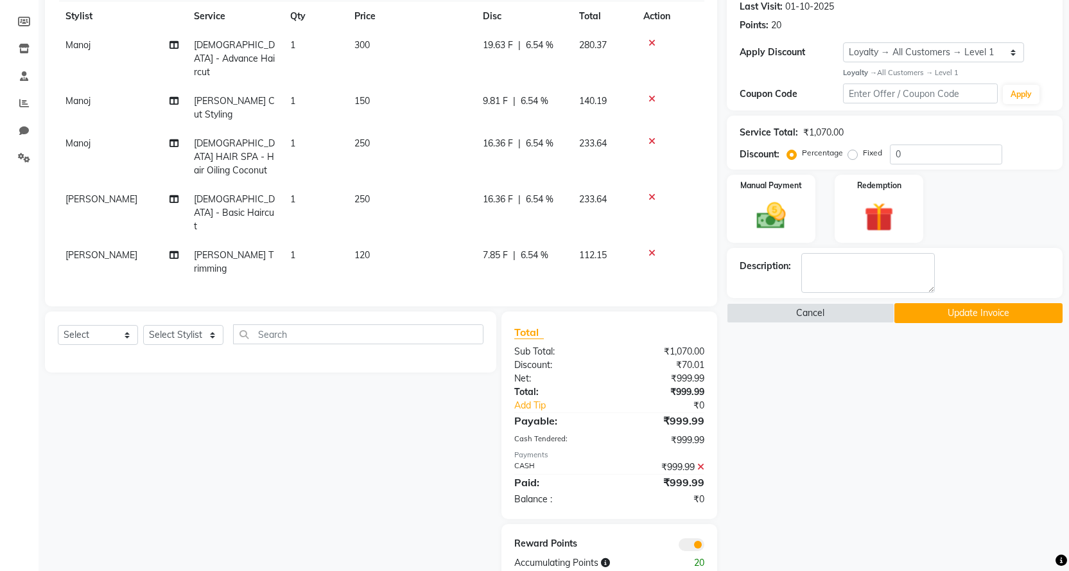
click at [696, 460] on div "₹999.99" at bounding box center [661, 466] width 105 height 13
click at [701, 462] on icon at bounding box center [700, 466] width 7 height 9
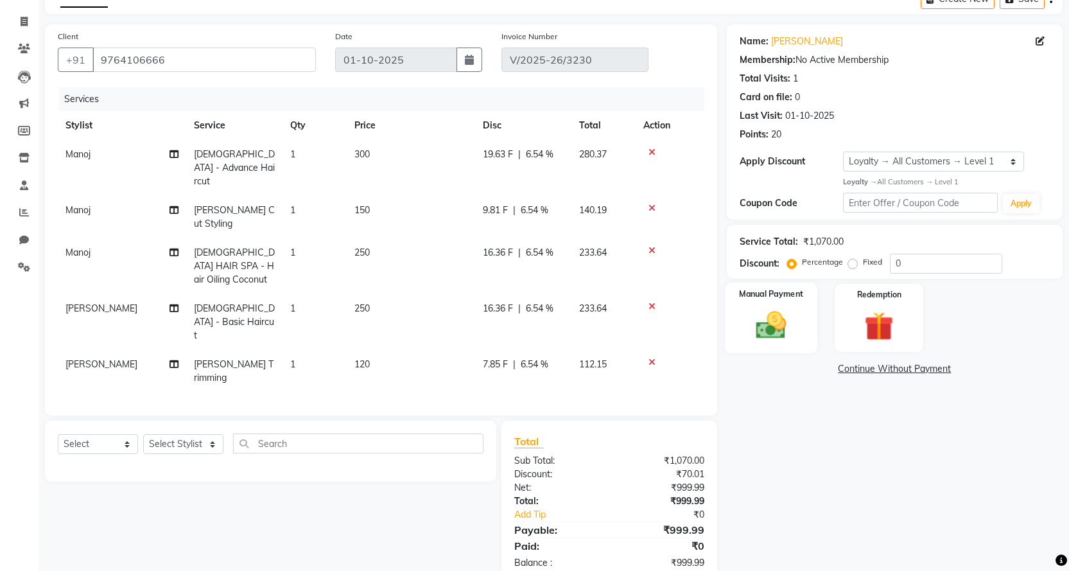
click at [770, 336] on img at bounding box center [770, 324] width 49 height 35
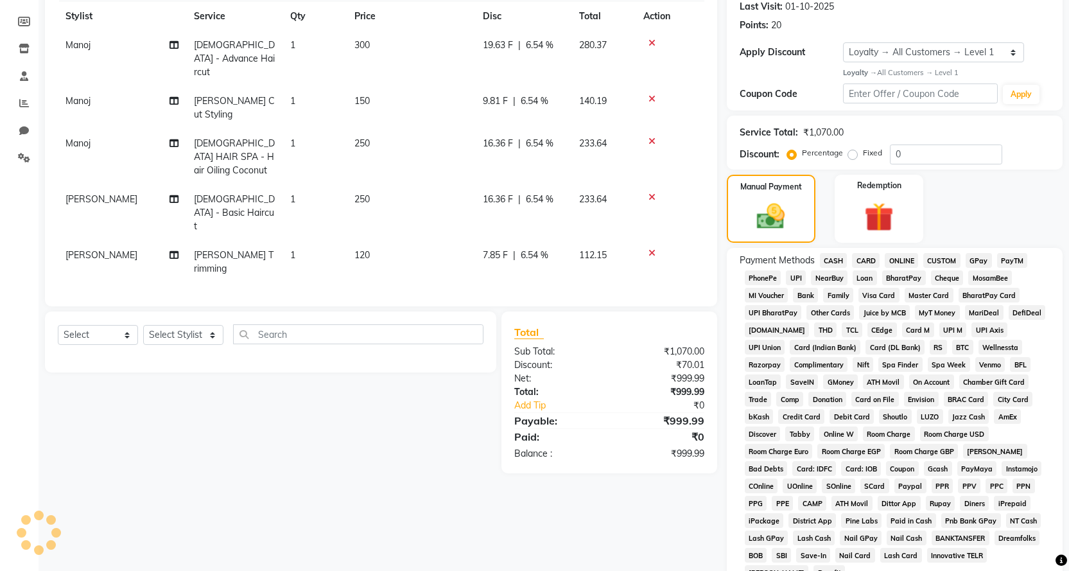
click at [893, 257] on span "ONLINE" at bounding box center [901, 260] width 33 height 15
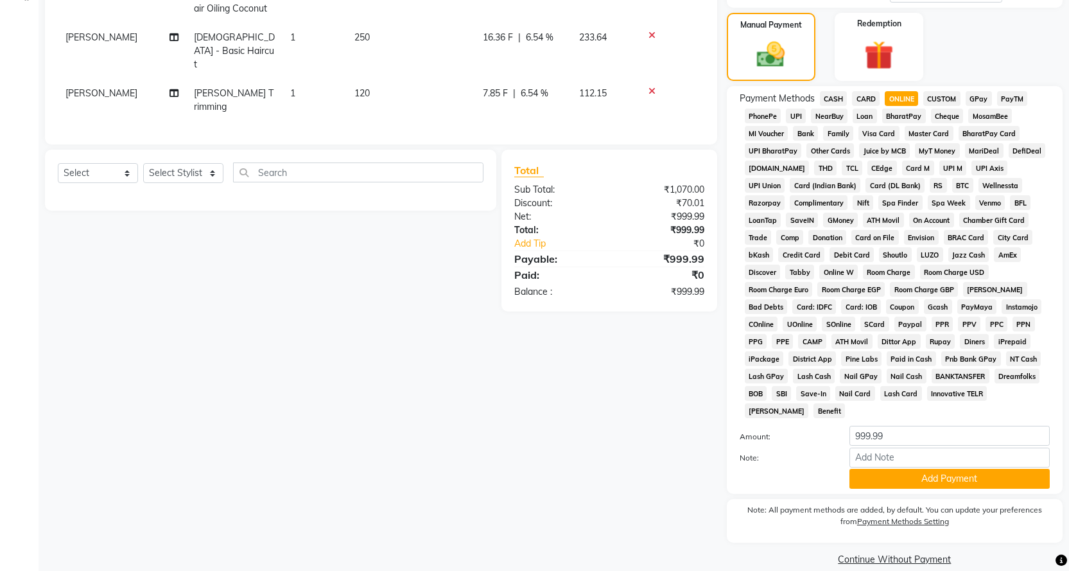
drag, startPoint x: 946, startPoint y: 471, endPoint x: 949, endPoint y: 460, distance: 12.0
click at [947, 469] on button "Add Payment" at bounding box center [949, 479] width 200 height 20
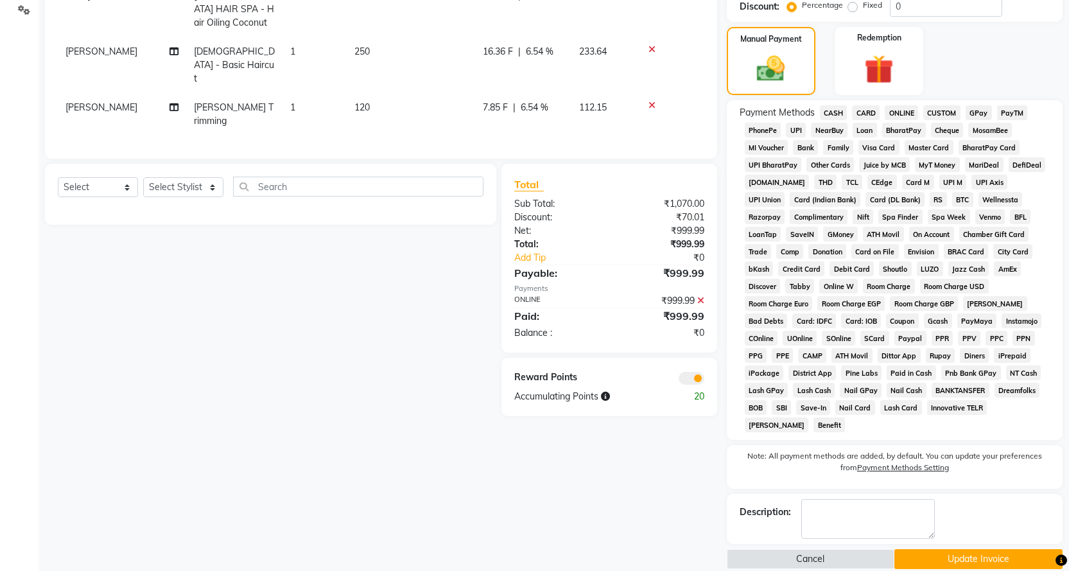
click at [949, 460] on label "Note: All payment methods are added, by default. You can update your preference…" at bounding box center [895, 464] width 310 height 28
click at [967, 549] on button "Update Invoice" at bounding box center [978, 559] width 168 height 20
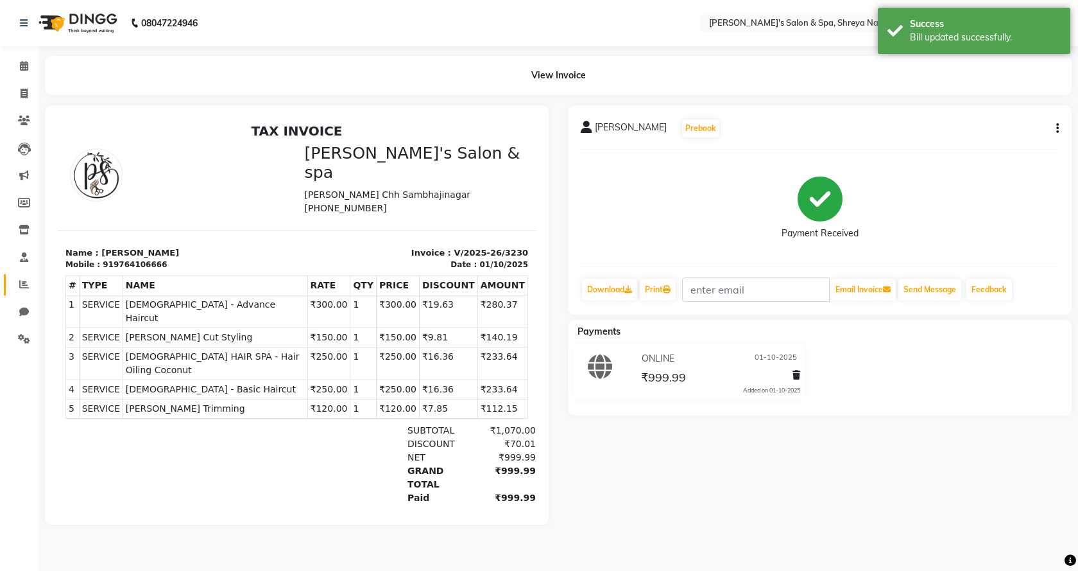
click at [10, 281] on link "Reports" at bounding box center [19, 284] width 31 height 21
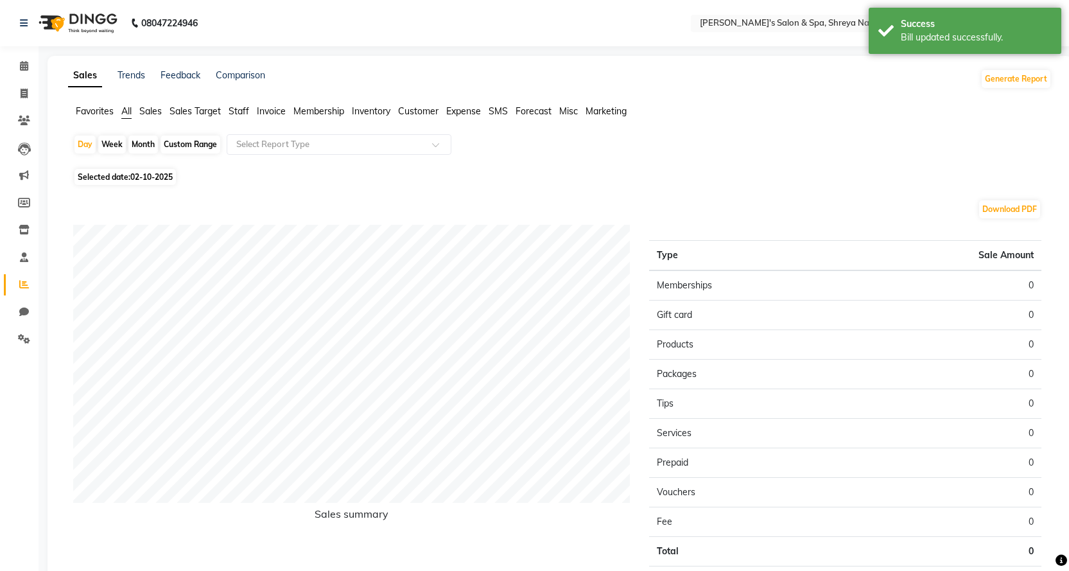
drag, startPoint x: 63, startPoint y: 133, endPoint x: 69, endPoint y: 141, distance: 10.0
click at [63, 134] on app-reports "Favorites All Sales Sales Target Staff Invoice Membership Inventory Customer Ex…" at bounding box center [559, 356] width 999 height 503
click at [71, 143] on div "Day Week Month Custom Range Select Report Type Selected date: [DATE] Download P…" at bounding box center [559, 371] width 983 height 474
click at [87, 143] on div "Day" at bounding box center [84, 144] width 21 height 18
select select "10"
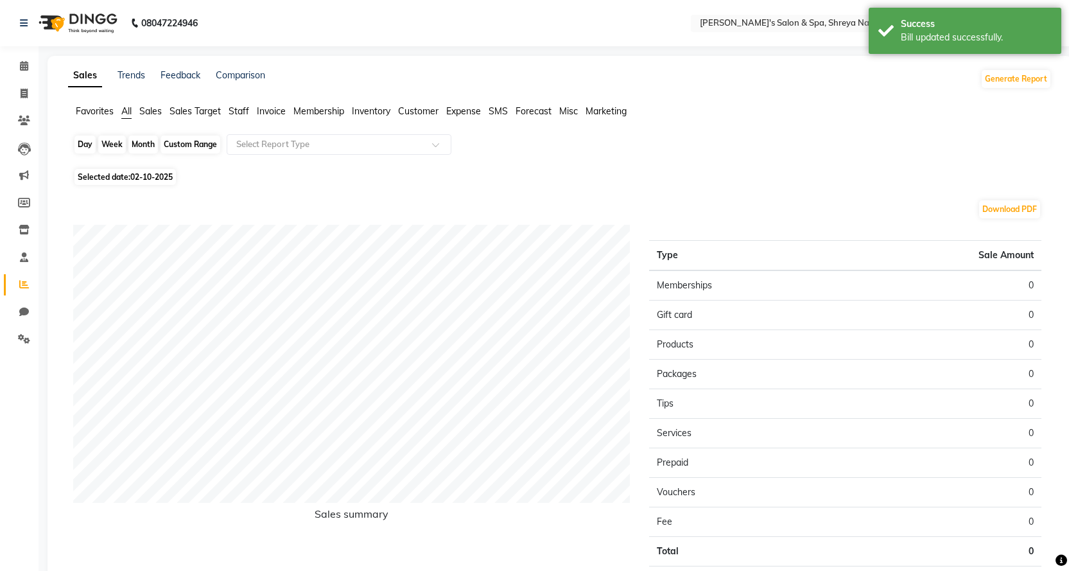
select select "2025"
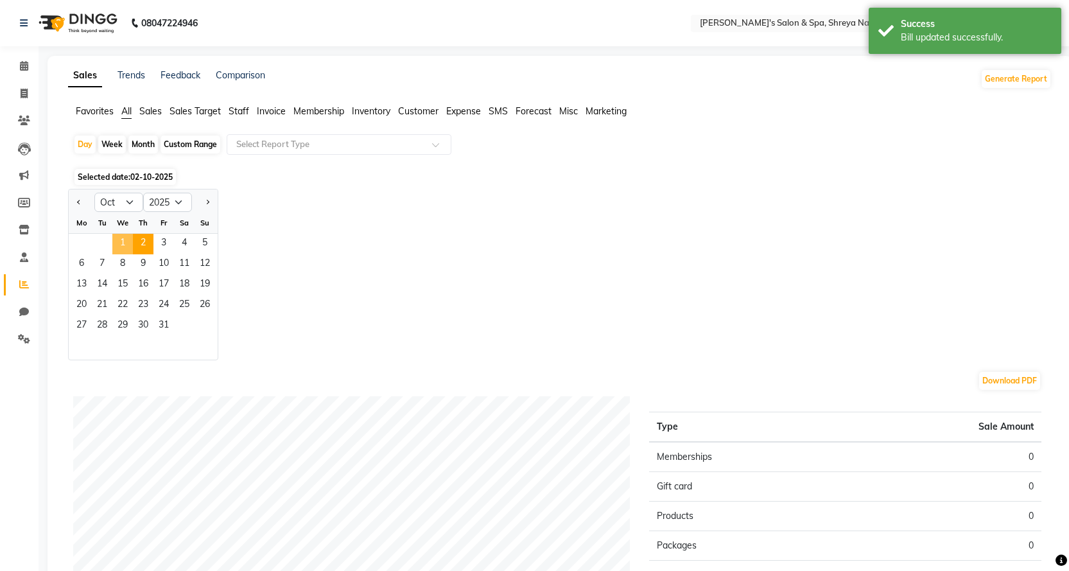
click at [128, 236] on span "1" at bounding box center [122, 244] width 21 height 21
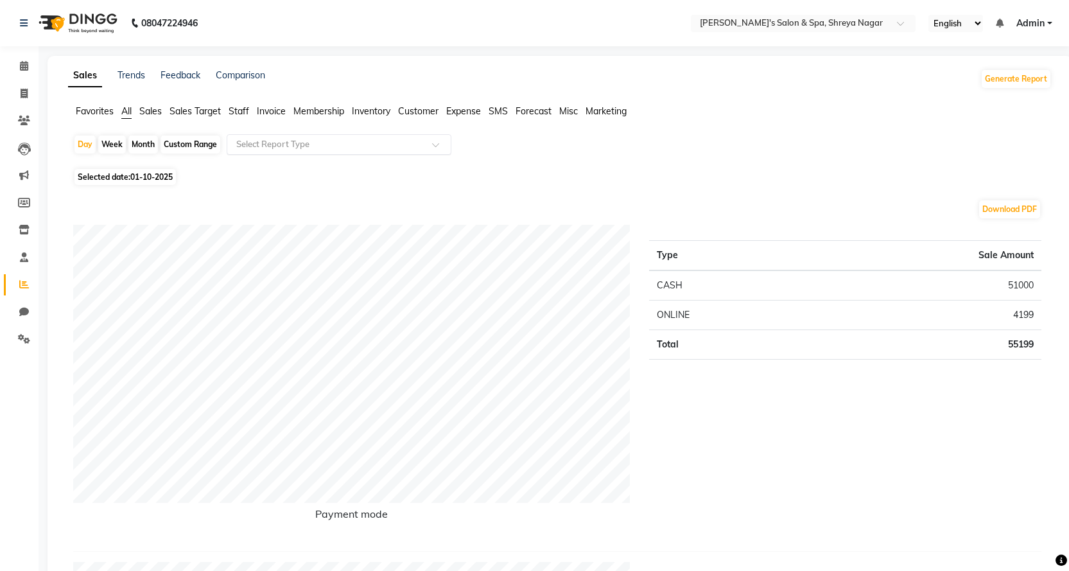
click at [263, 146] on input "text" at bounding box center [326, 144] width 185 height 13
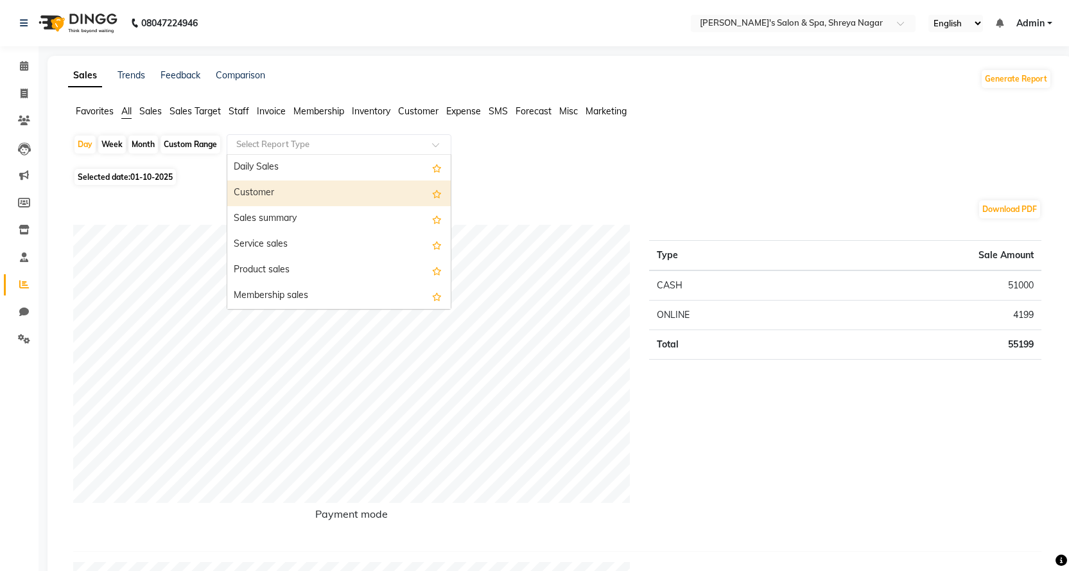
click at [259, 187] on div "Customer" at bounding box center [338, 193] width 223 height 26
select select "full_report"
select select "csv"
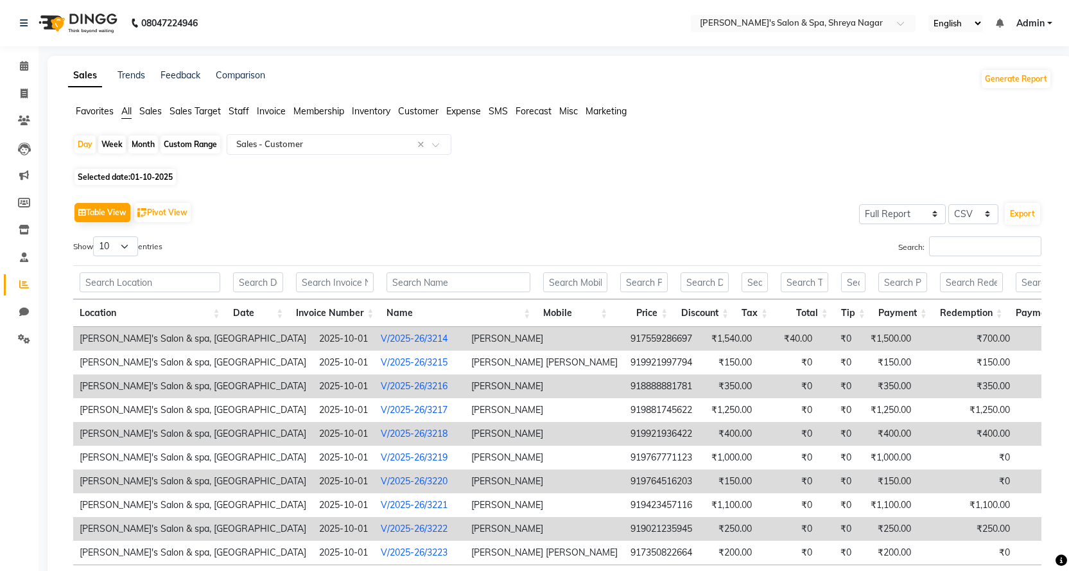
drag, startPoint x: 35, startPoint y: 92, endPoint x: 91, endPoint y: 108, distance: 58.3
click at [37, 92] on li "Invoice" at bounding box center [19, 94] width 39 height 28
click at [13, 89] on span at bounding box center [24, 94] width 22 height 15
select select "service"
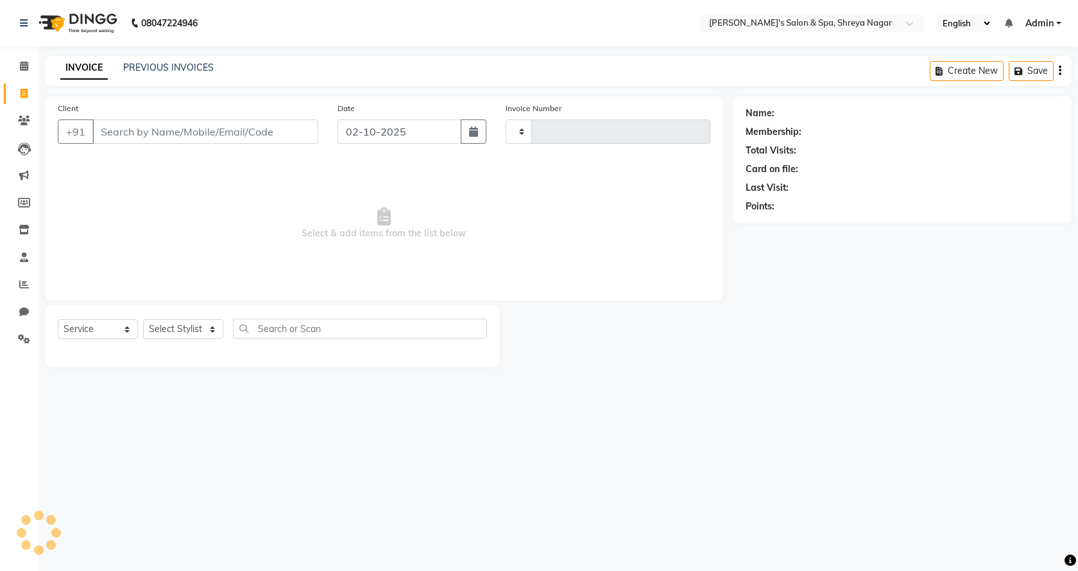
type input "3235"
select select "7591"
click at [143, 128] on input "Client" at bounding box center [205, 131] width 226 height 24
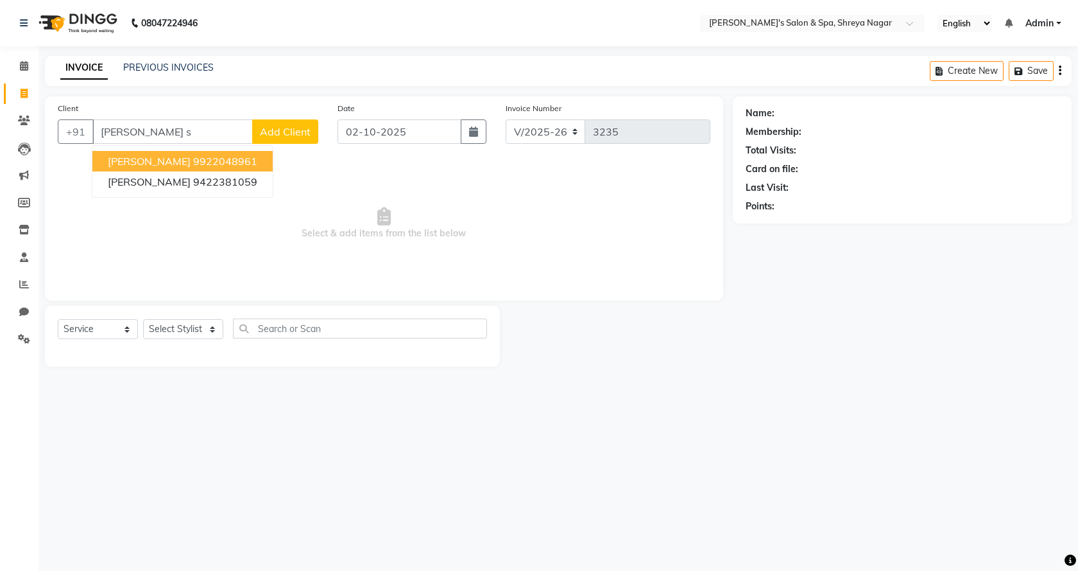
drag, startPoint x: 180, startPoint y: 161, endPoint x: 184, endPoint y: 197, distance: 36.2
click at [182, 162] on span "[PERSON_NAME]" at bounding box center [149, 161] width 83 height 13
type input "9922048961"
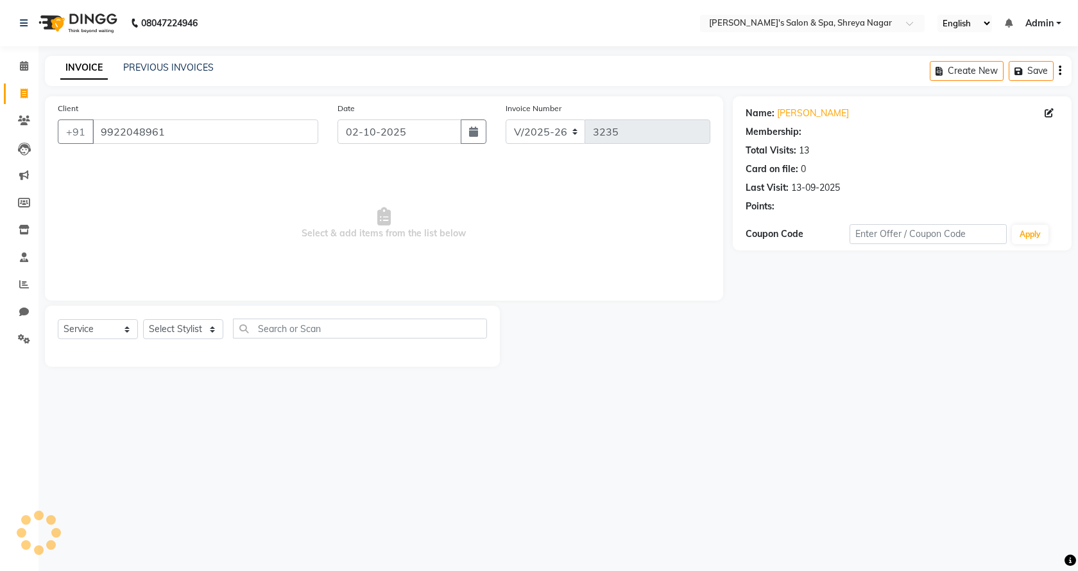
select select "1: Object"
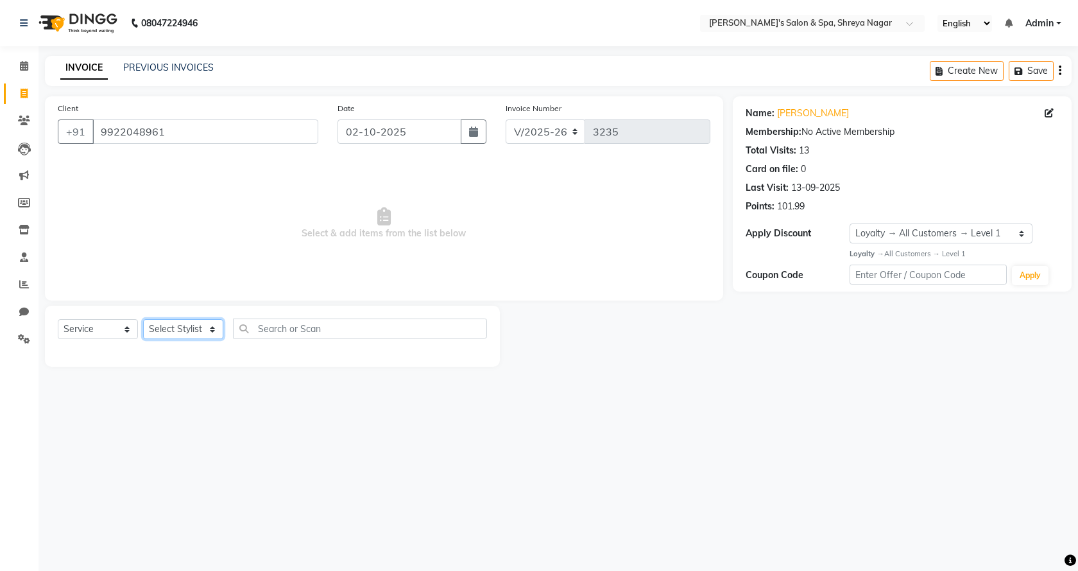
click at [208, 336] on select "Select Stylist [PERSON_NAME] [PERSON_NAME] [PERSON_NAME] Product Reception" at bounding box center [183, 329] width 80 height 20
select select "67480"
click at [143, 319] on select "Select Stylist [PERSON_NAME] [PERSON_NAME] [PERSON_NAME] Product Reception" at bounding box center [183, 329] width 80 height 20
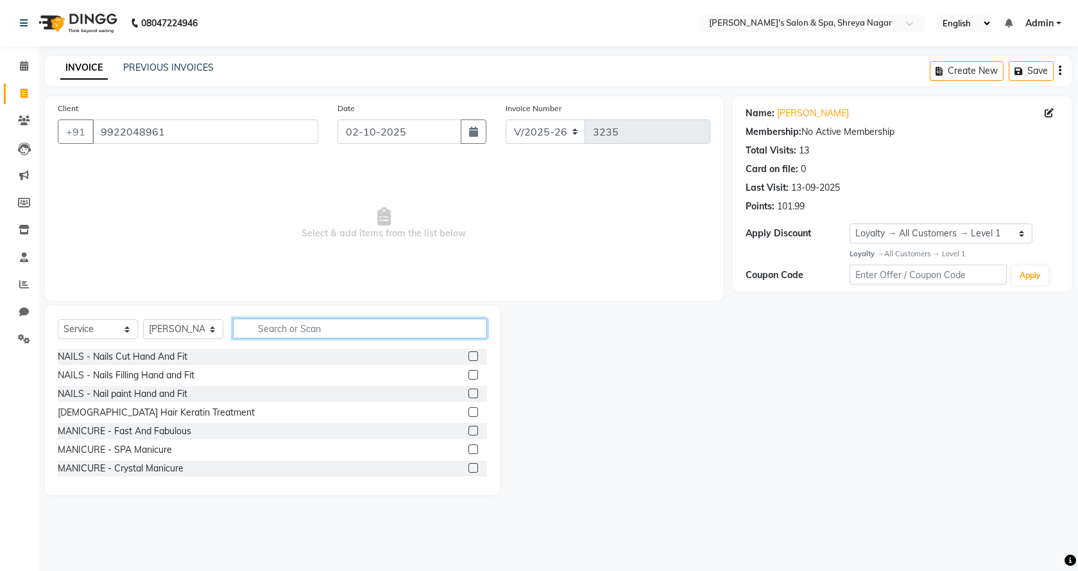
click at [292, 323] on input "text" at bounding box center [360, 328] width 254 height 20
type input "beard"
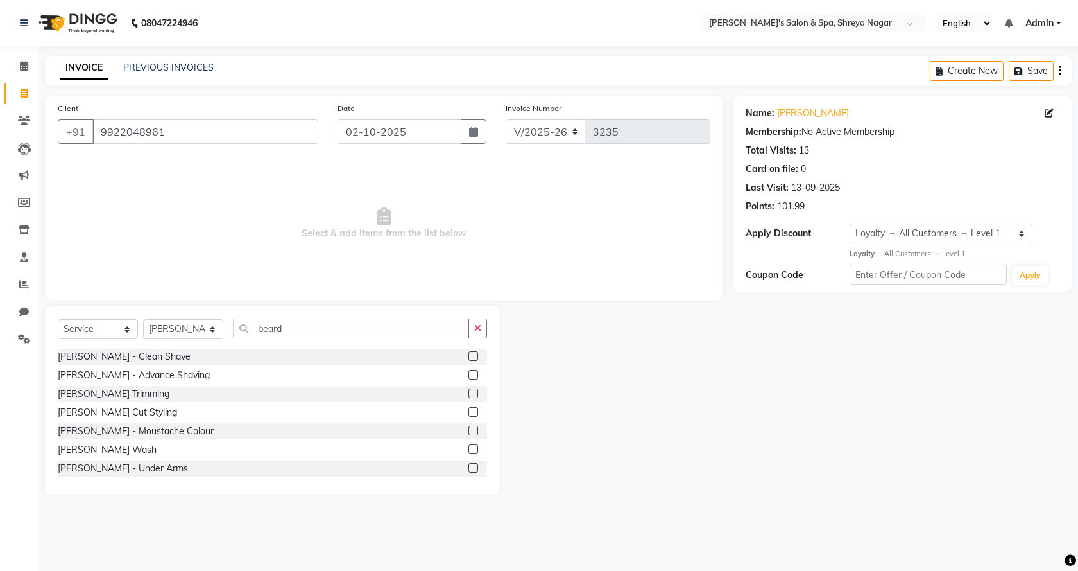
click at [469, 411] on label at bounding box center [474, 412] width 10 height 10
click at [469, 411] on input "checkbox" at bounding box center [473, 412] width 8 height 8
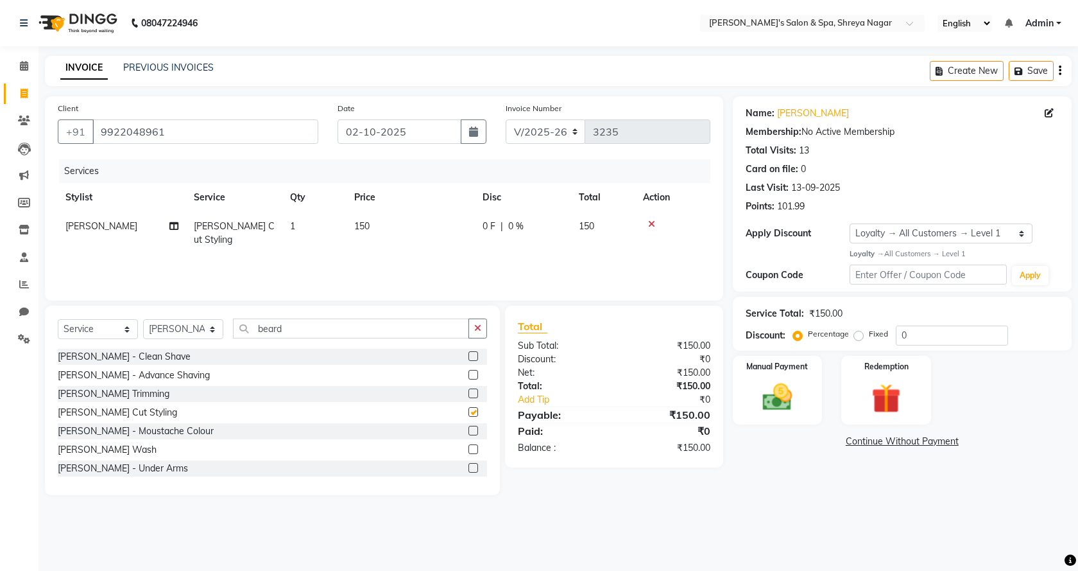
checkbox input "false"
click at [784, 404] on img at bounding box center [778, 396] width 50 height 35
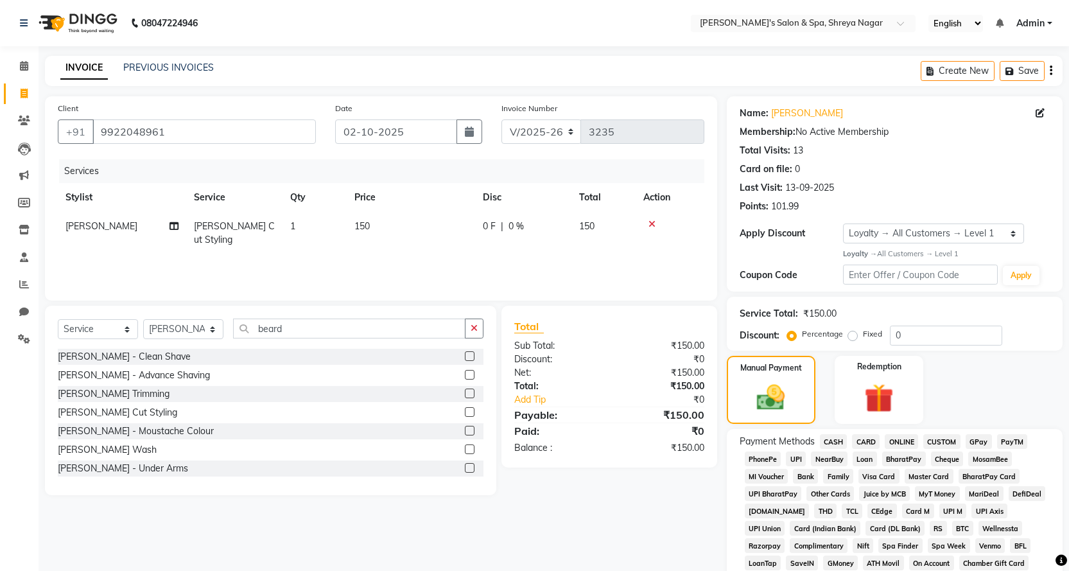
click at [906, 437] on span "ONLINE" at bounding box center [901, 441] width 33 height 15
drag, startPoint x: 421, startPoint y: 137, endPoint x: 460, endPoint y: 136, distance: 39.2
click at [426, 136] on input "02-10-2025" at bounding box center [396, 131] width 122 height 24
select select "10"
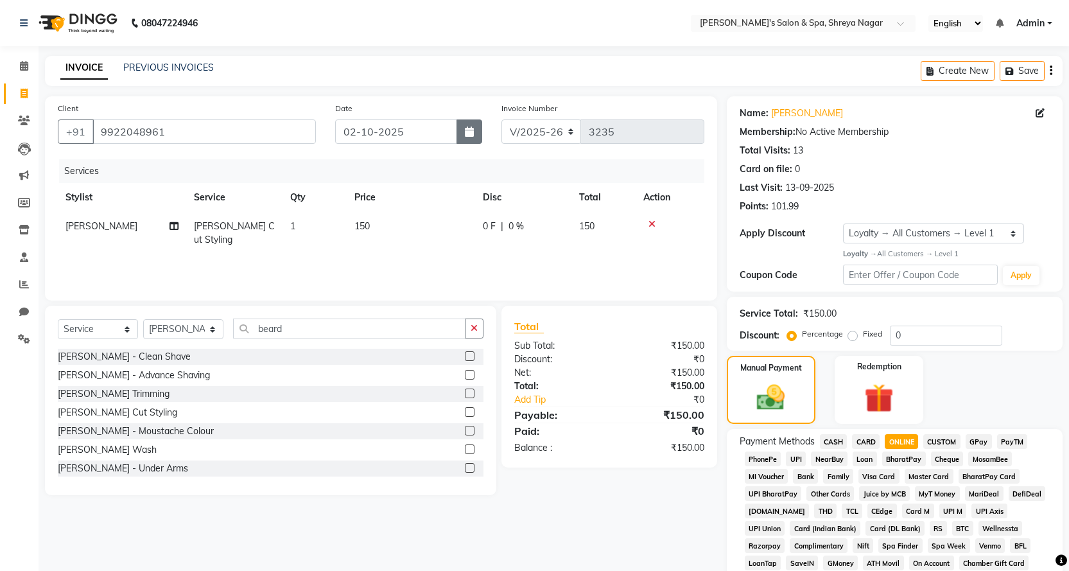
select select "2025"
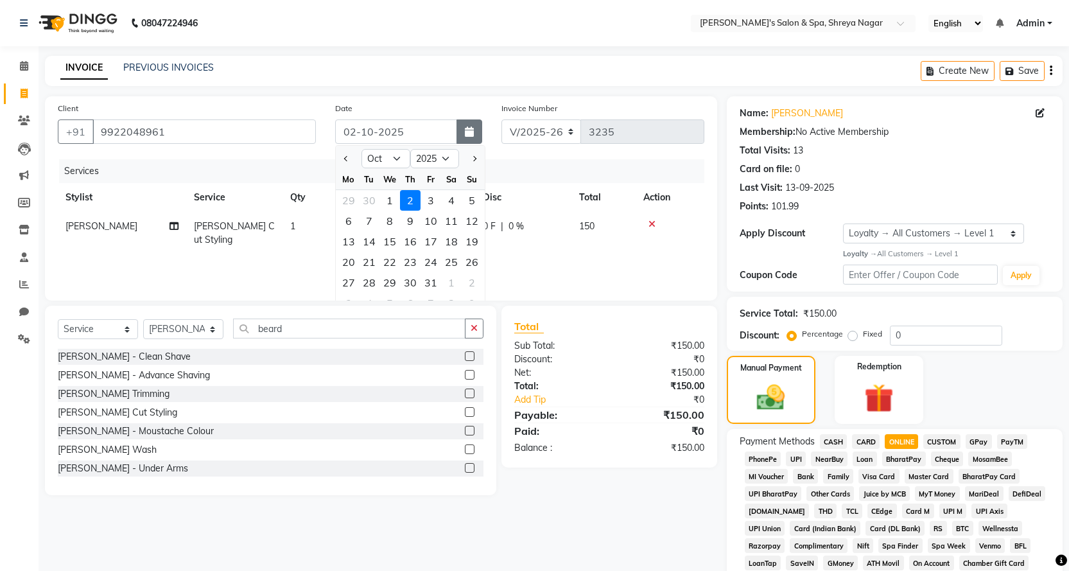
click at [462, 135] on button "button" at bounding box center [469, 131] width 26 height 24
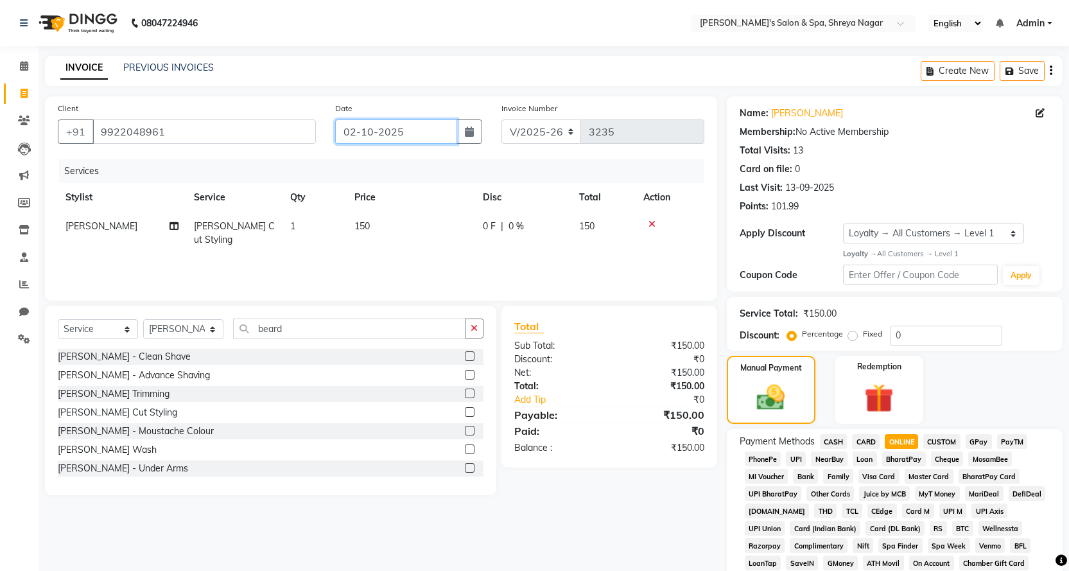
click at [451, 135] on input "02-10-2025" at bounding box center [396, 131] width 122 height 24
select select "10"
select select "2025"
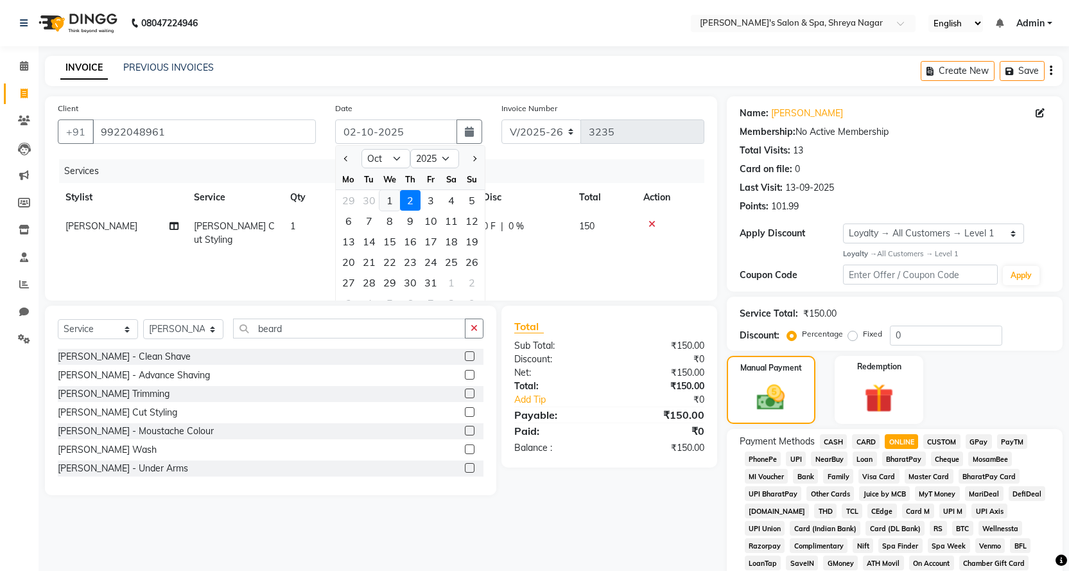
click at [385, 197] on div "1" at bounding box center [389, 200] width 21 height 21
type input "01-10-2025"
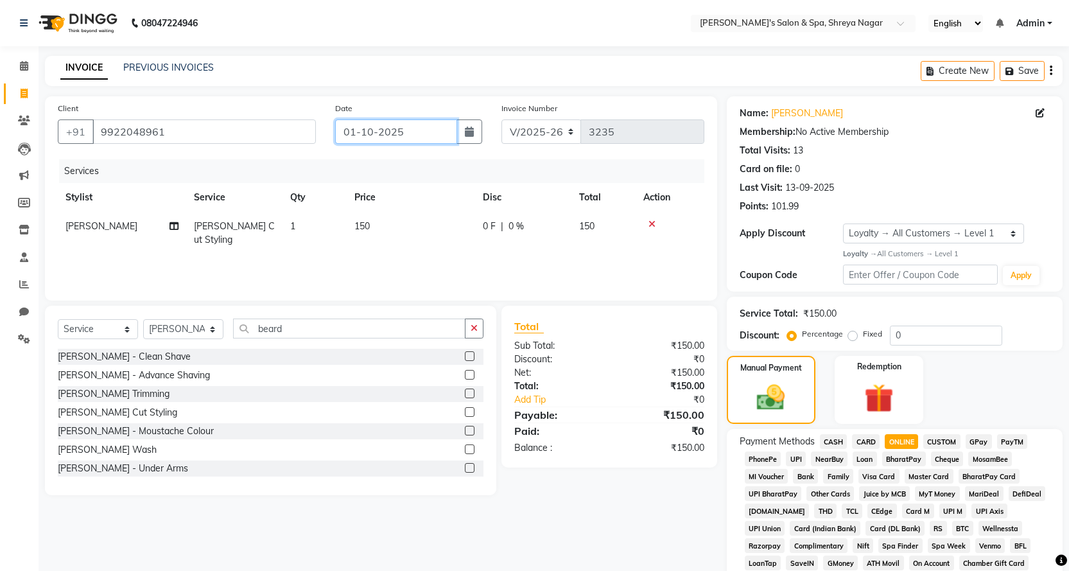
scroll to position [343, 0]
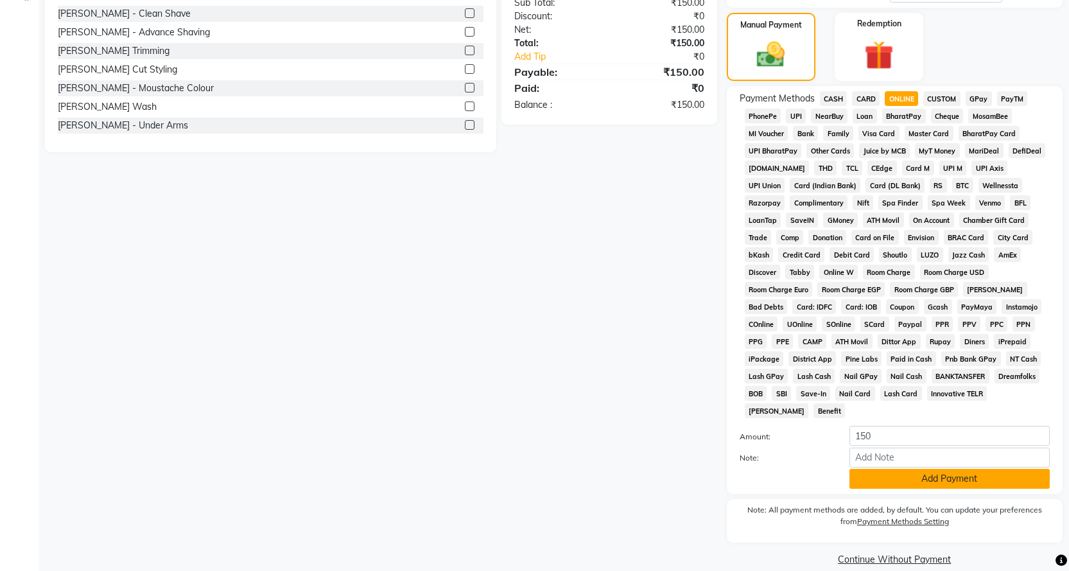
click at [963, 469] on button "Add Payment" at bounding box center [949, 479] width 200 height 20
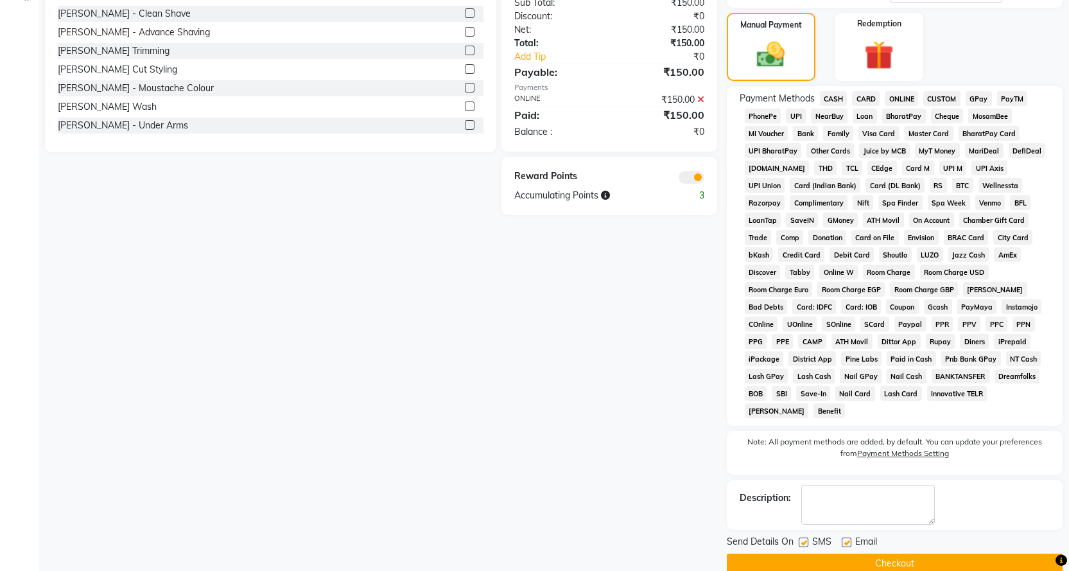
scroll to position [347, 0]
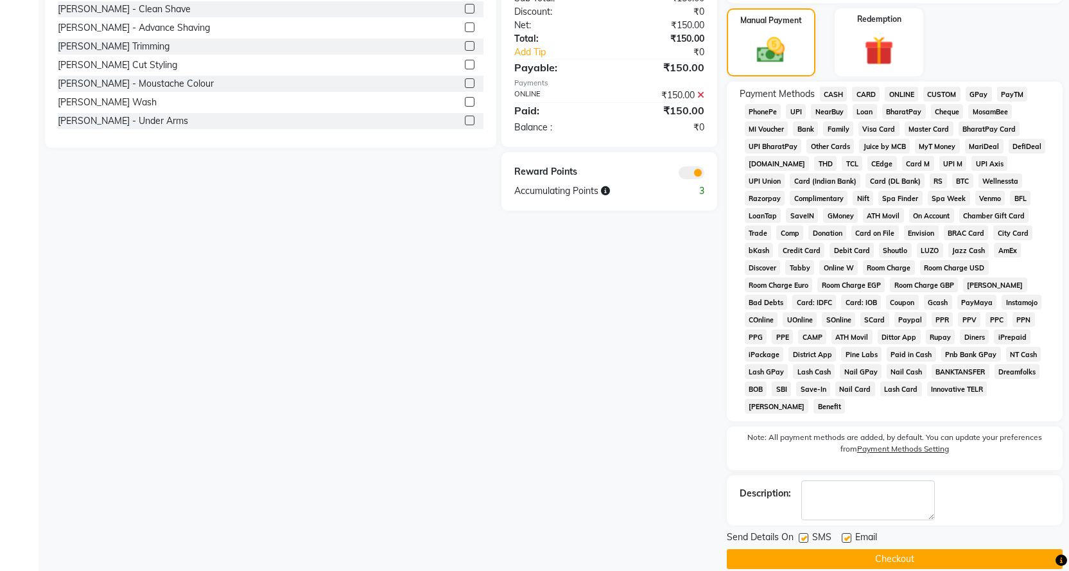
click at [919, 549] on button "Checkout" at bounding box center [895, 559] width 336 height 20
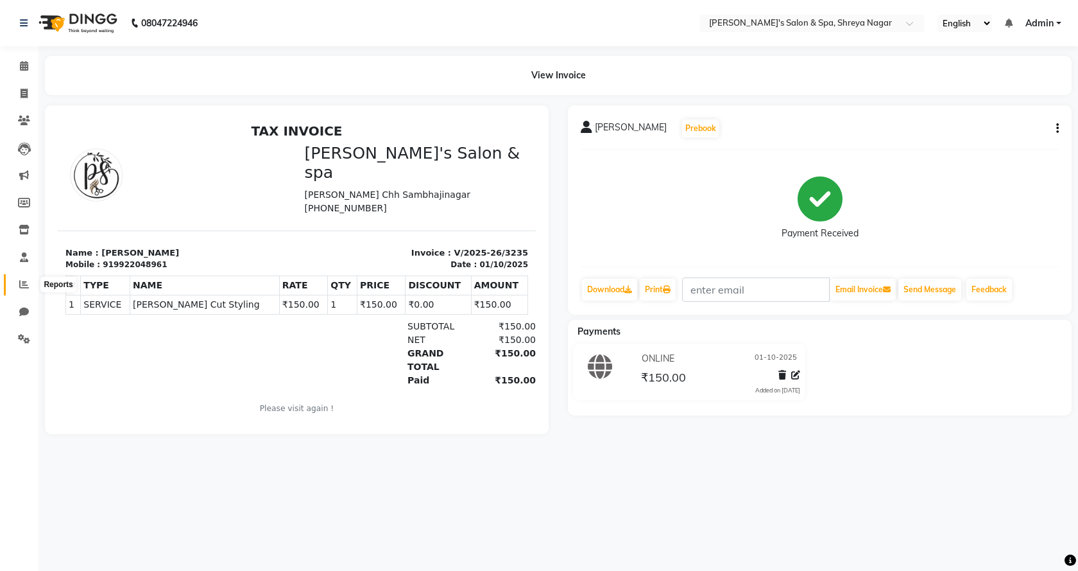
click at [28, 280] on icon at bounding box center [24, 284] width 10 height 10
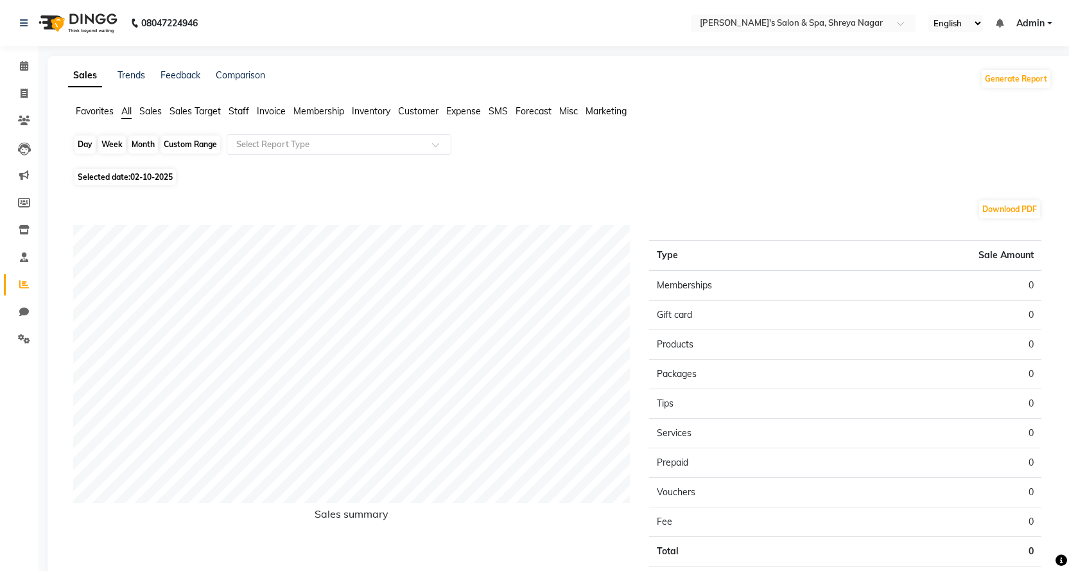
click at [94, 144] on div "Day" at bounding box center [84, 144] width 21 height 18
select select "10"
select select "2025"
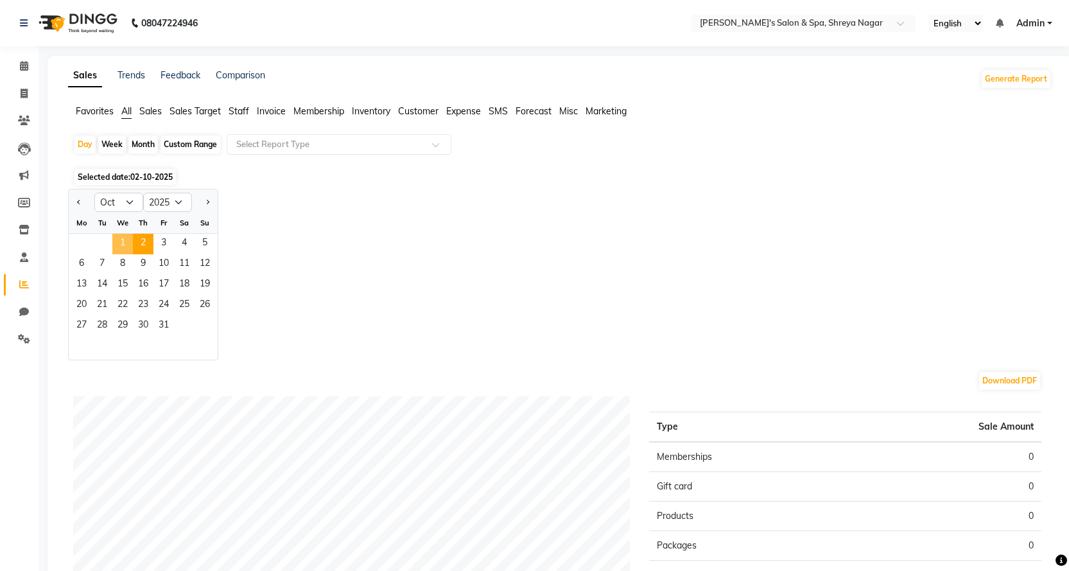
click at [120, 243] on span "1" at bounding box center [122, 244] width 21 height 21
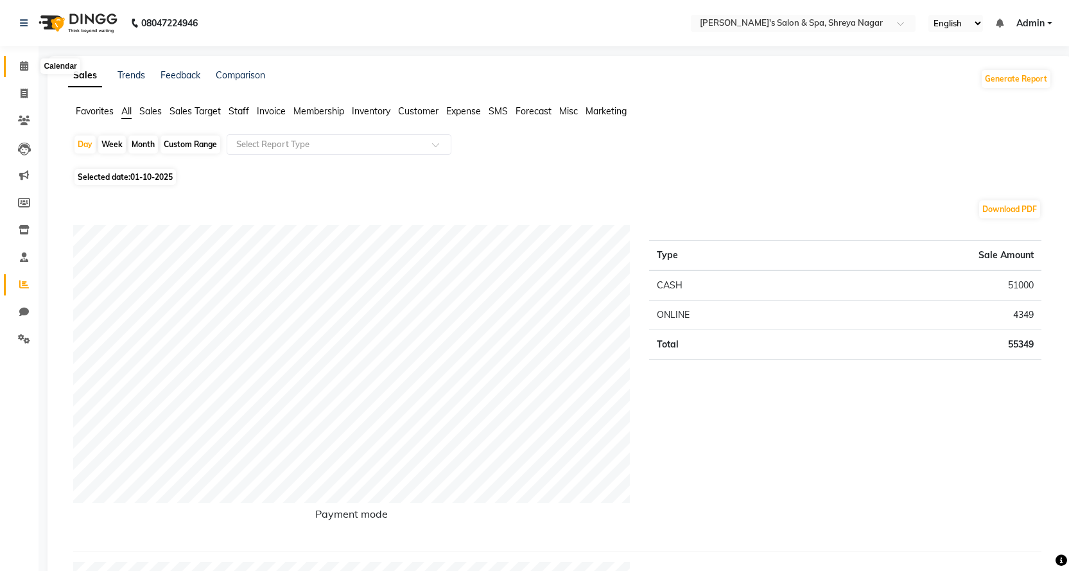
click at [23, 72] on span at bounding box center [24, 66] width 22 height 15
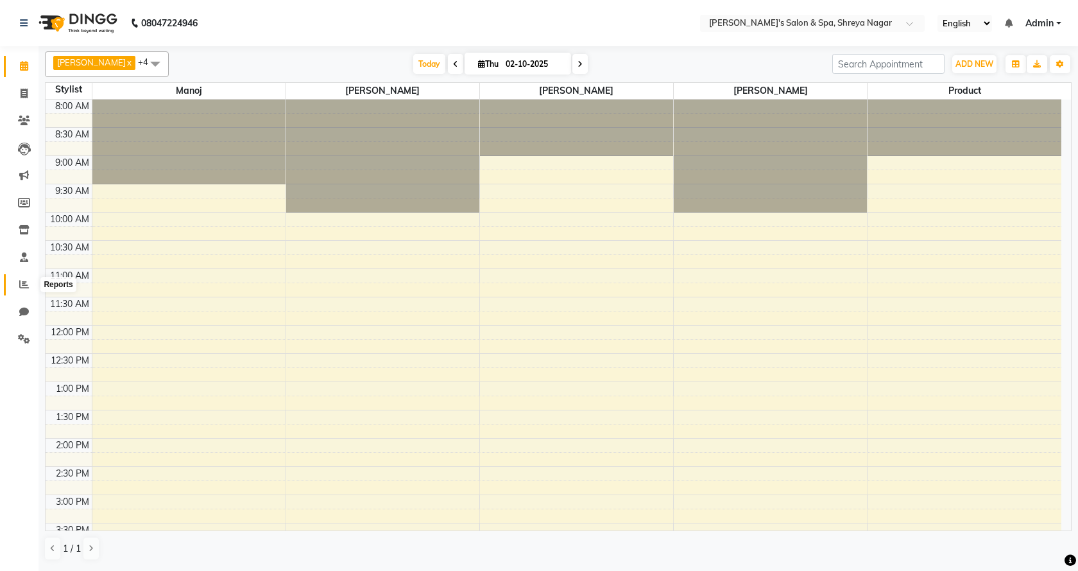
click at [17, 291] on span at bounding box center [24, 284] width 22 height 15
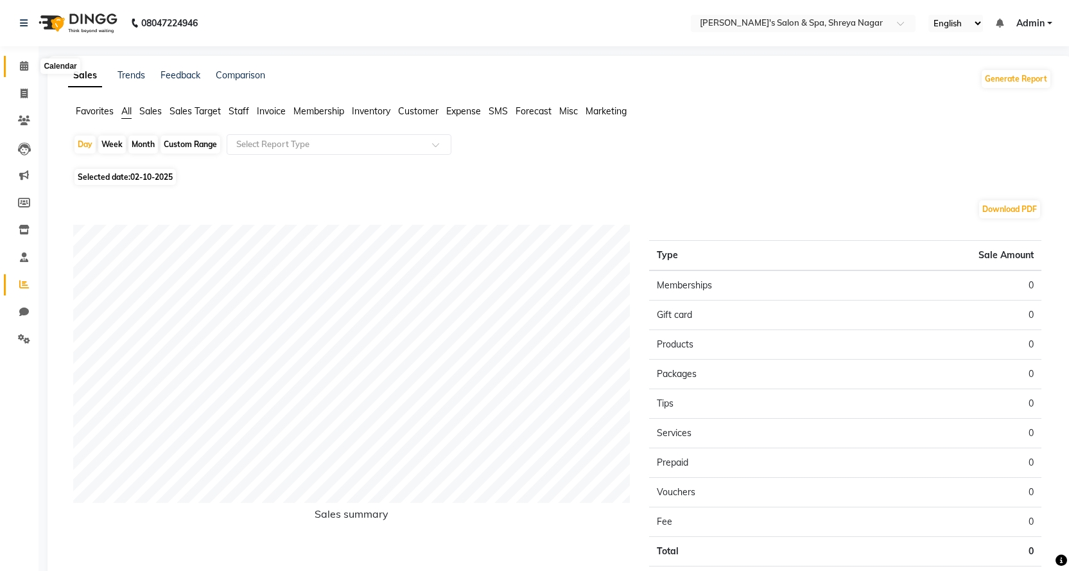
click at [30, 63] on span at bounding box center [24, 66] width 22 height 15
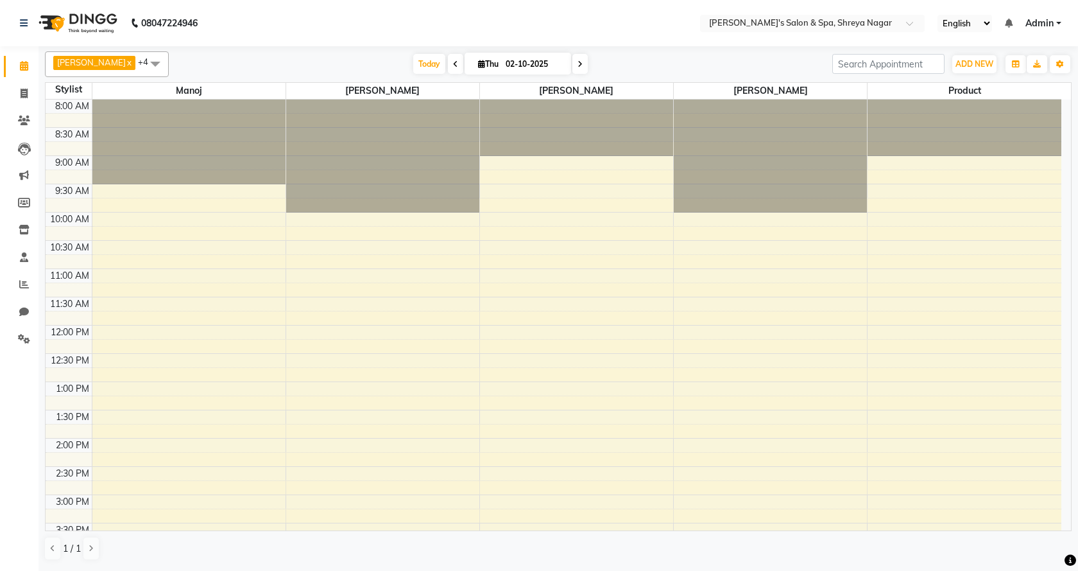
click at [17, 78] on li "Calendar" at bounding box center [19, 67] width 39 height 28
